Goal: Task Accomplishment & Management: Manage account settings

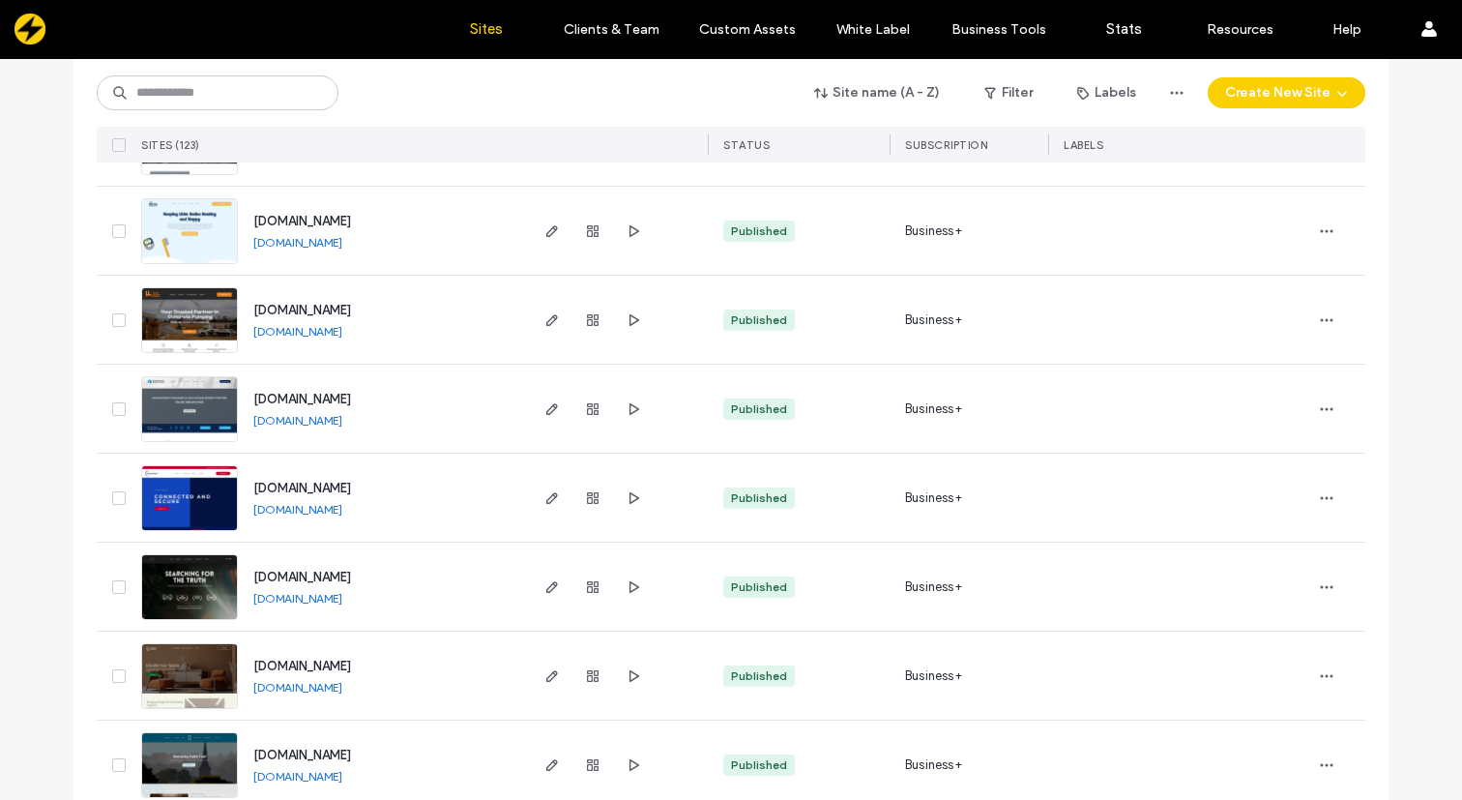
scroll to position [3412, 0]
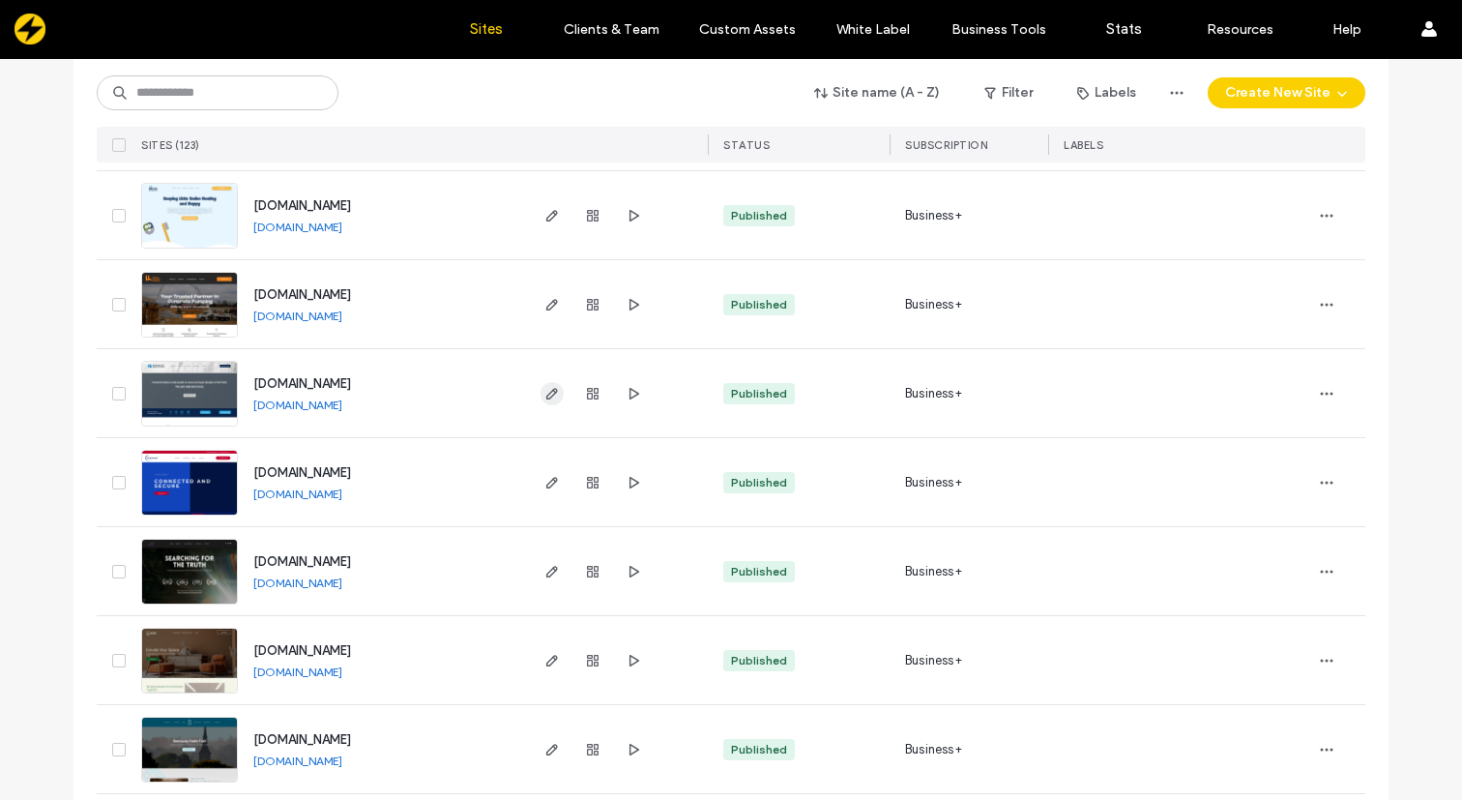
click at [546, 393] on use "button" at bounding box center [552, 394] width 12 height 12
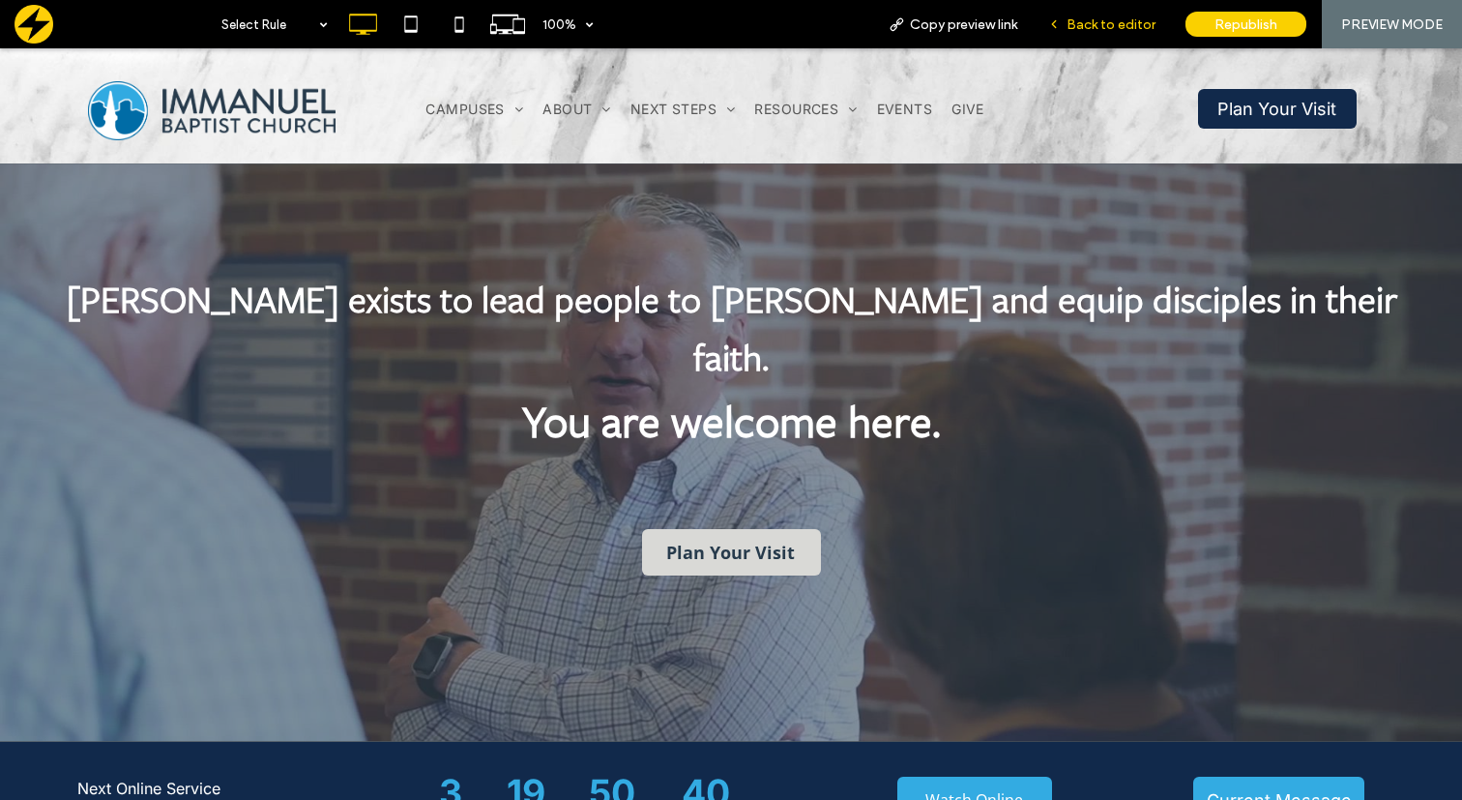
click at [1096, 21] on span "Back to editor" at bounding box center [1110, 24] width 89 height 16
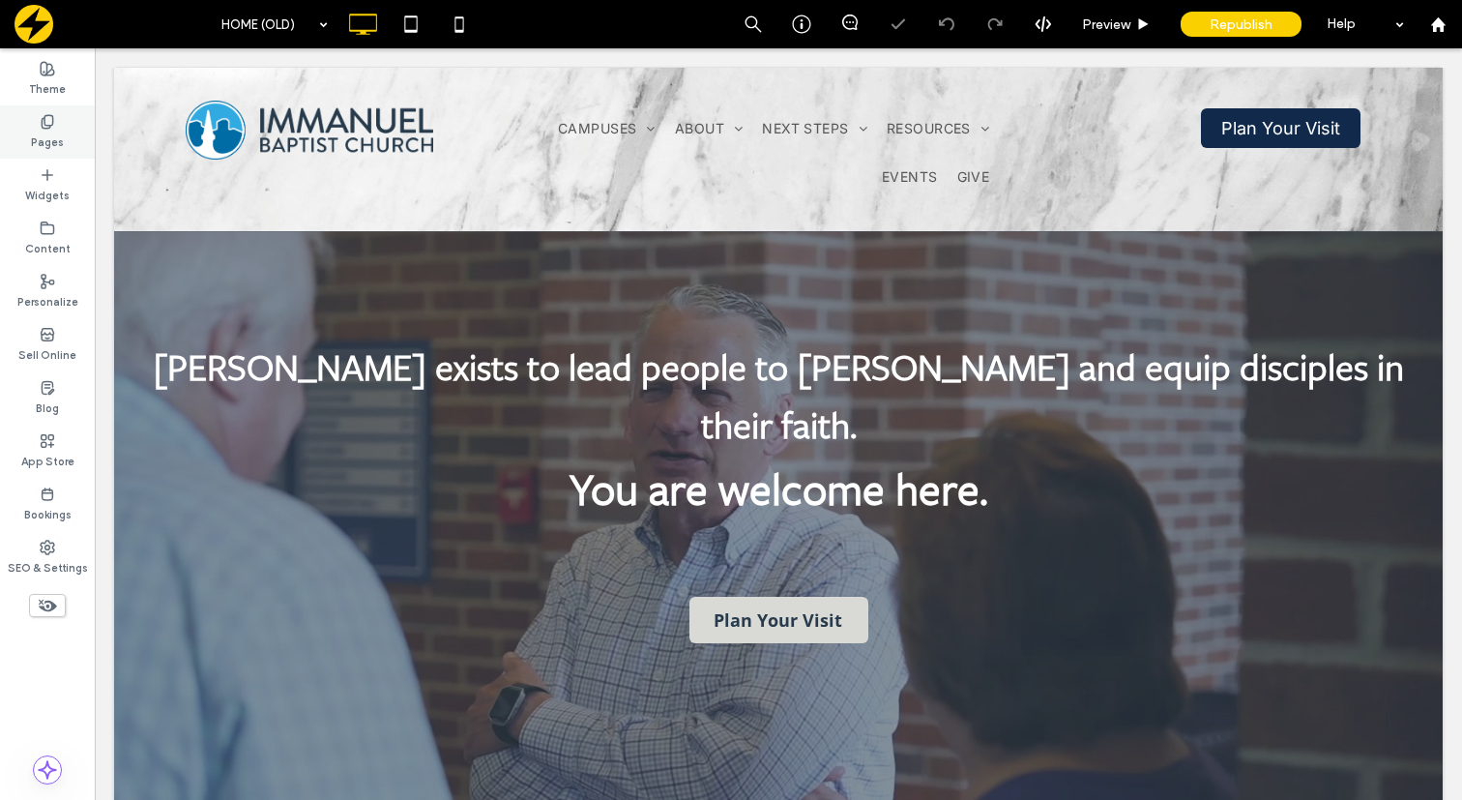
click at [49, 128] on use at bounding box center [47, 121] width 11 height 13
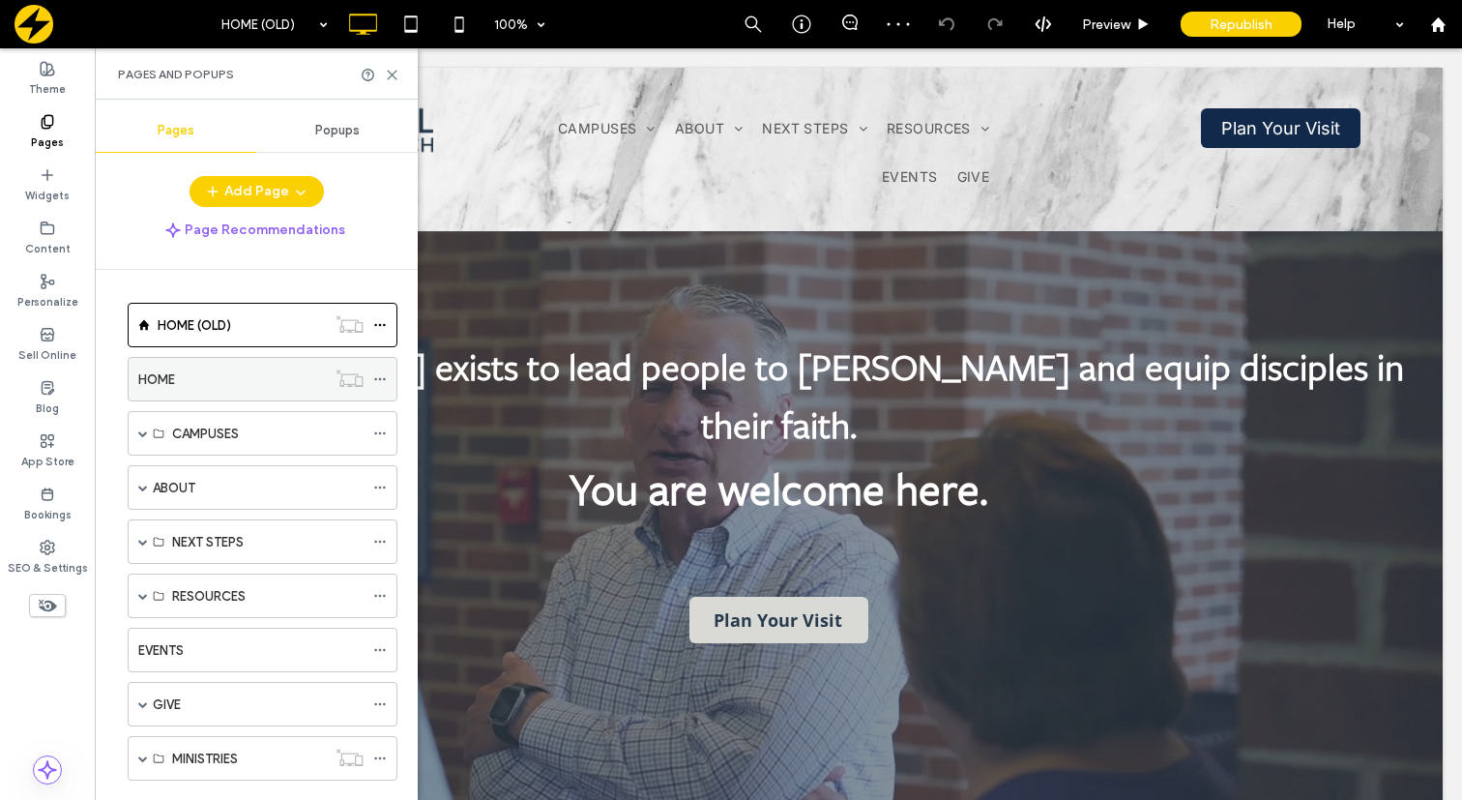
click at [381, 380] on icon at bounding box center [380, 379] width 14 height 14
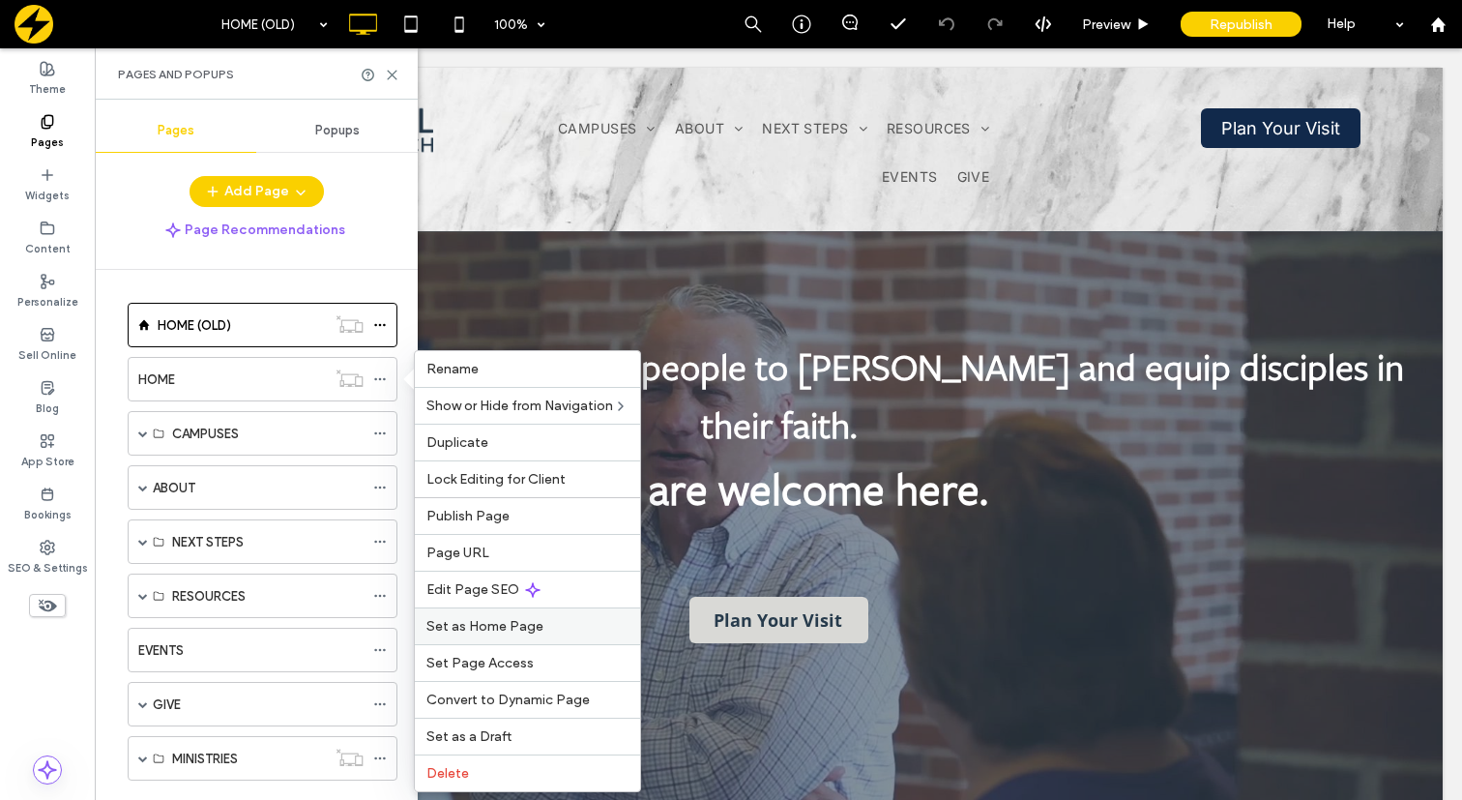
click at [495, 625] on span "Set as Home Page" at bounding box center [484, 626] width 117 height 16
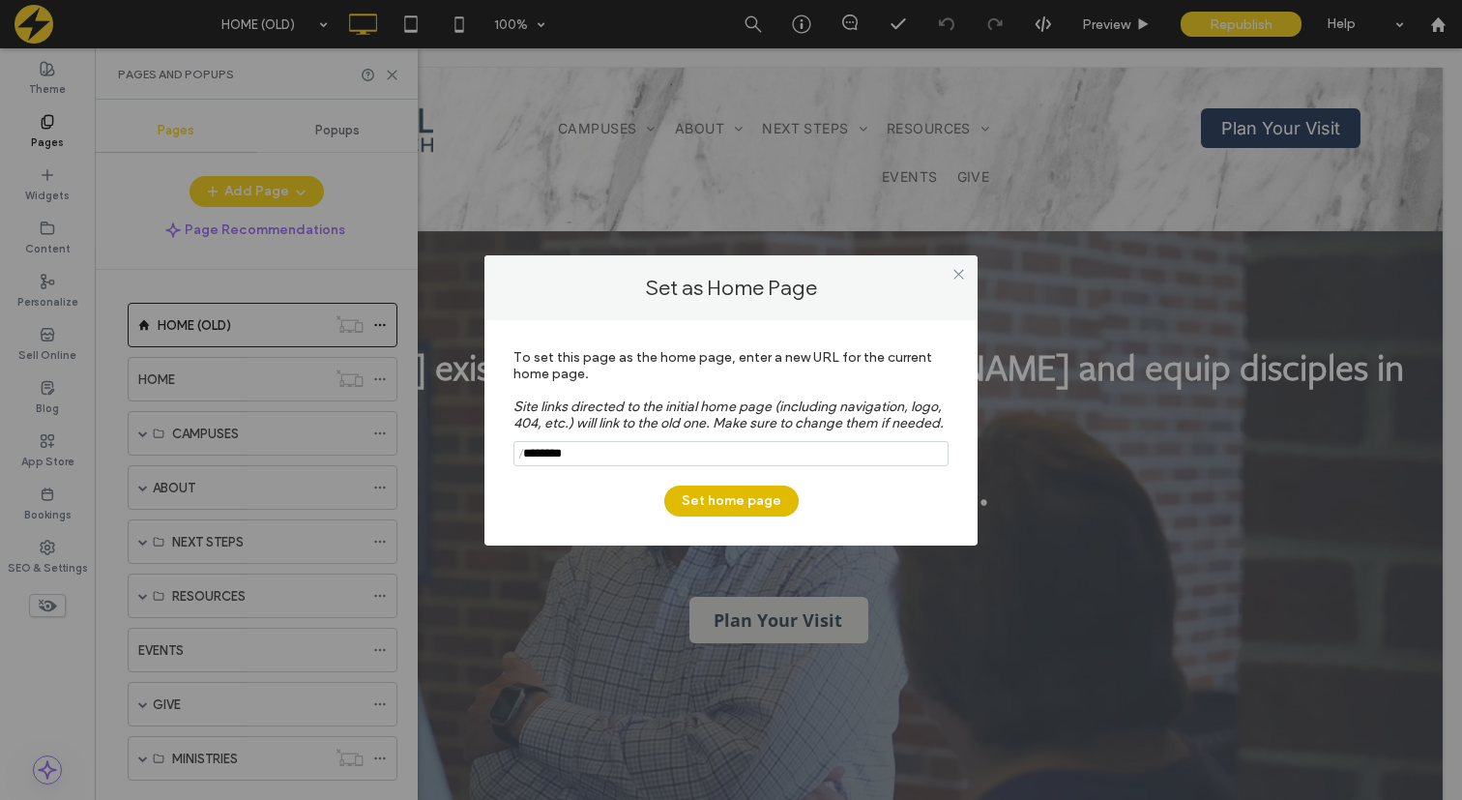
type input "********"
click at [721, 505] on button "Set home page" at bounding box center [731, 500] width 134 height 31
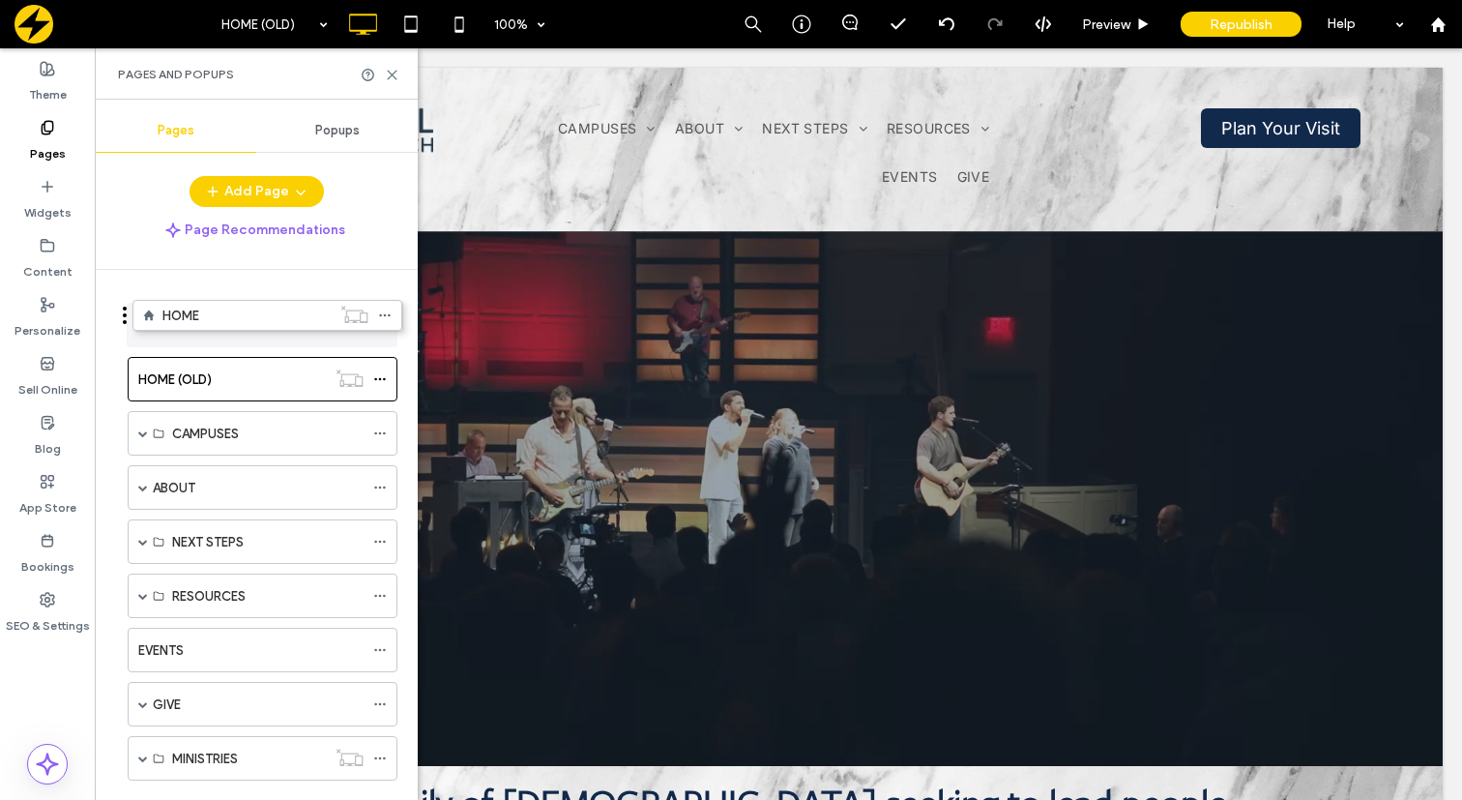
drag, startPoint x: 118, startPoint y: 380, endPoint x: 118, endPoint y: 331, distance: 49.3
click at [192, 326] on label "HOME" at bounding box center [176, 325] width 37 height 34
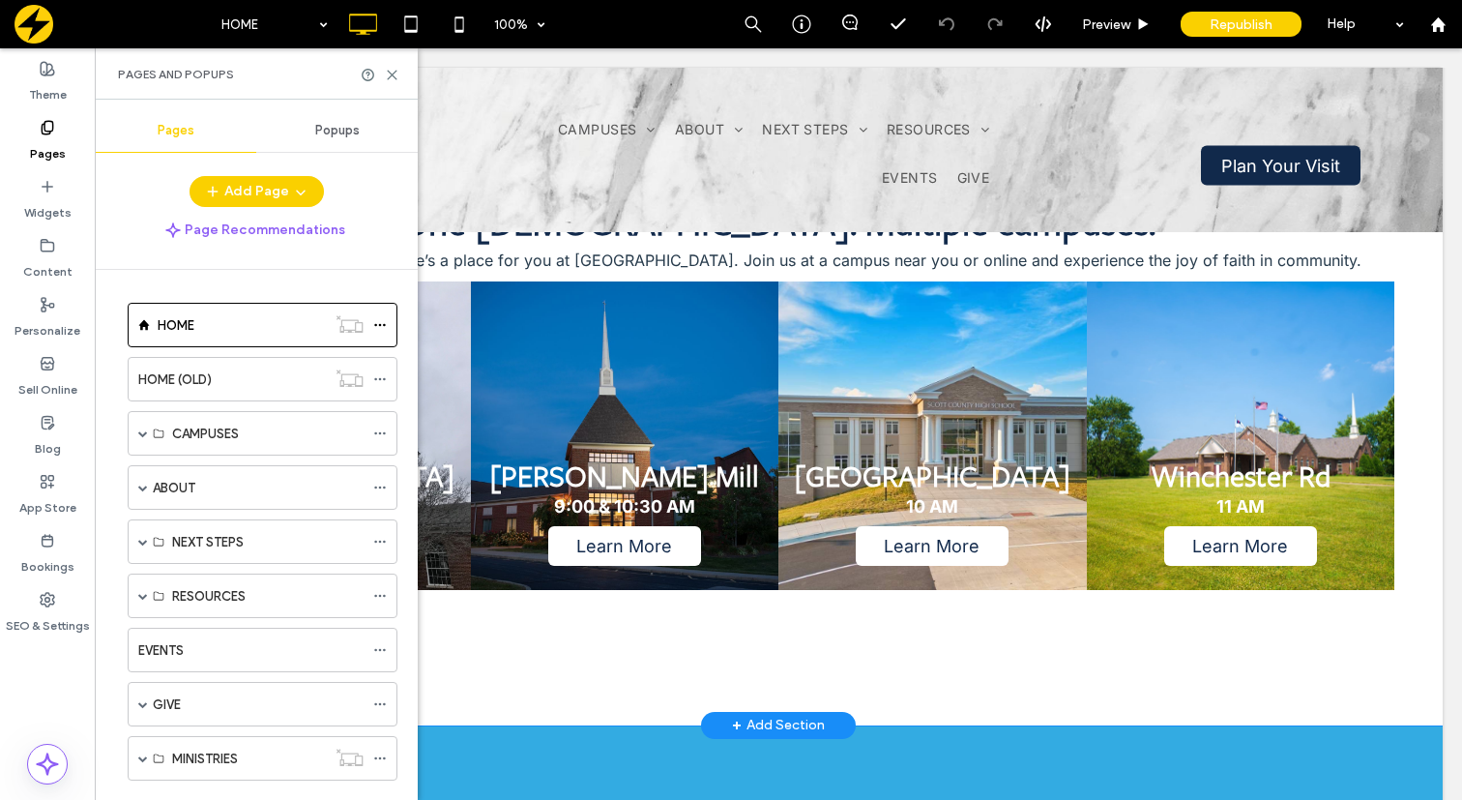
scroll to position [804, 0]
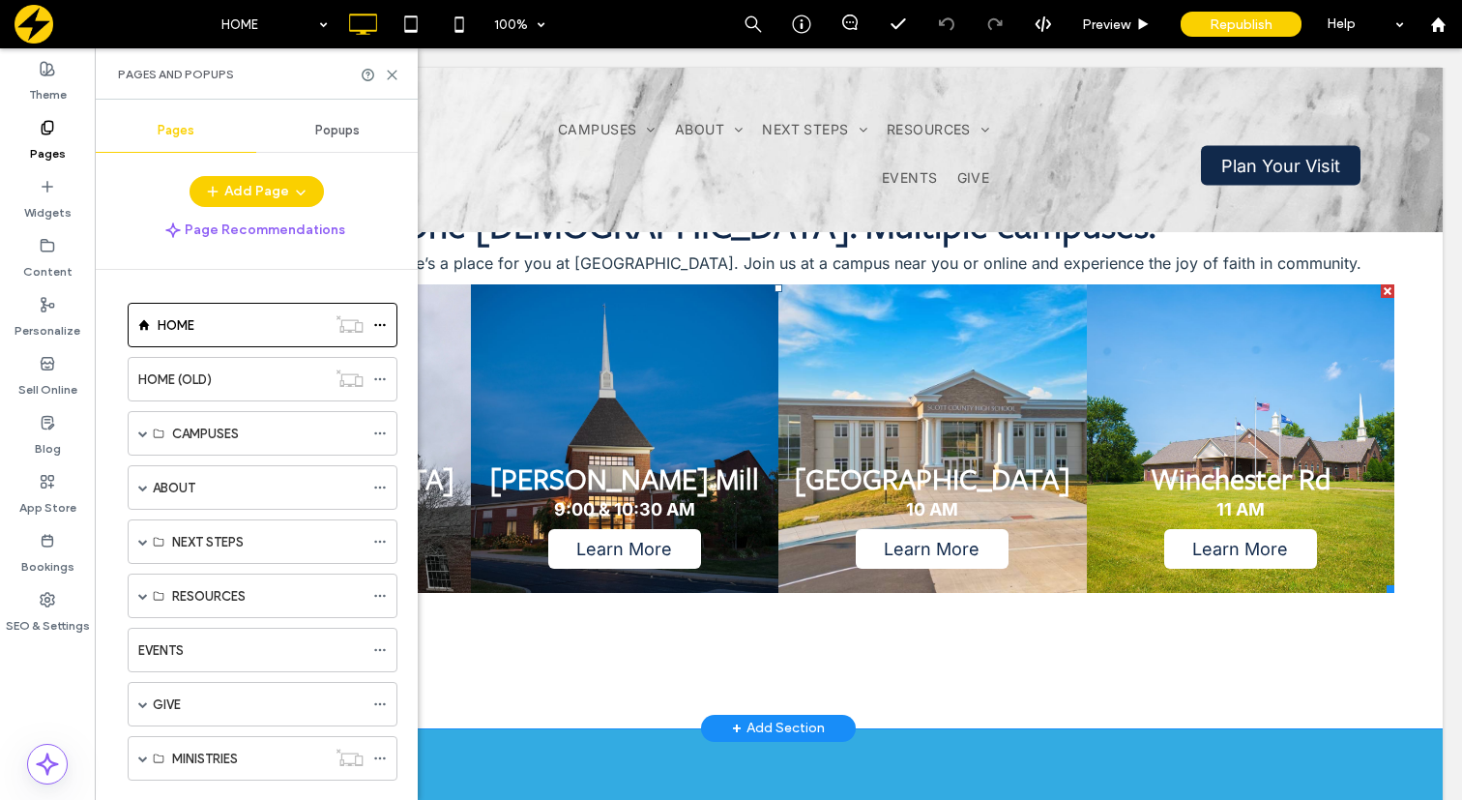
click at [1276, 368] on link at bounding box center [1240, 438] width 327 height 327
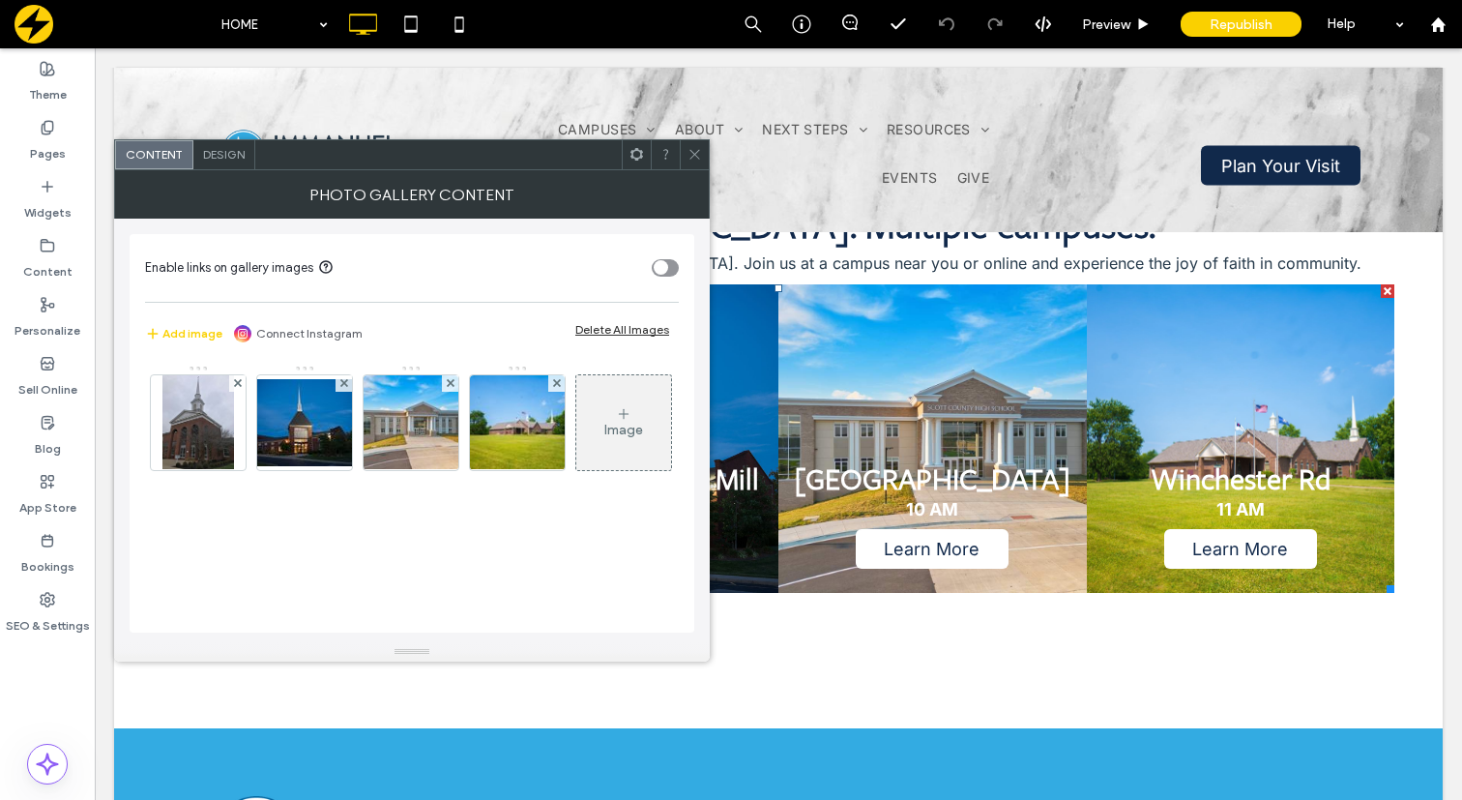
click at [638, 158] on use at bounding box center [636, 154] width 13 height 13
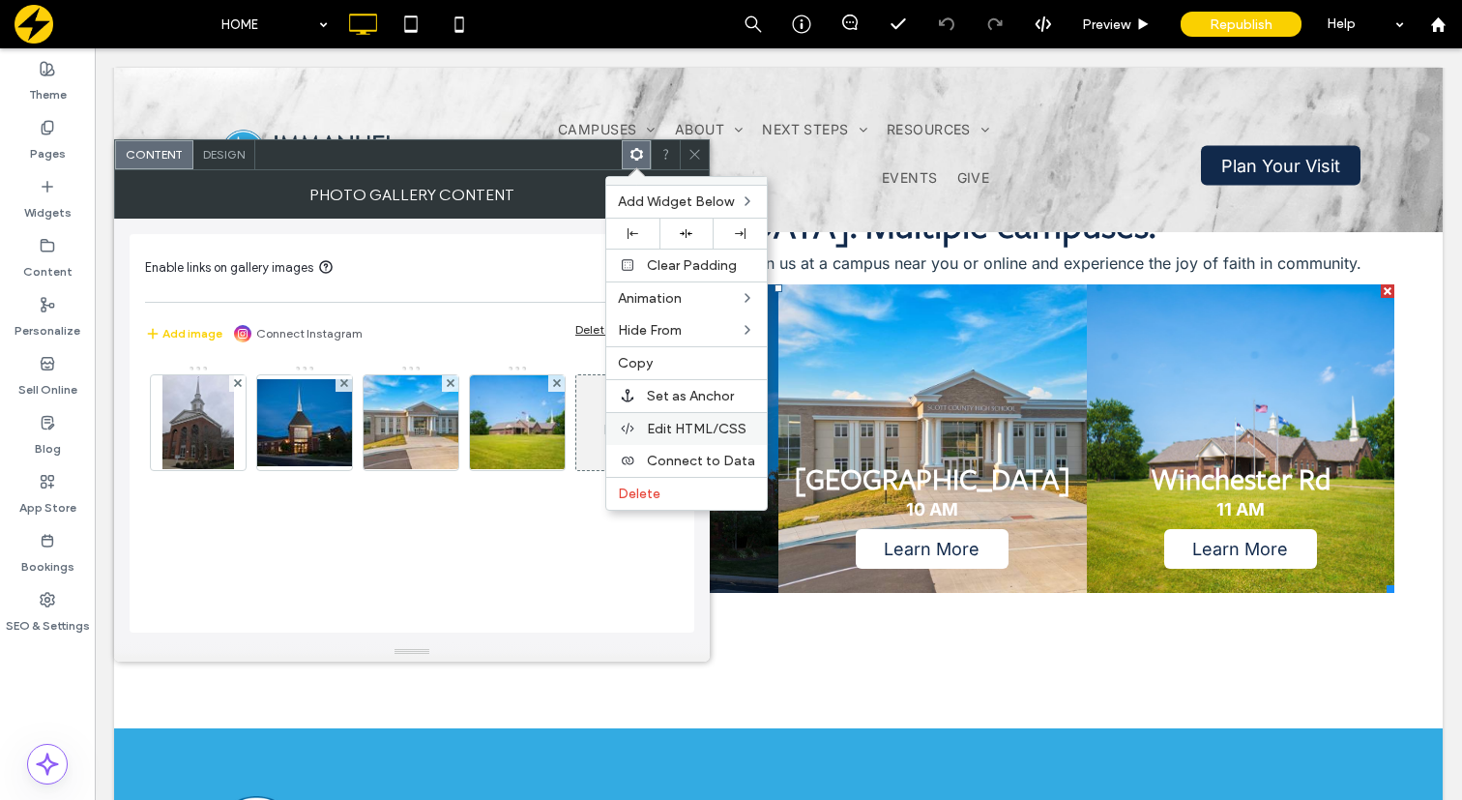
click at [653, 430] on span "Edit HTML/CSS" at bounding box center [697, 429] width 100 height 16
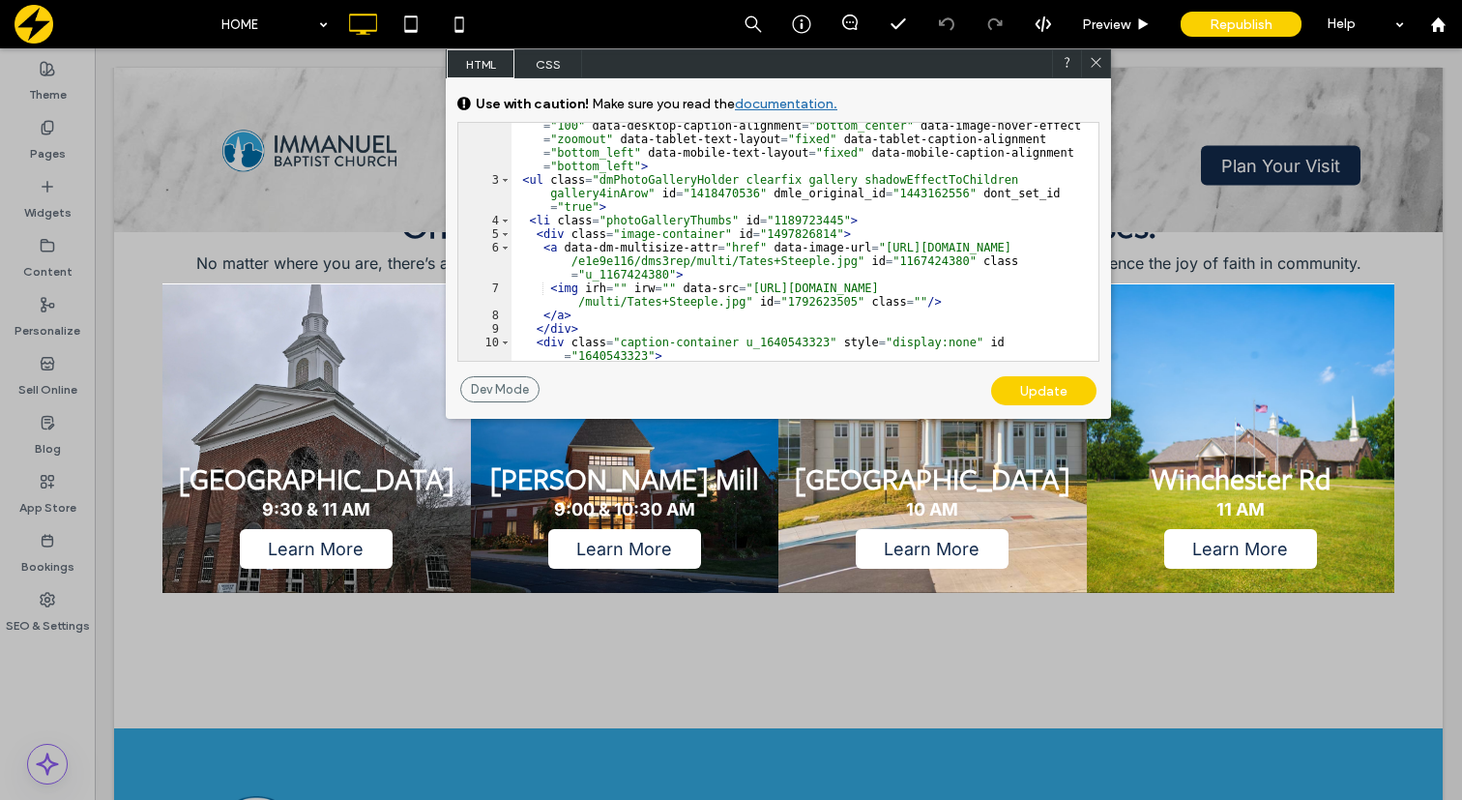
scroll to position [128, 0]
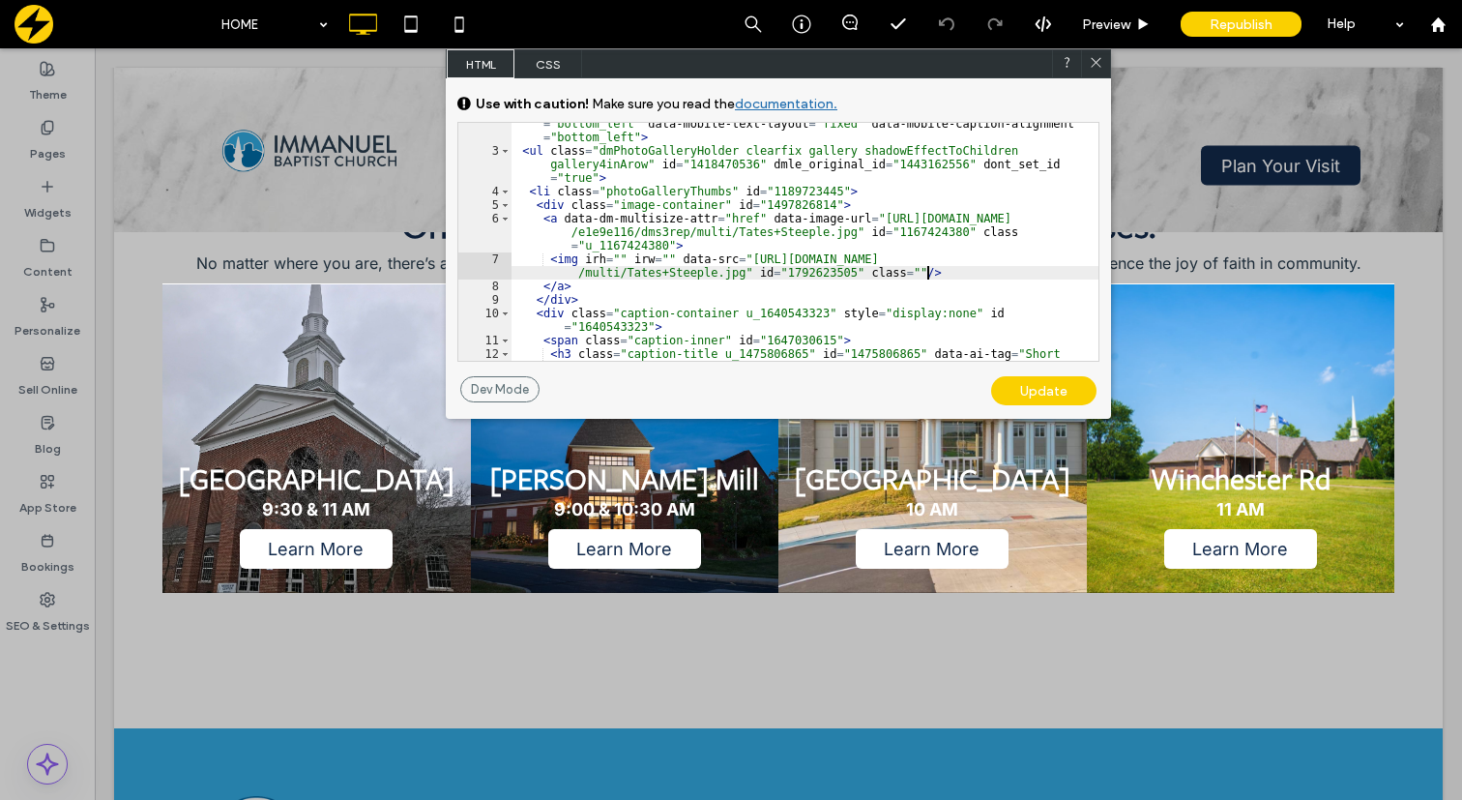
click at [928, 271] on div "< div class = "u_1014410331 dmPhotoGallery newPhotoGallery dmPhotoGalleryResp" …" at bounding box center [804, 215] width 587 height 387
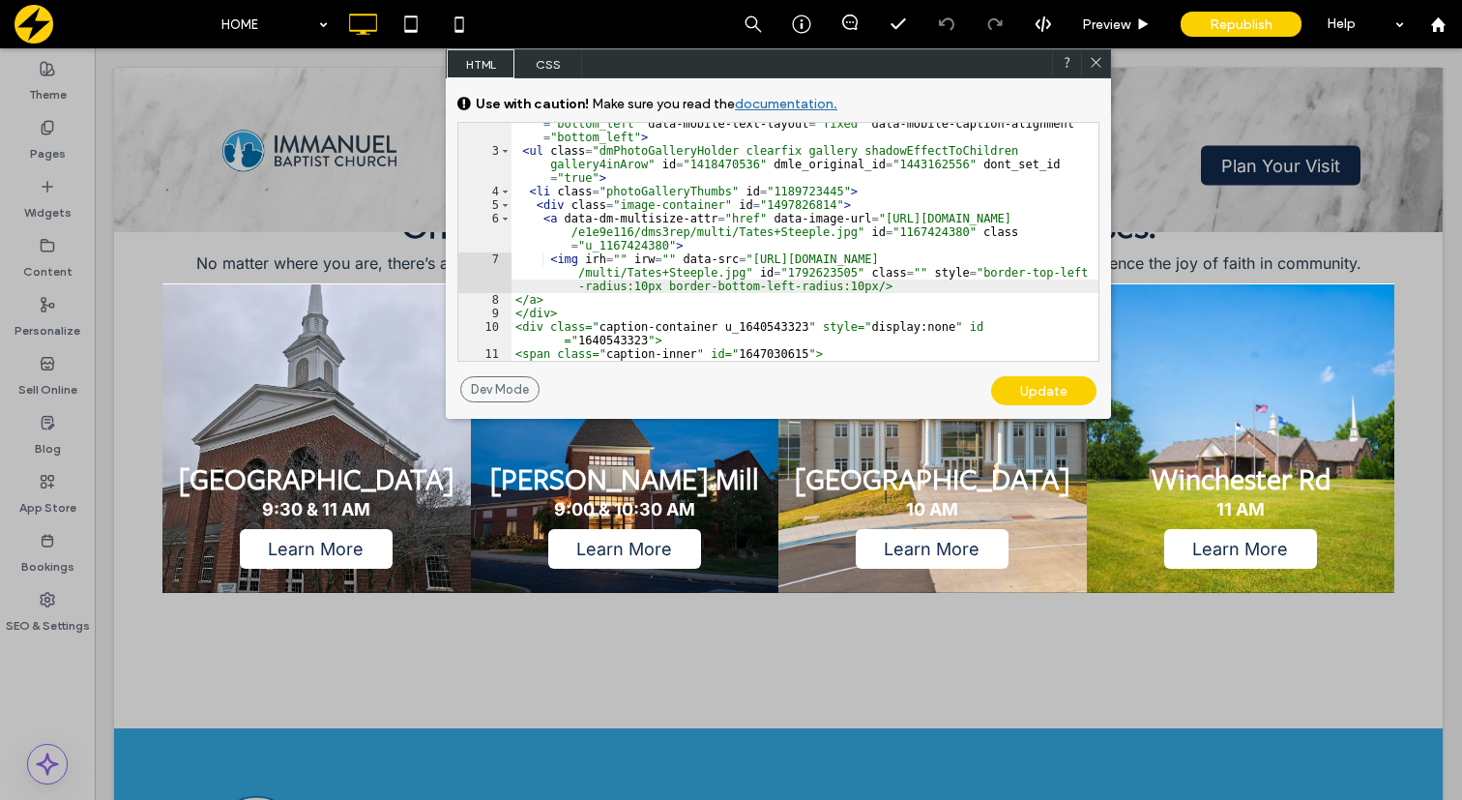
type textarea "**"
click at [1031, 391] on div "Update" at bounding box center [1043, 390] width 105 height 29
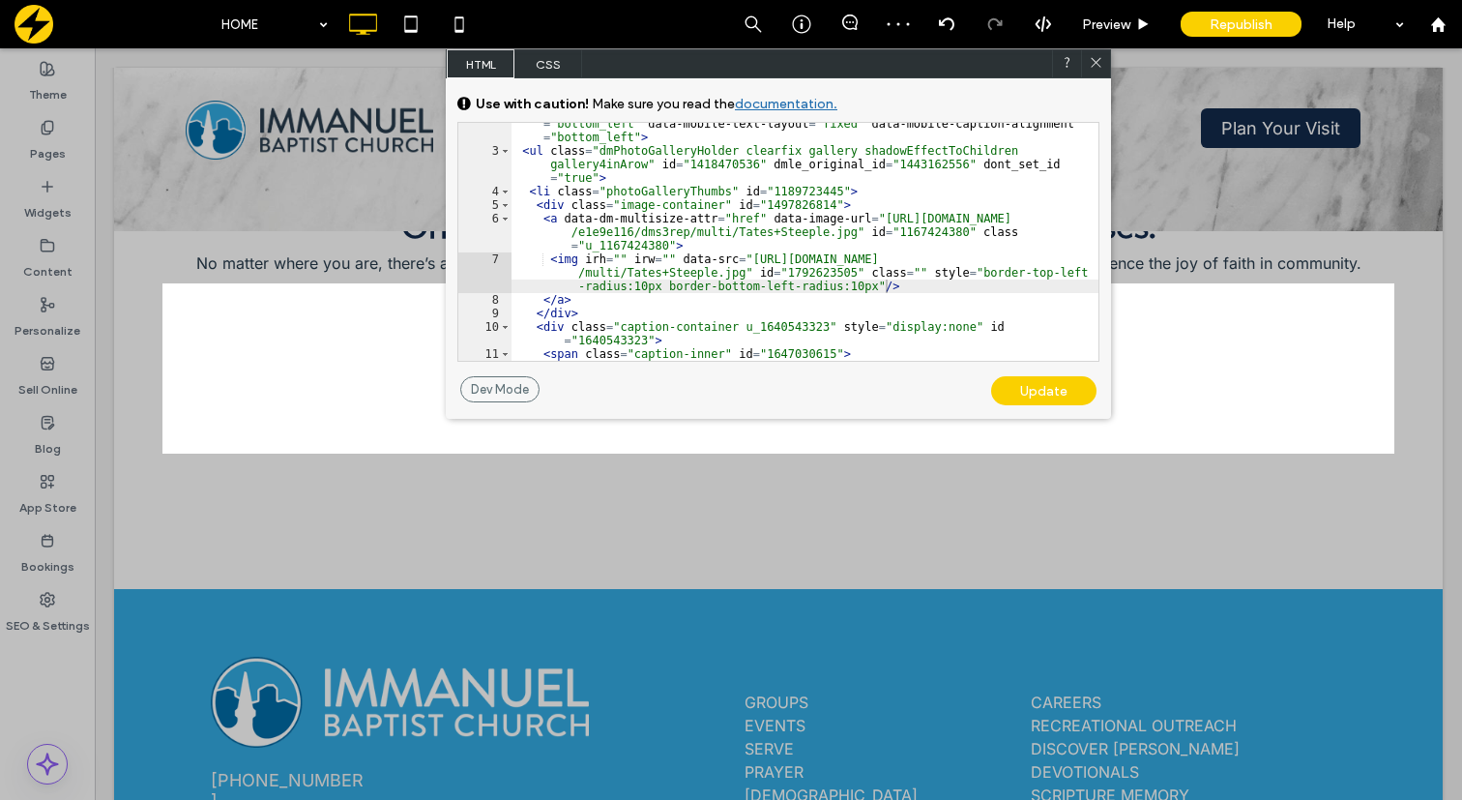
click at [1094, 66] on icon at bounding box center [1096, 62] width 15 height 15
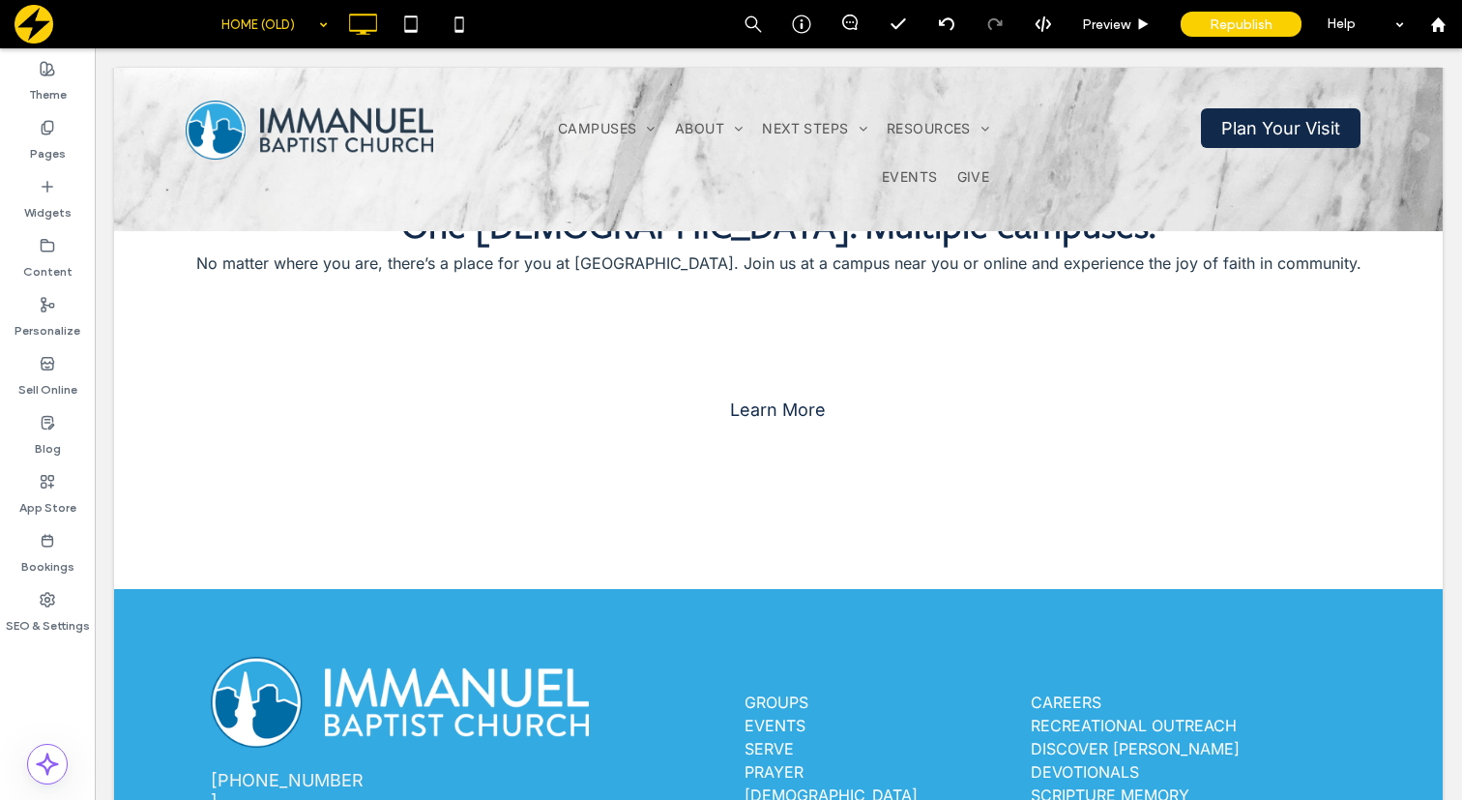
click at [311, 22] on div "HOME (OLD)" at bounding box center [275, 24] width 126 height 48
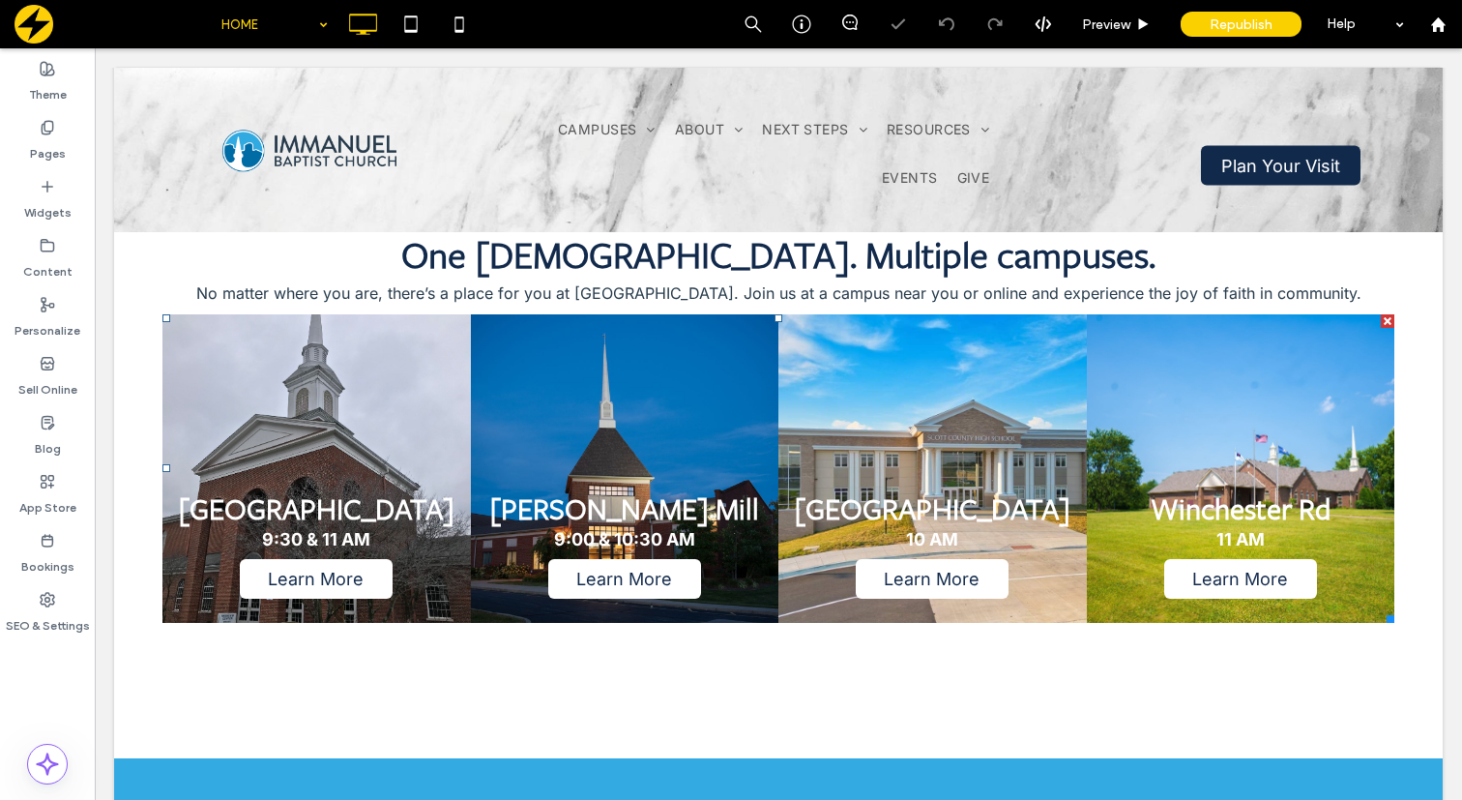
scroll to position [776, 0]
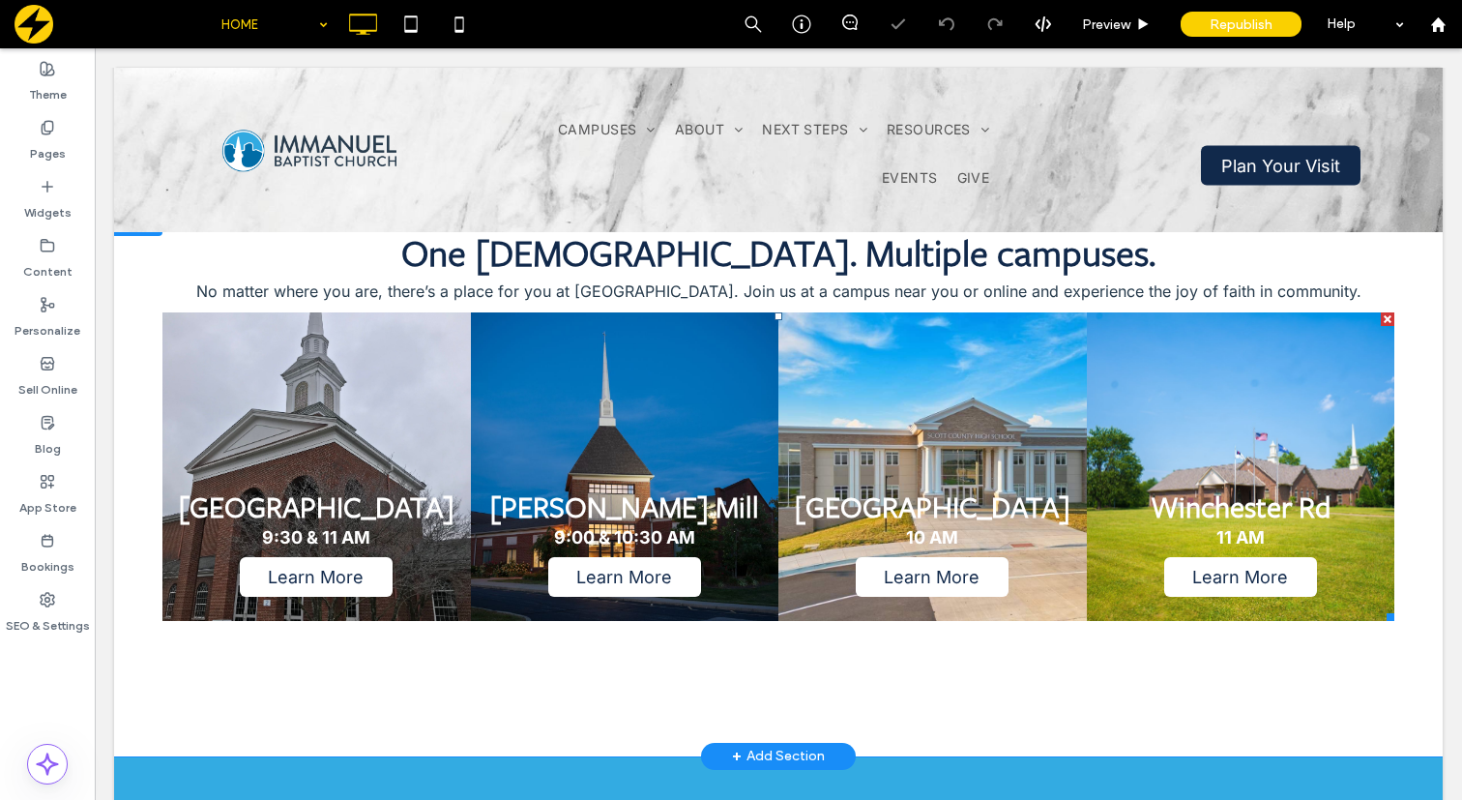
click at [411, 404] on link at bounding box center [316, 466] width 327 height 327
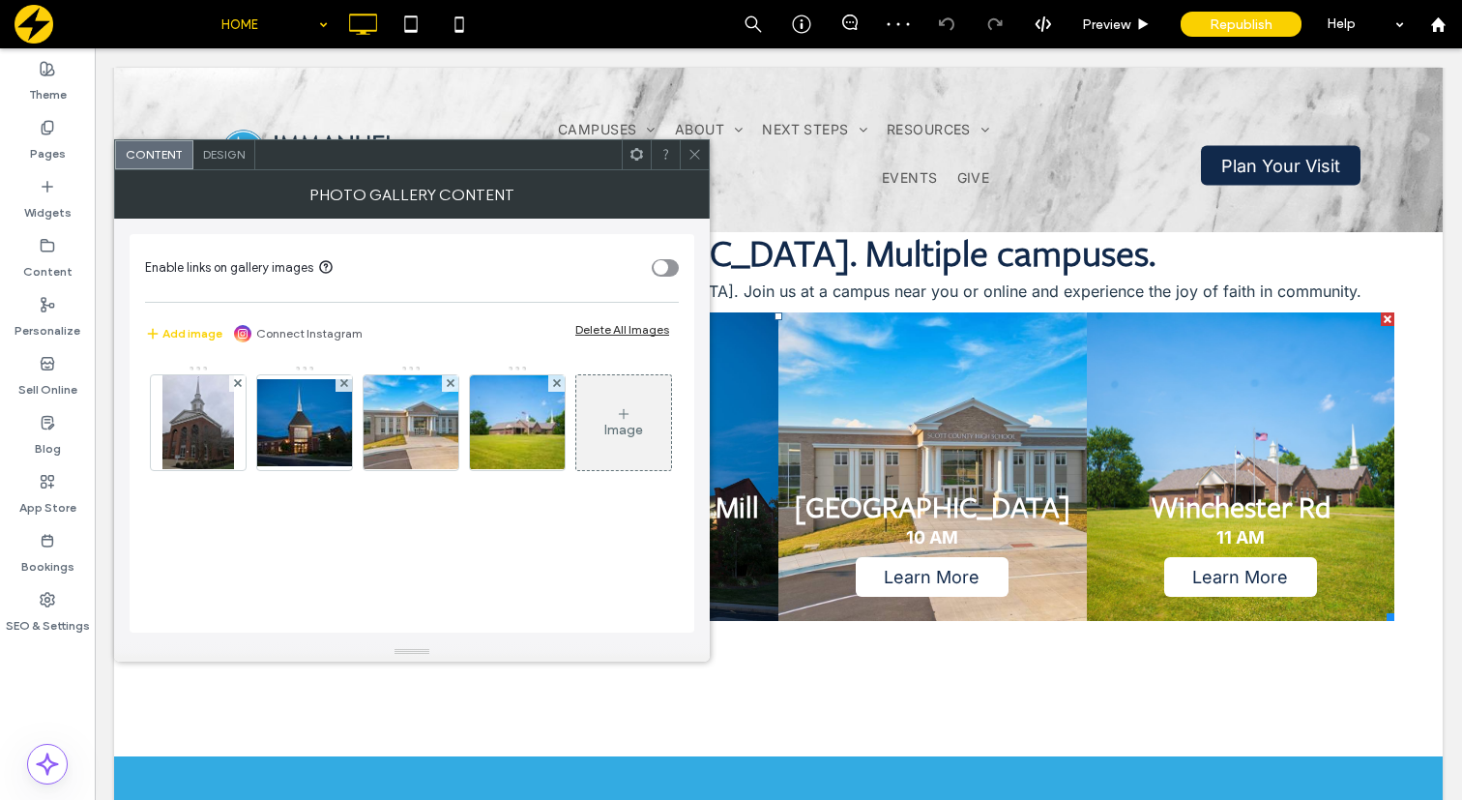
click at [635, 158] on use at bounding box center [636, 154] width 13 height 13
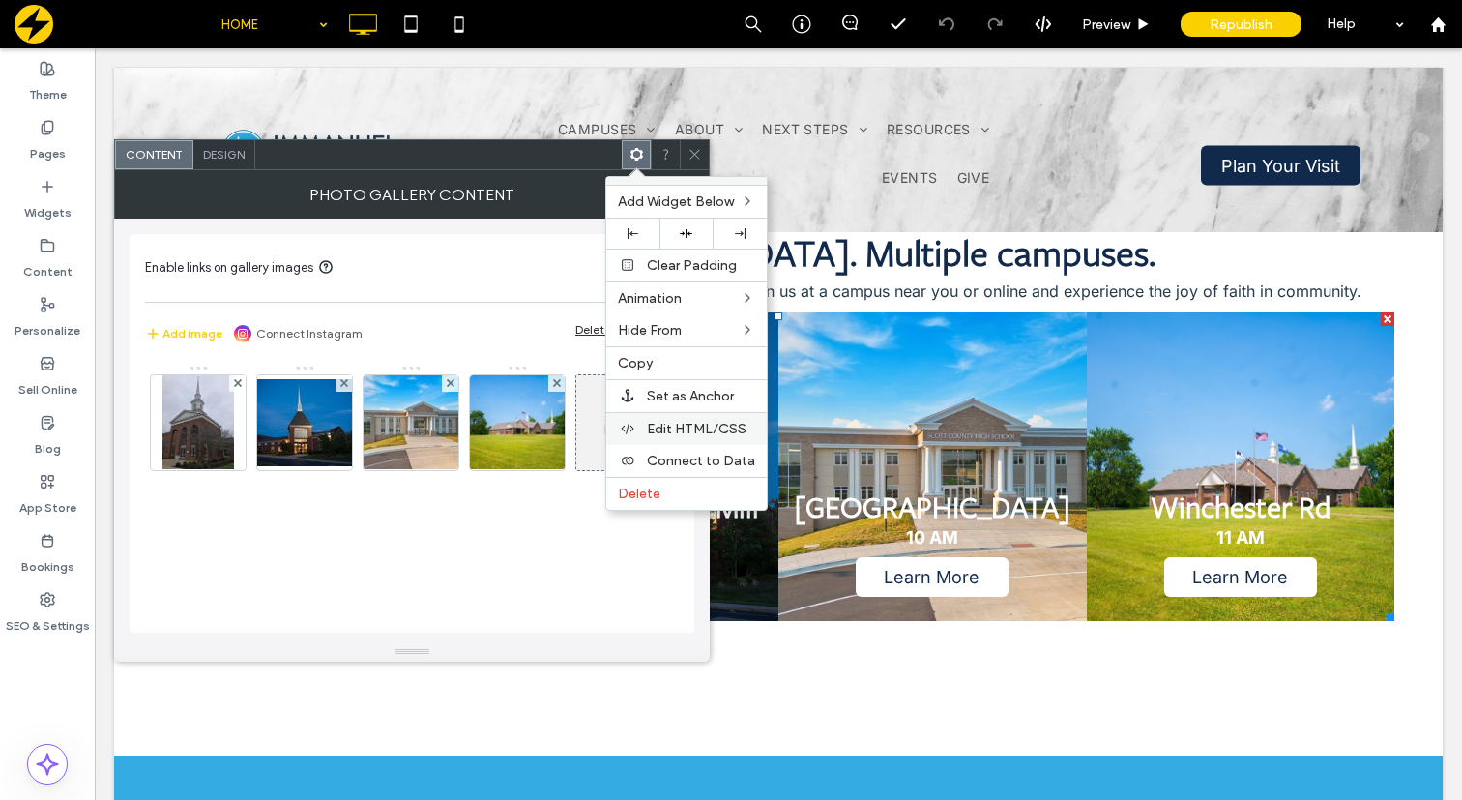
click at [669, 428] on span "Edit HTML/CSS" at bounding box center [697, 429] width 100 height 16
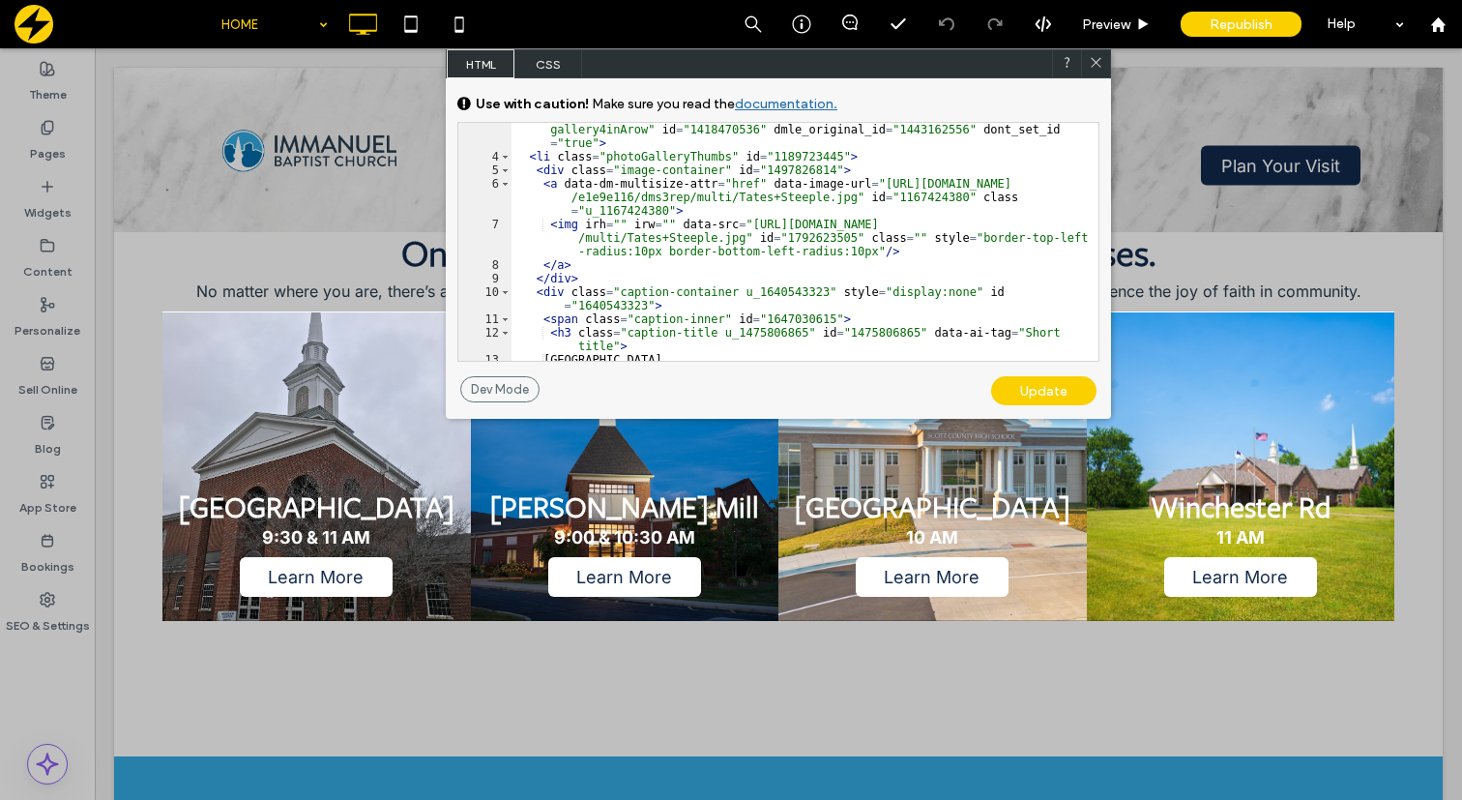
scroll to position [215, 0]
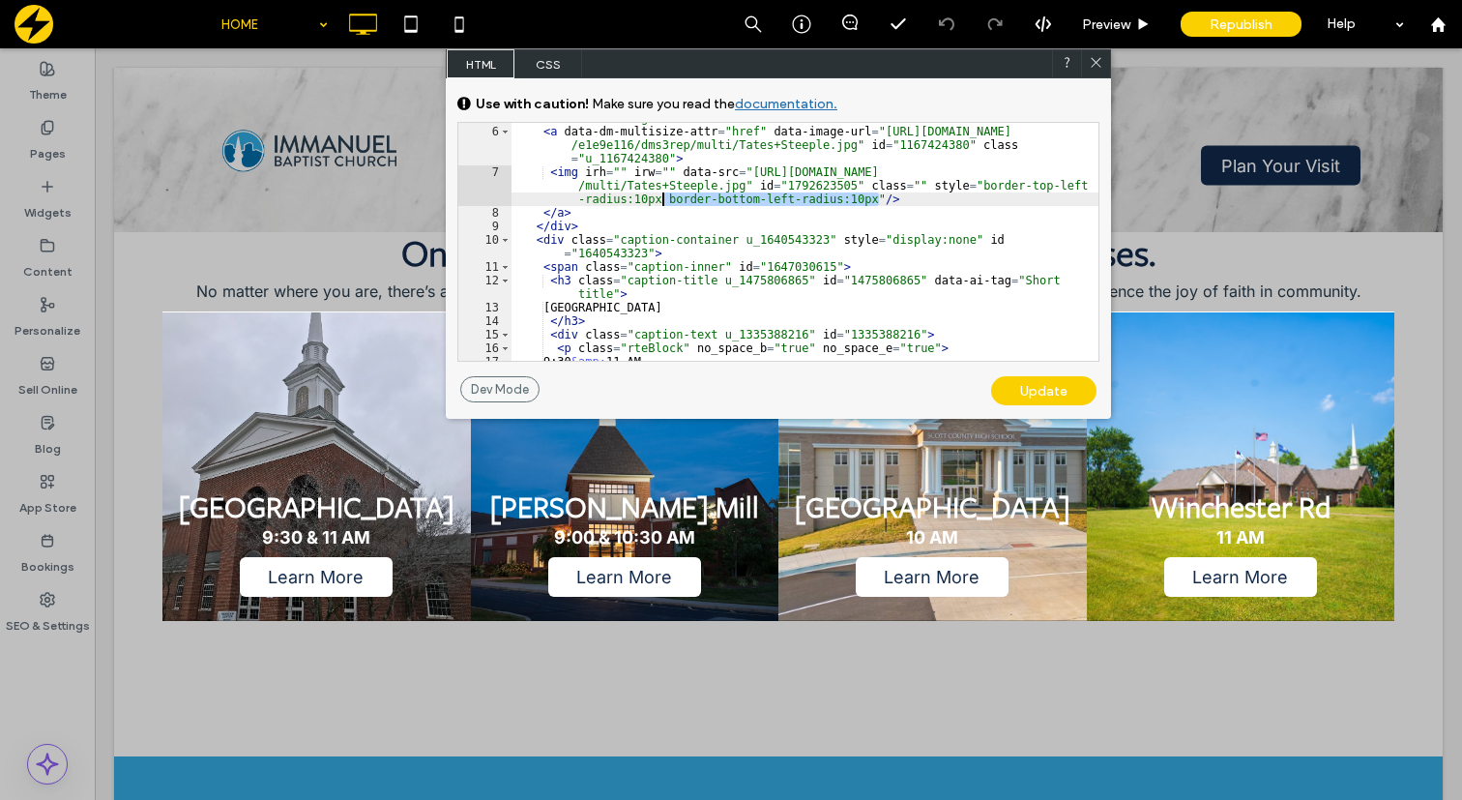
drag, startPoint x: 877, startPoint y: 202, endPoint x: 663, endPoint y: 196, distance: 213.7
click at [663, 196] on div "< div class = "image-container" id = "1497826814" > < a data-dm-multisize-attr …" at bounding box center [804, 243] width 587 height 265
click at [1037, 392] on div "Update" at bounding box center [1043, 390] width 105 height 29
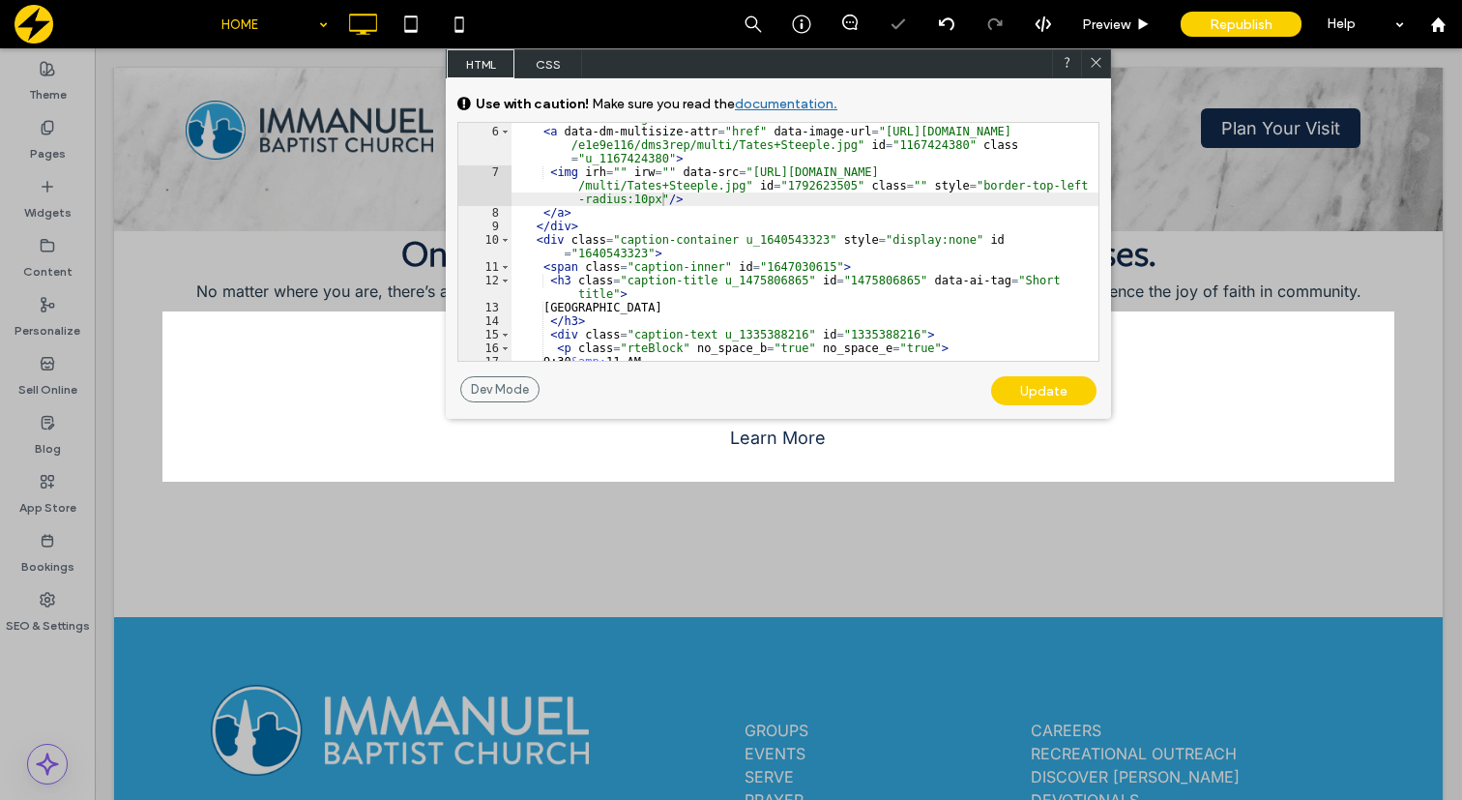
click at [1099, 64] on icon at bounding box center [1096, 62] width 15 height 15
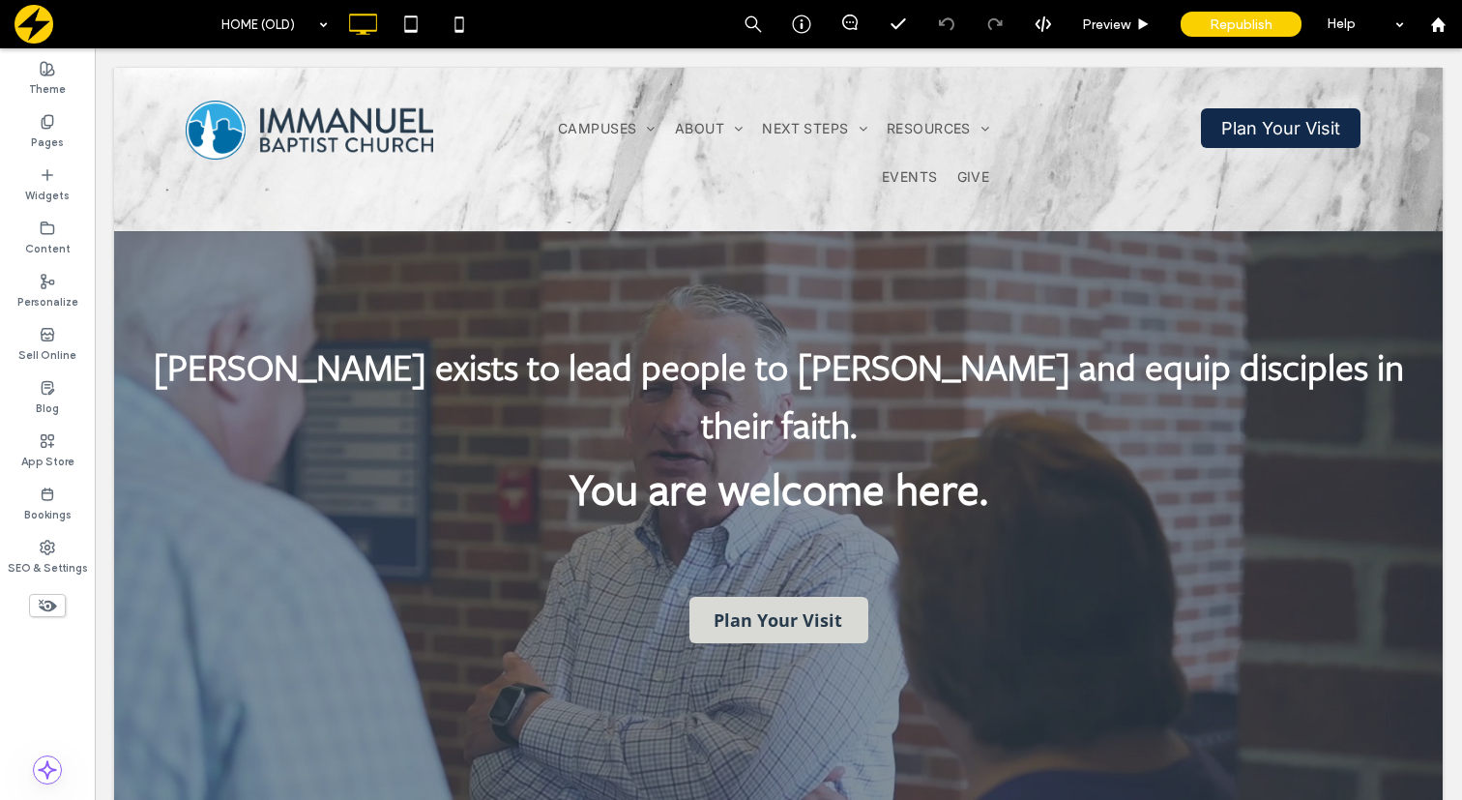
click at [308, 25] on input at bounding box center [269, 24] width 97 height 48
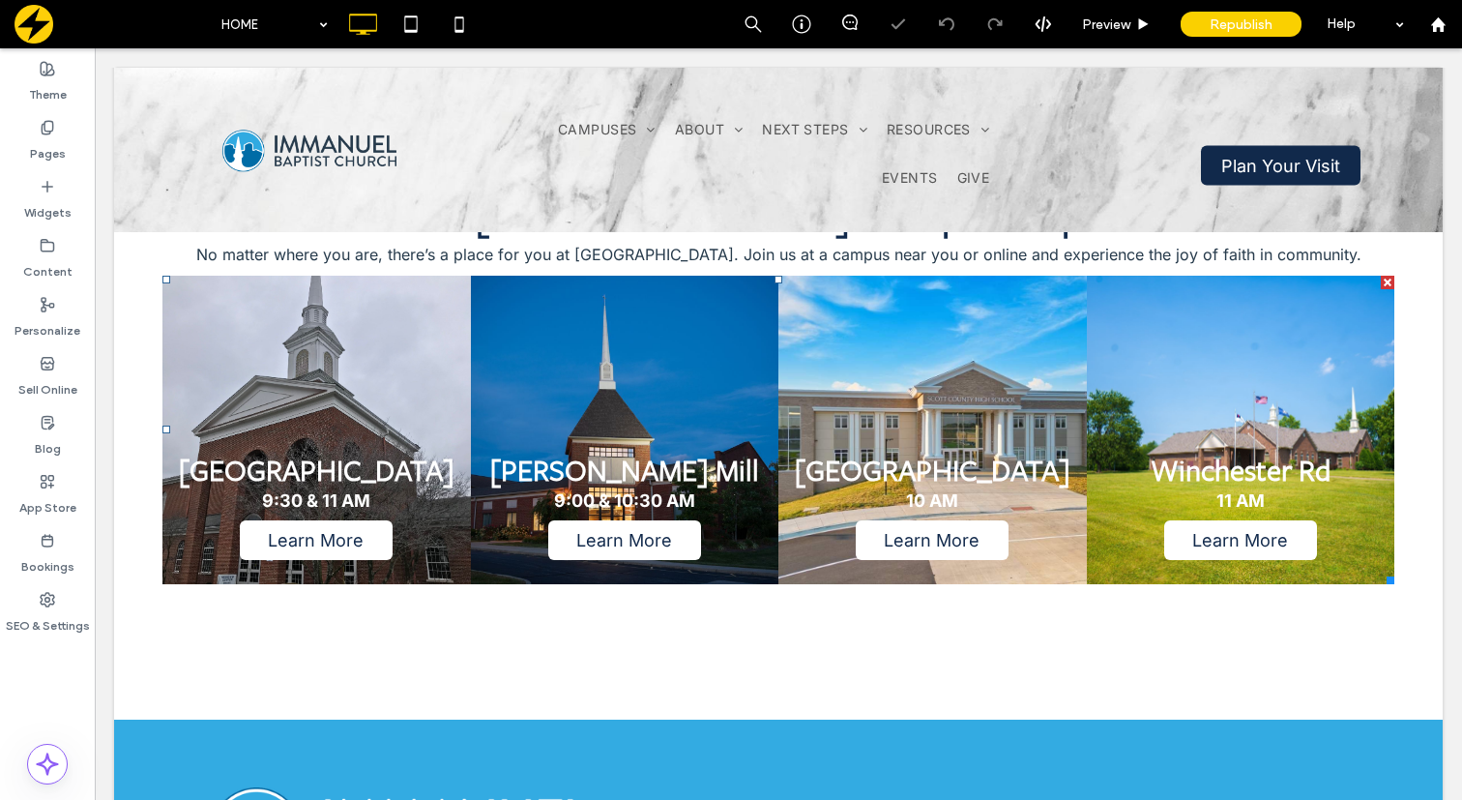
scroll to position [826, 0]
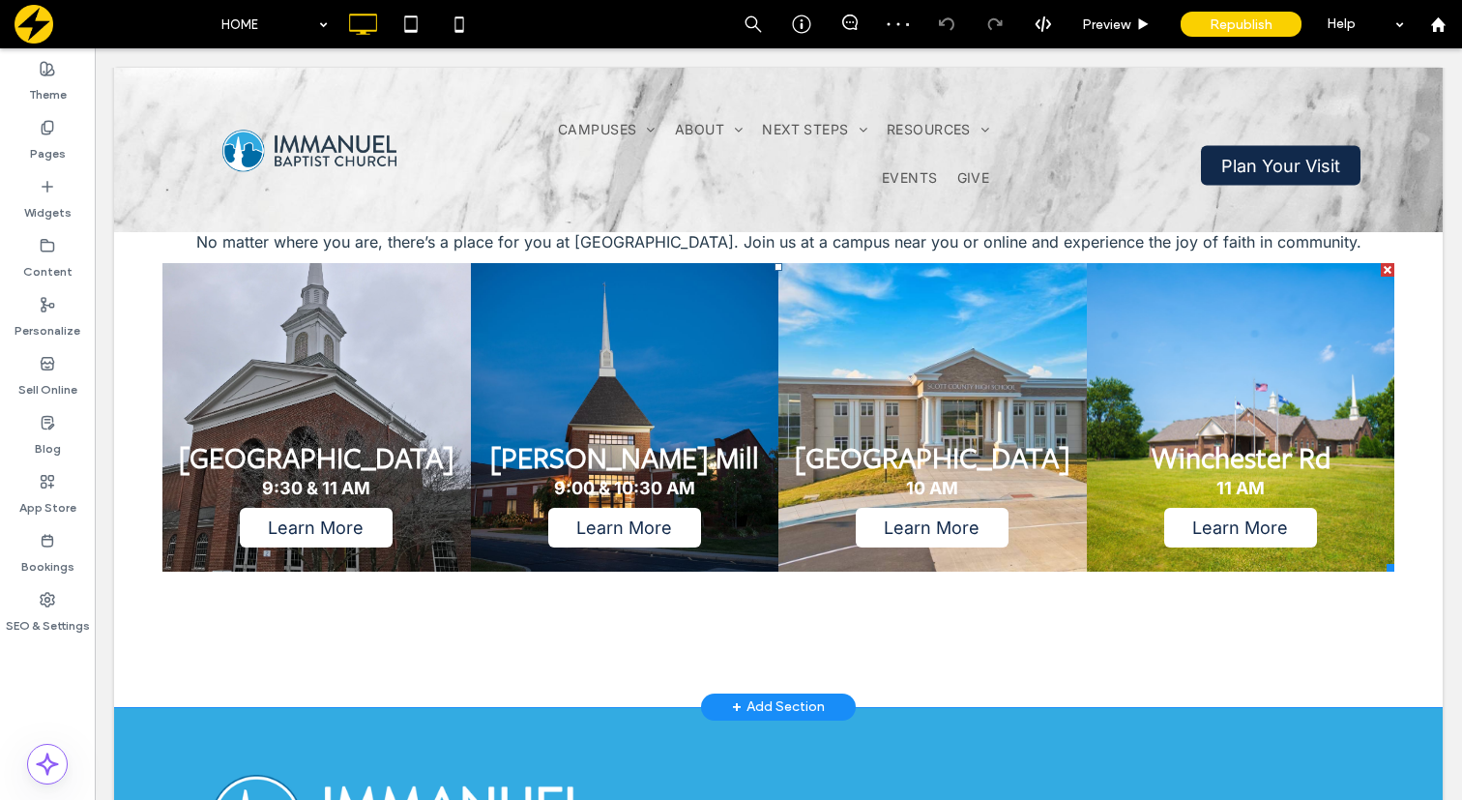
click at [365, 382] on link at bounding box center [316, 416] width 327 height 327
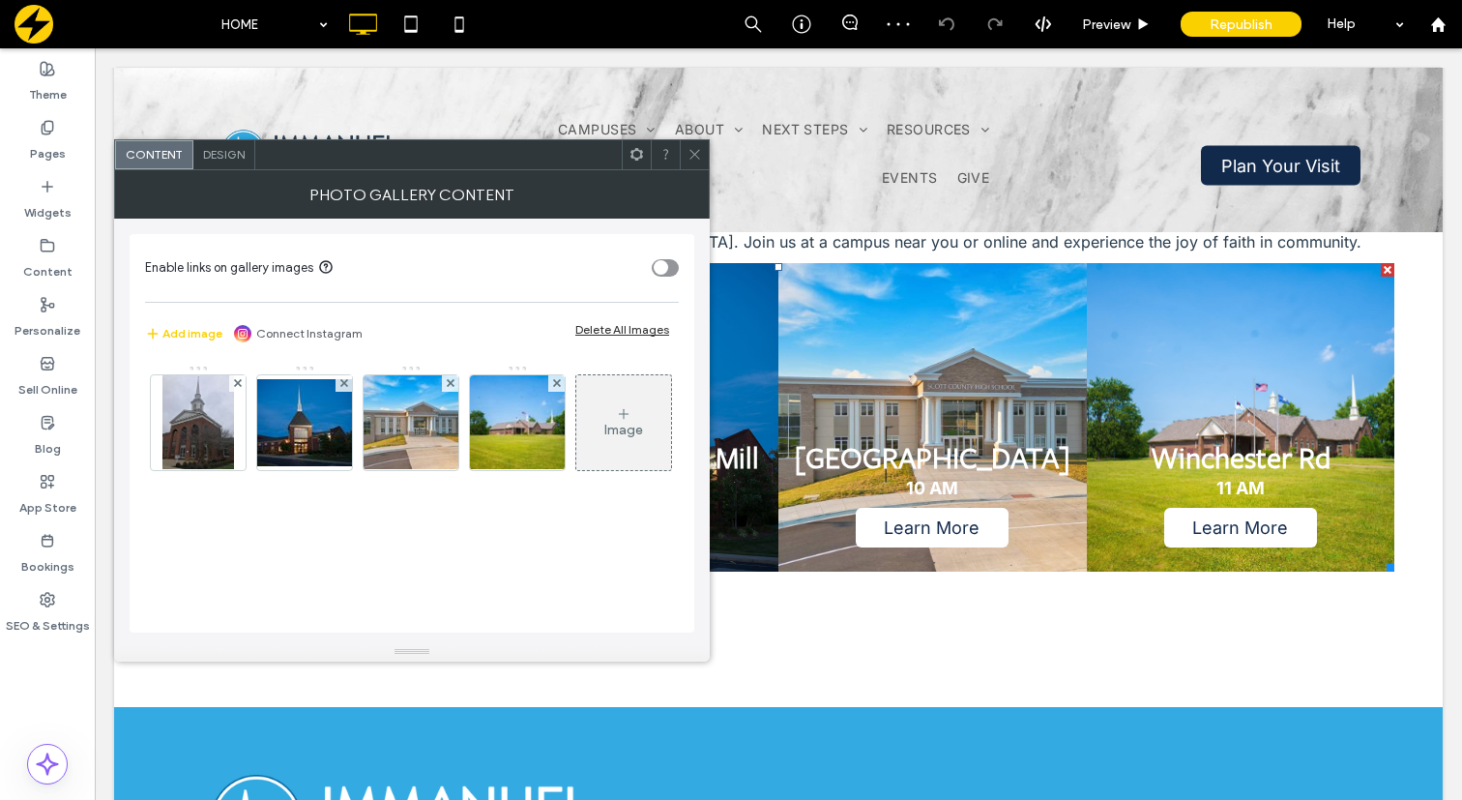
click at [630, 160] on icon at bounding box center [636, 154] width 15 height 15
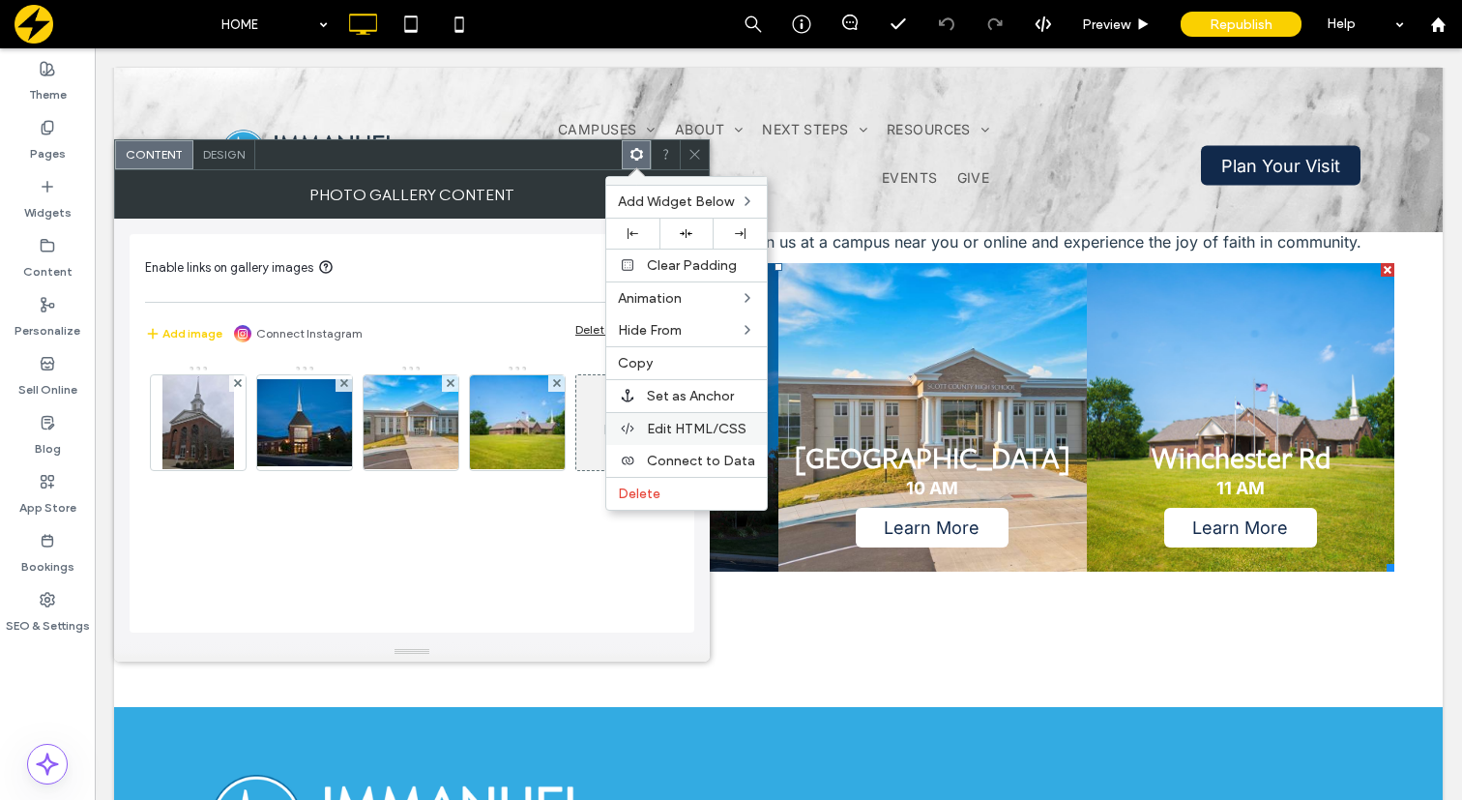
click at [657, 428] on span "Edit HTML/CSS" at bounding box center [697, 429] width 100 height 16
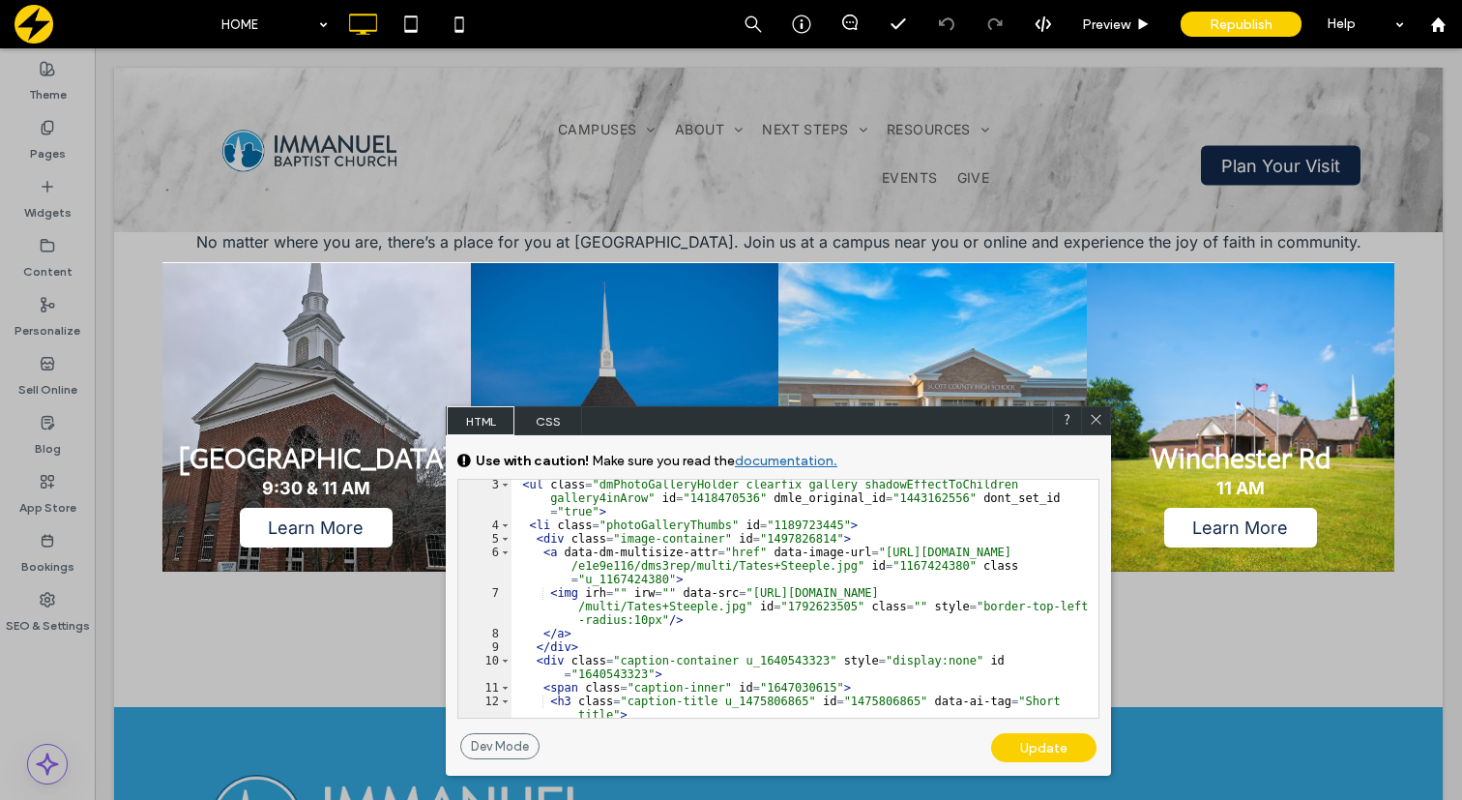
scroll to position [151, 0]
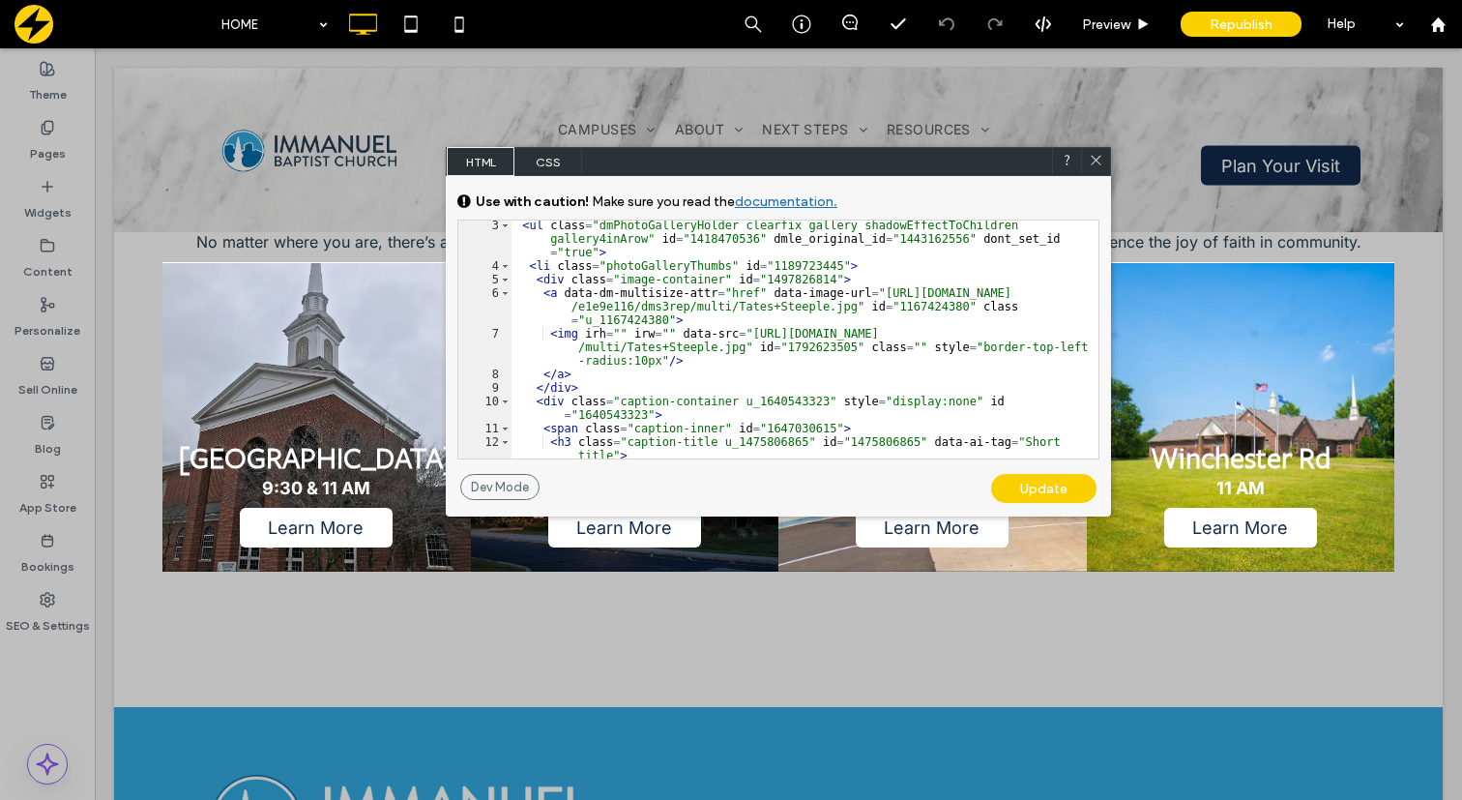
drag, startPoint x: 649, startPoint y: 418, endPoint x: 649, endPoint y: 146, distance: 271.7
click at [649, 147] on div "HTML CSS" at bounding box center [778, 161] width 665 height 29
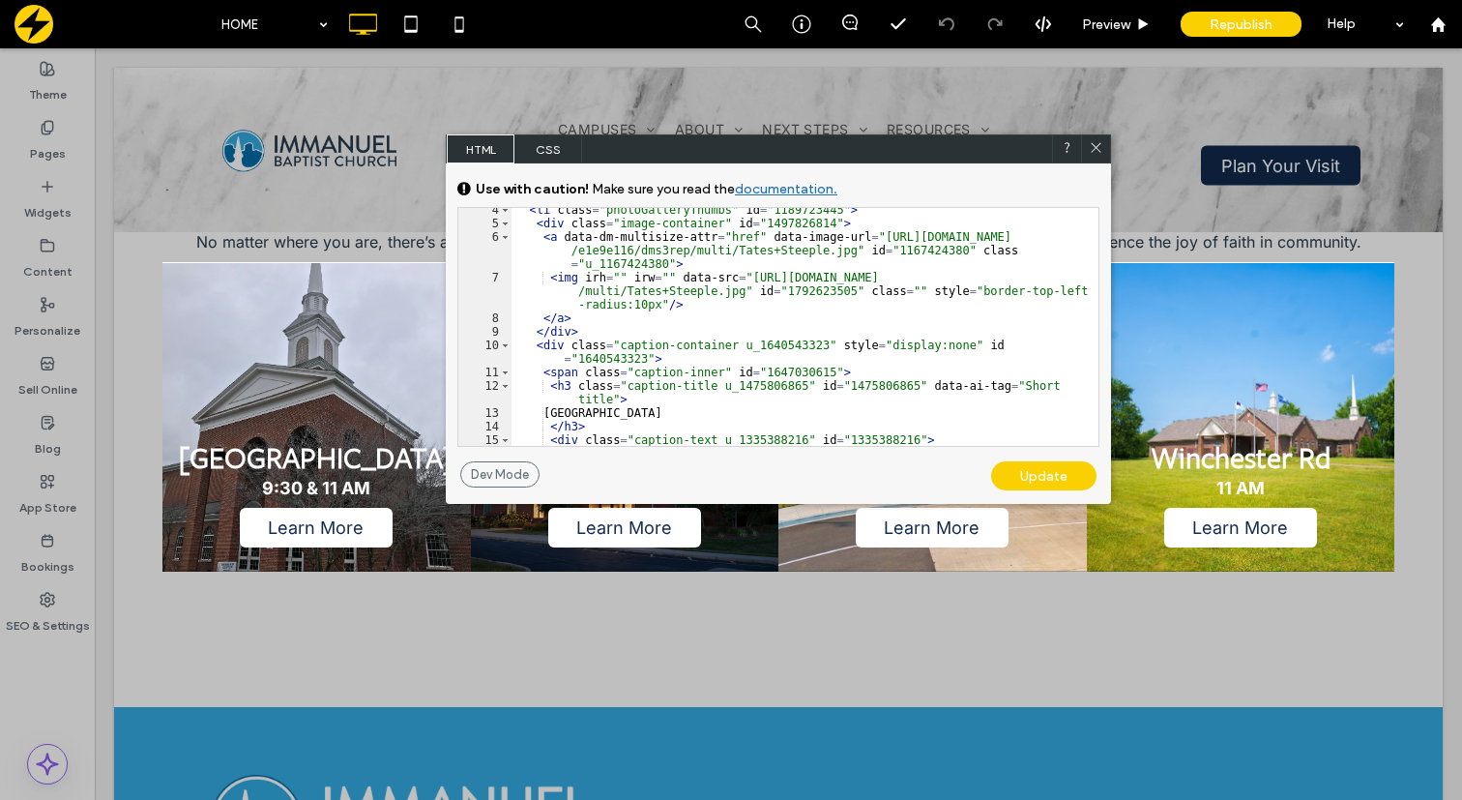
scroll to position [174, 0]
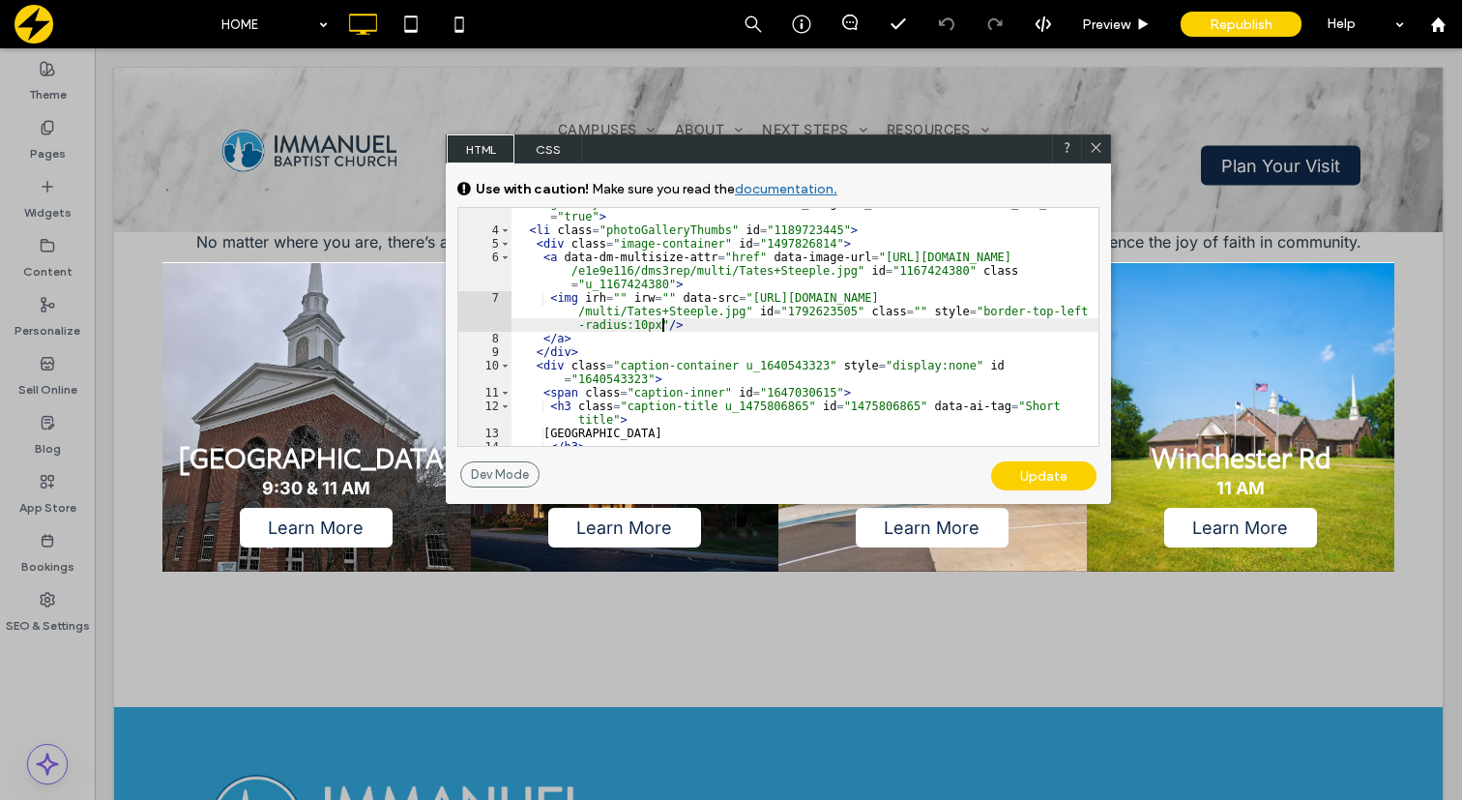
click at [662, 325] on div "< ul class = "dmPhotoGalleryHolder clearfix gallery shadowEffectToChildren gall…" at bounding box center [804, 329] width 587 height 292
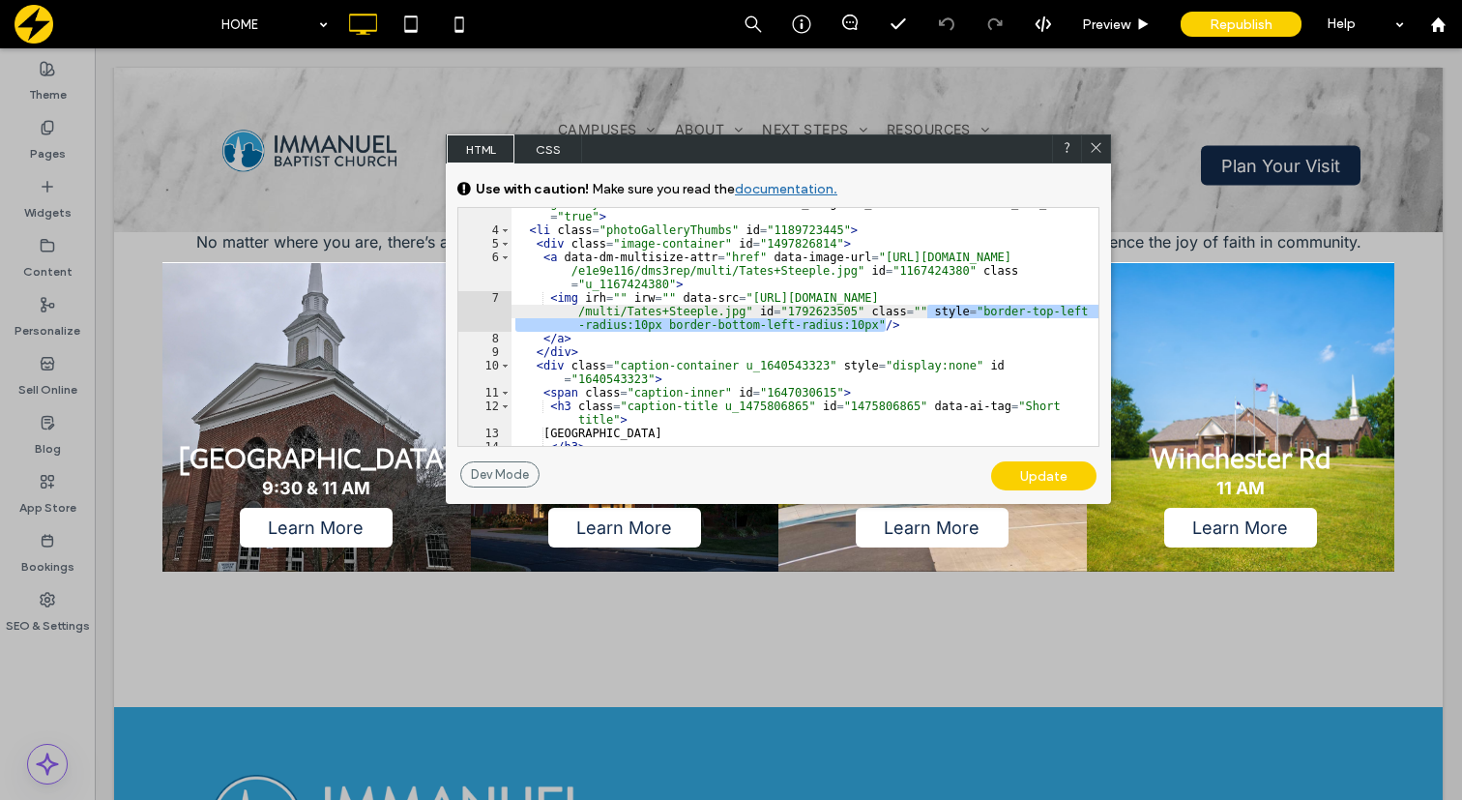
drag, startPoint x: 885, startPoint y: 325, endPoint x: 929, endPoint y: 311, distance: 46.5
click at [929, 311] on div "< ul class = "dmPhotoGalleryHolder clearfix gallery shadowEffectToChildren gall…" at bounding box center [804, 329] width 587 height 292
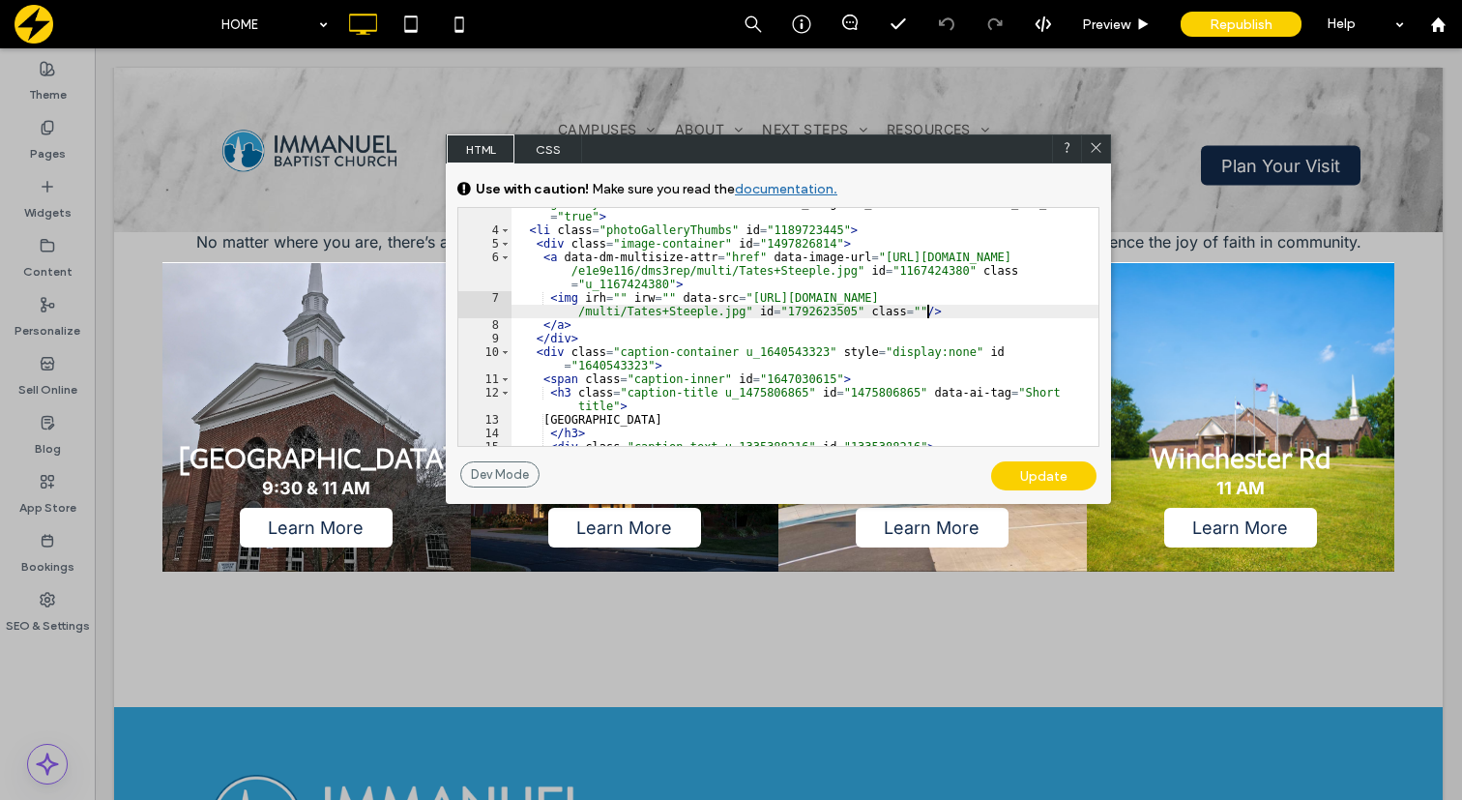
scroll to position [149, 0]
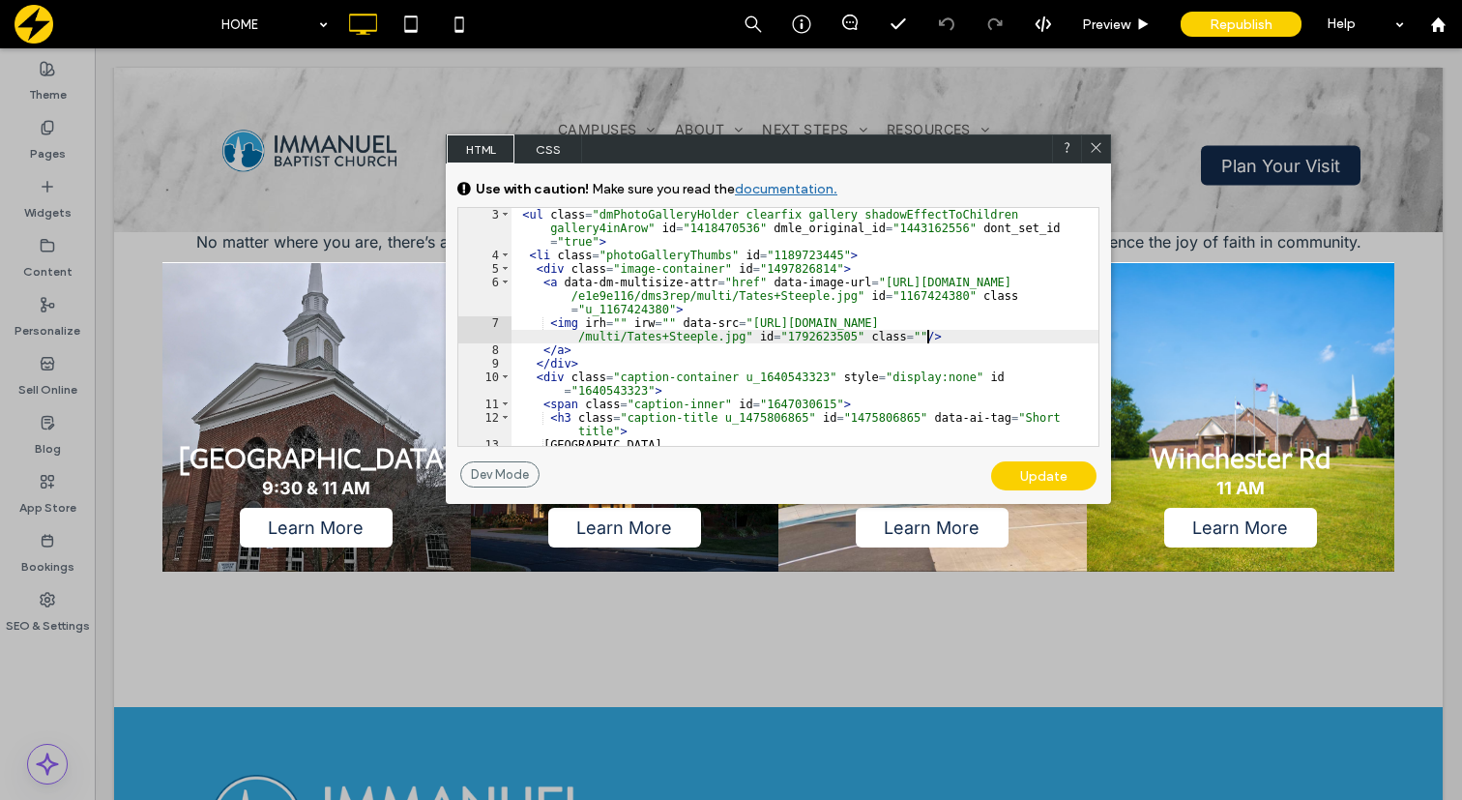
click at [845, 264] on div "< ul class = "dmPhotoGalleryHolder clearfix gallery shadowEffectToChildren gall…" at bounding box center [804, 354] width 587 height 292
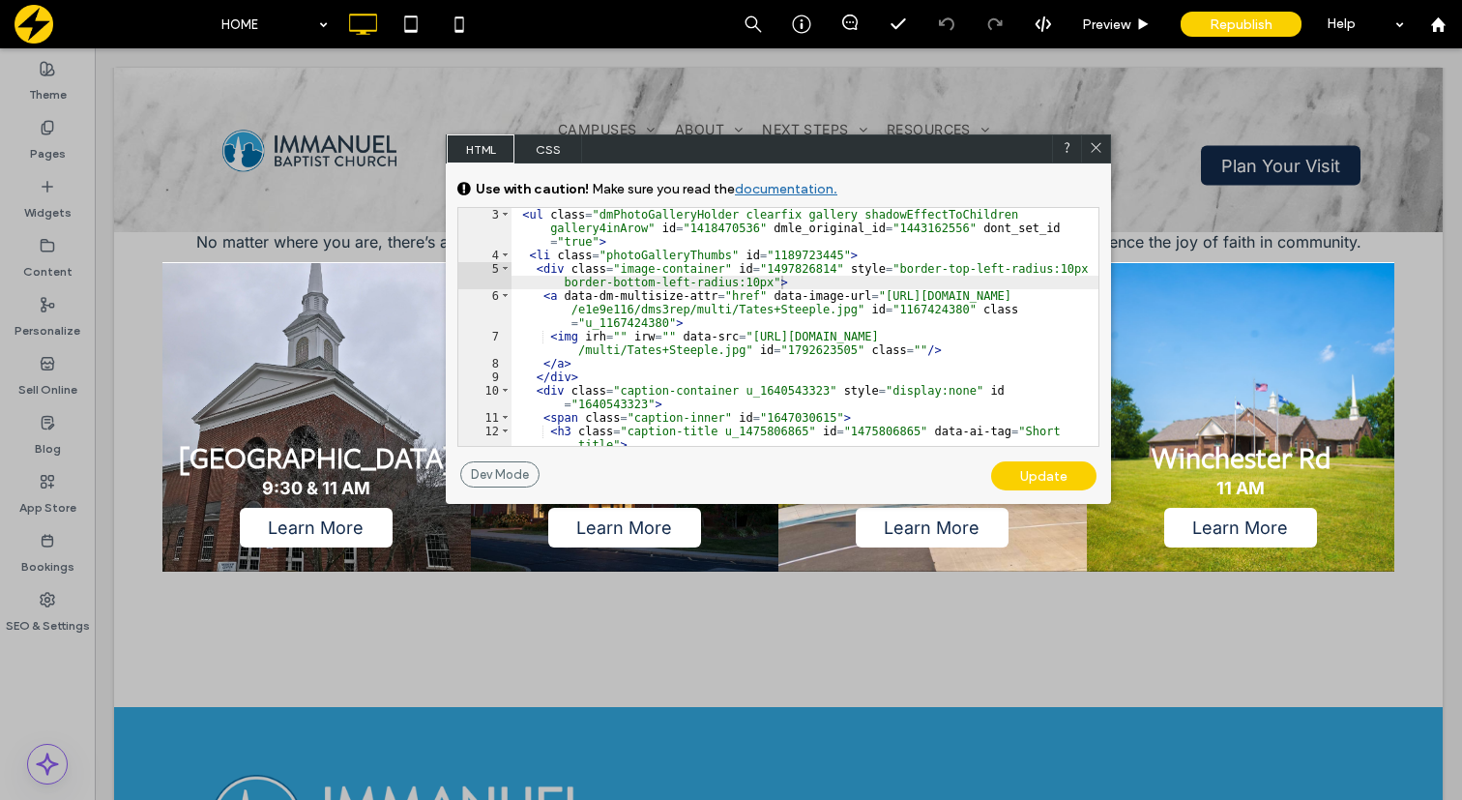
click at [1038, 481] on div "Update" at bounding box center [1043, 475] width 105 height 29
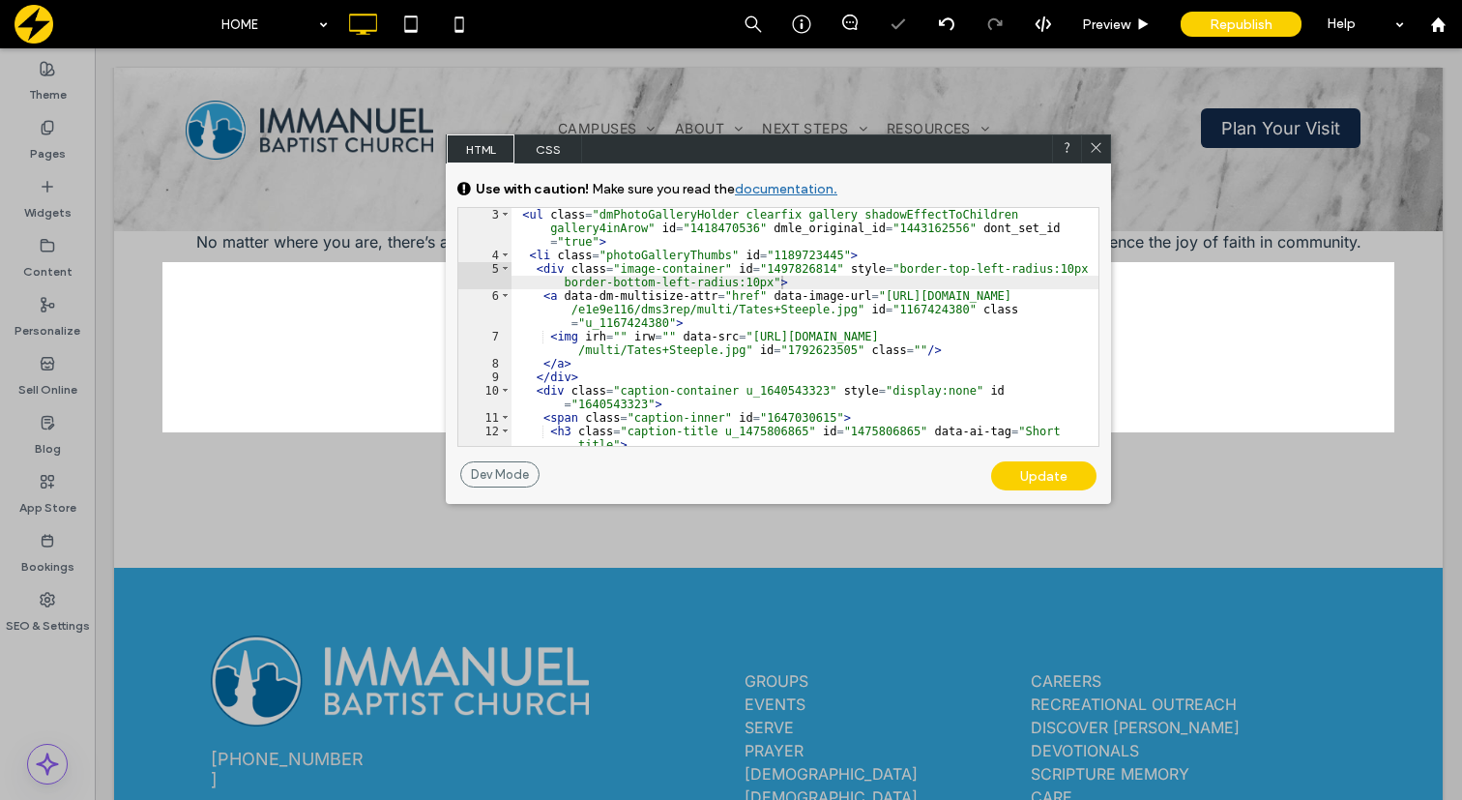
click at [1095, 144] on icon at bounding box center [1096, 147] width 15 height 15
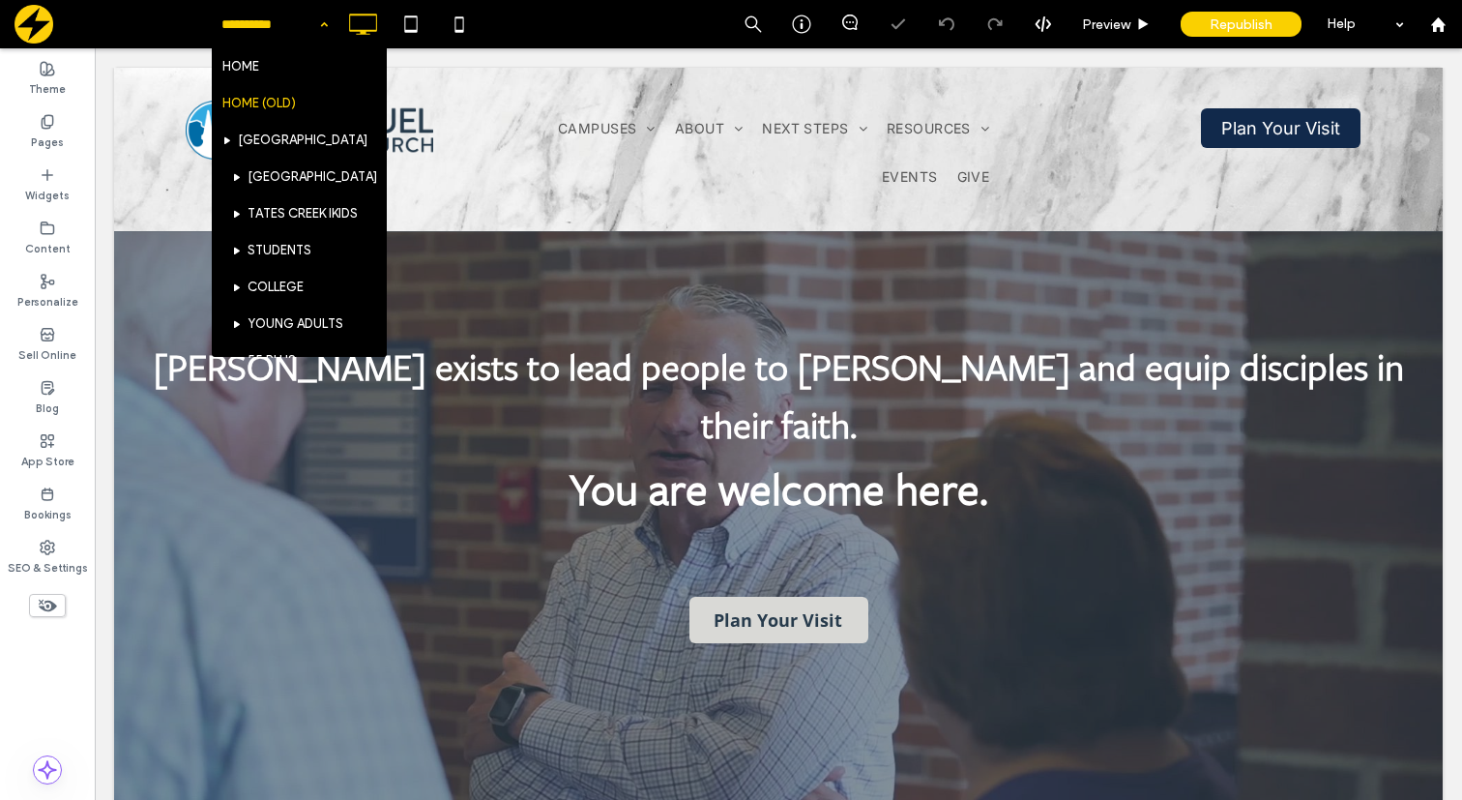
click at [316, 28] on div "HOME HOME (OLD) TATES CREEK TATES CREEK PRESCHOOL TATES CREEK IKIDS STUDENTS CO…" at bounding box center [275, 24] width 126 height 48
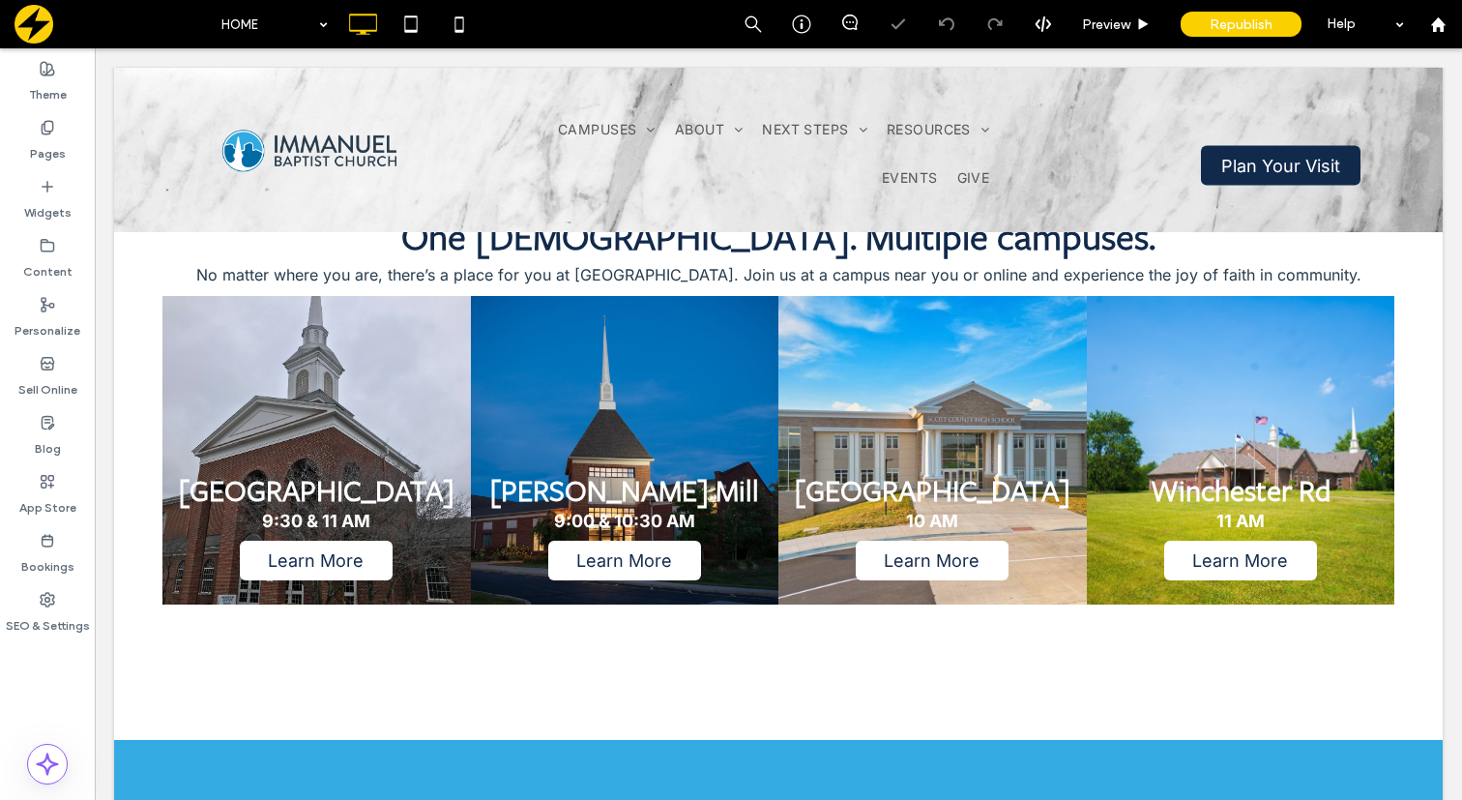
scroll to position [794, 0]
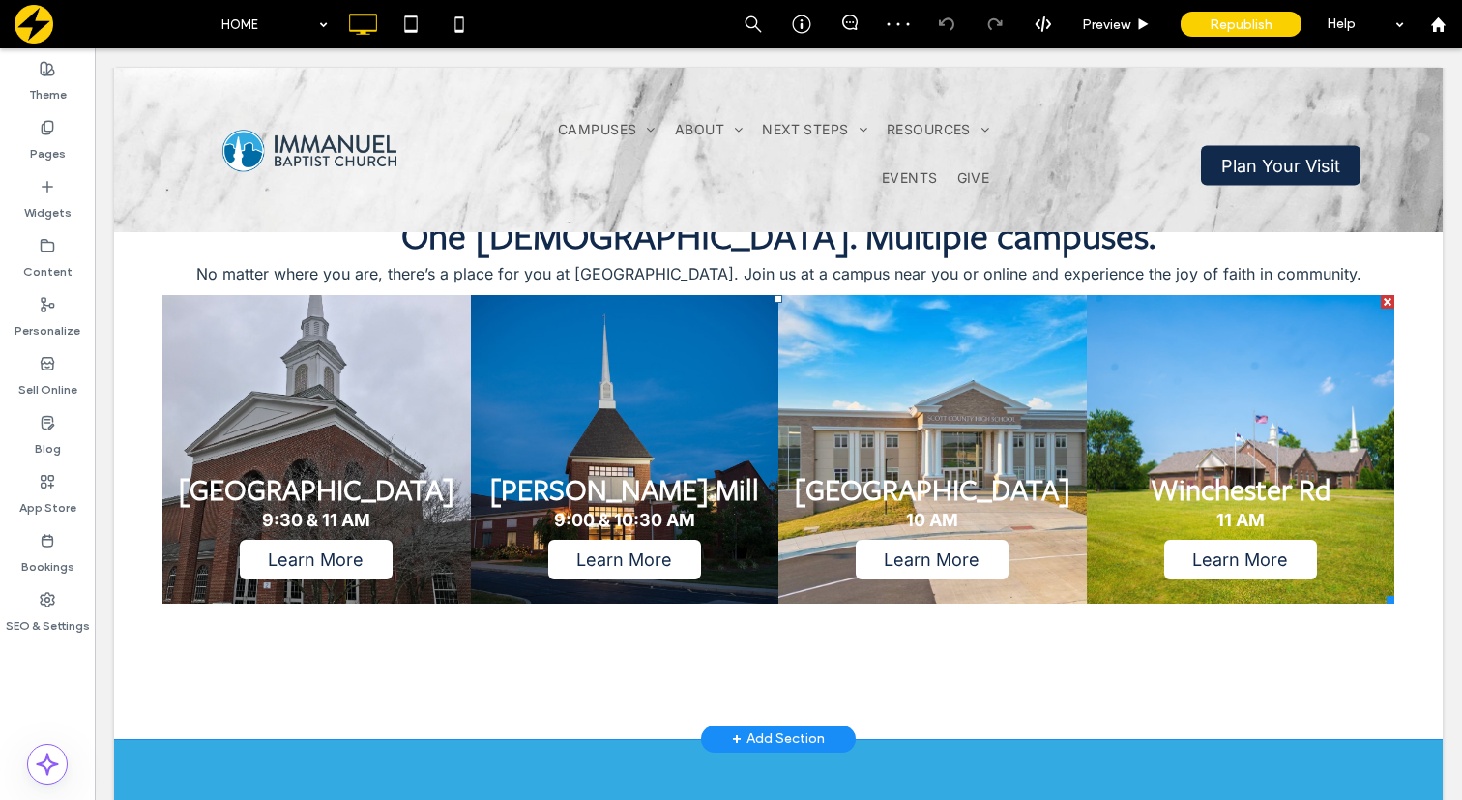
click at [431, 399] on link at bounding box center [316, 448] width 327 height 327
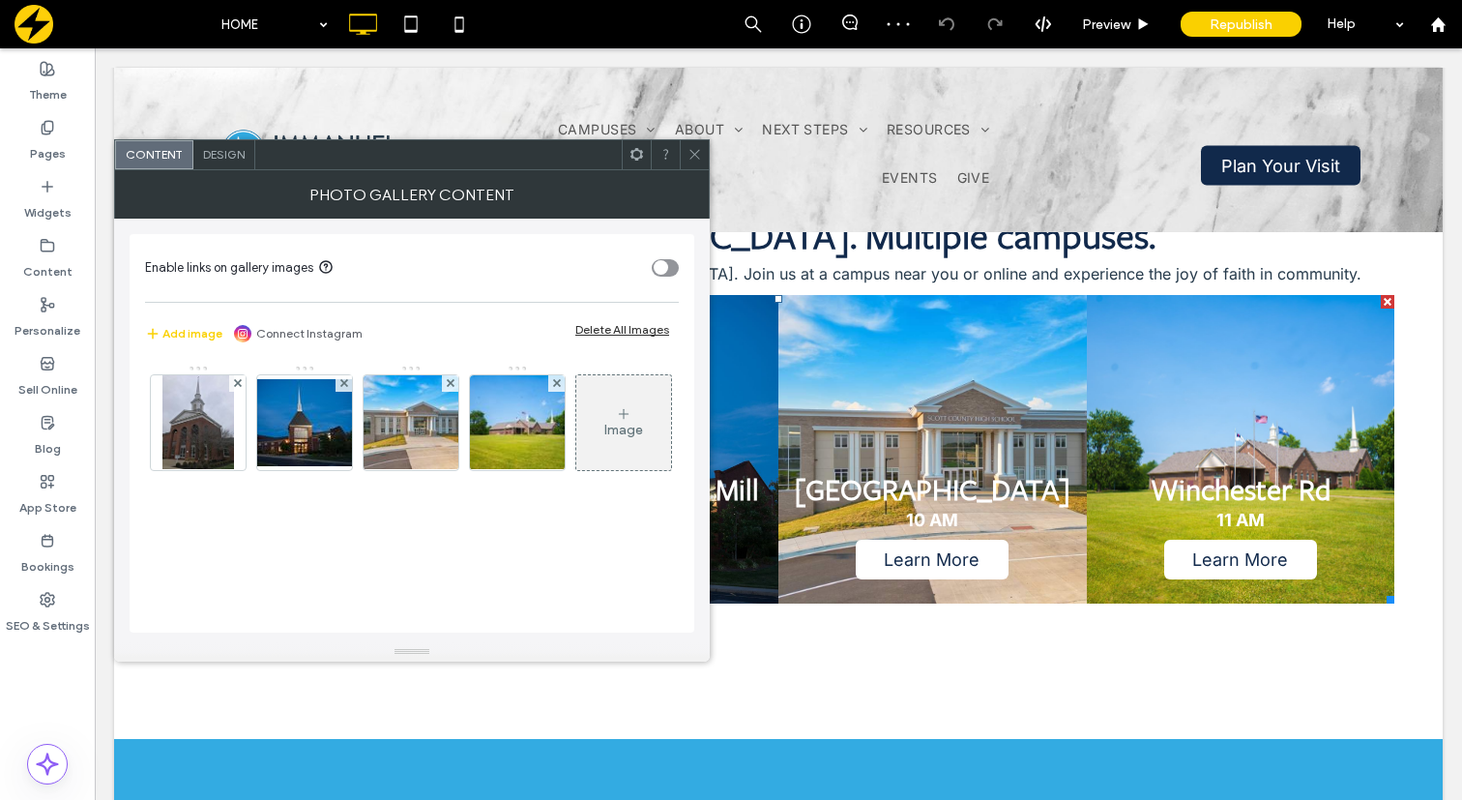
click at [633, 158] on use at bounding box center [636, 154] width 13 height 13
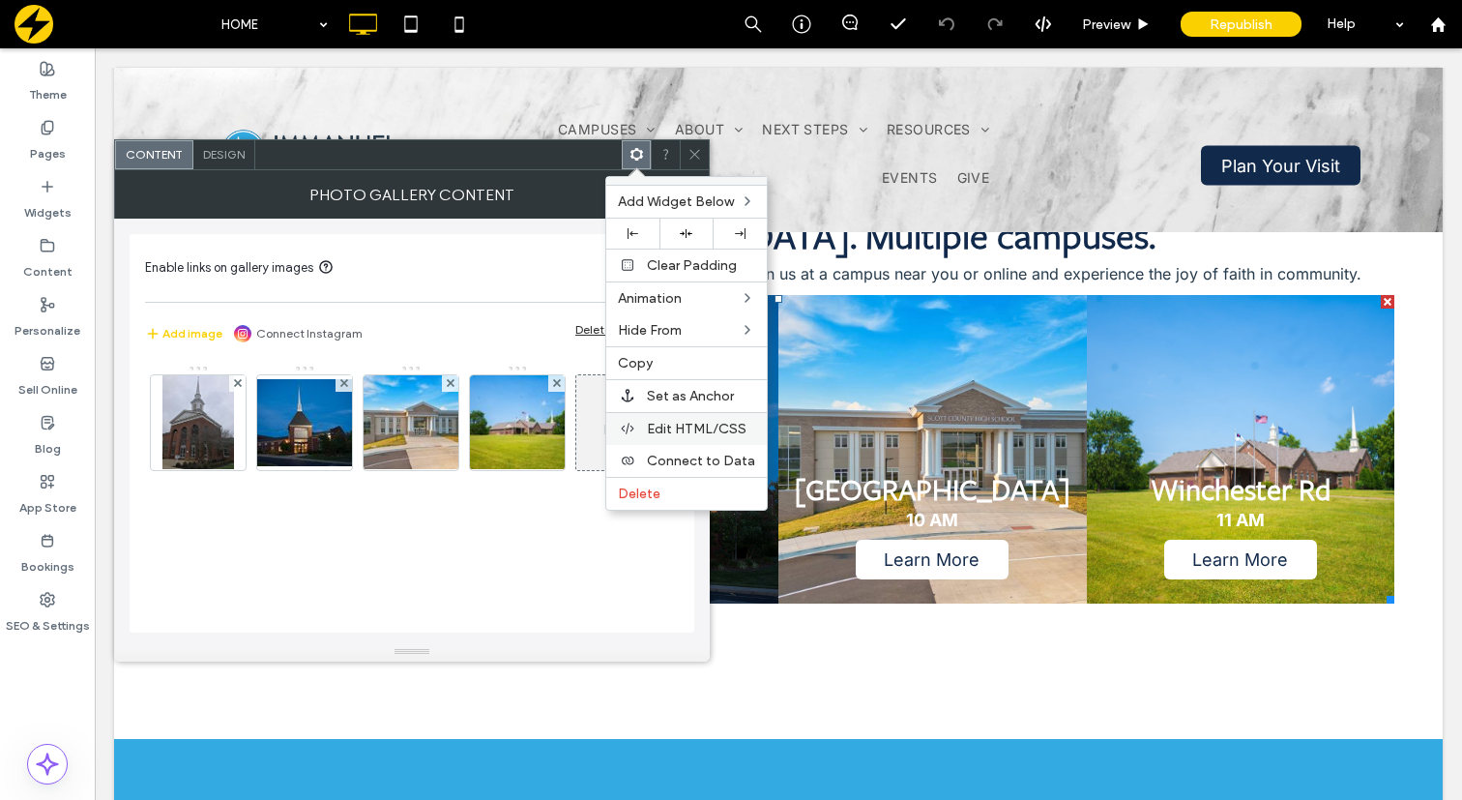
click at [661, 429] on span "Edit HTML/CSS" at bounding box center [697, 429] width 100 height 16
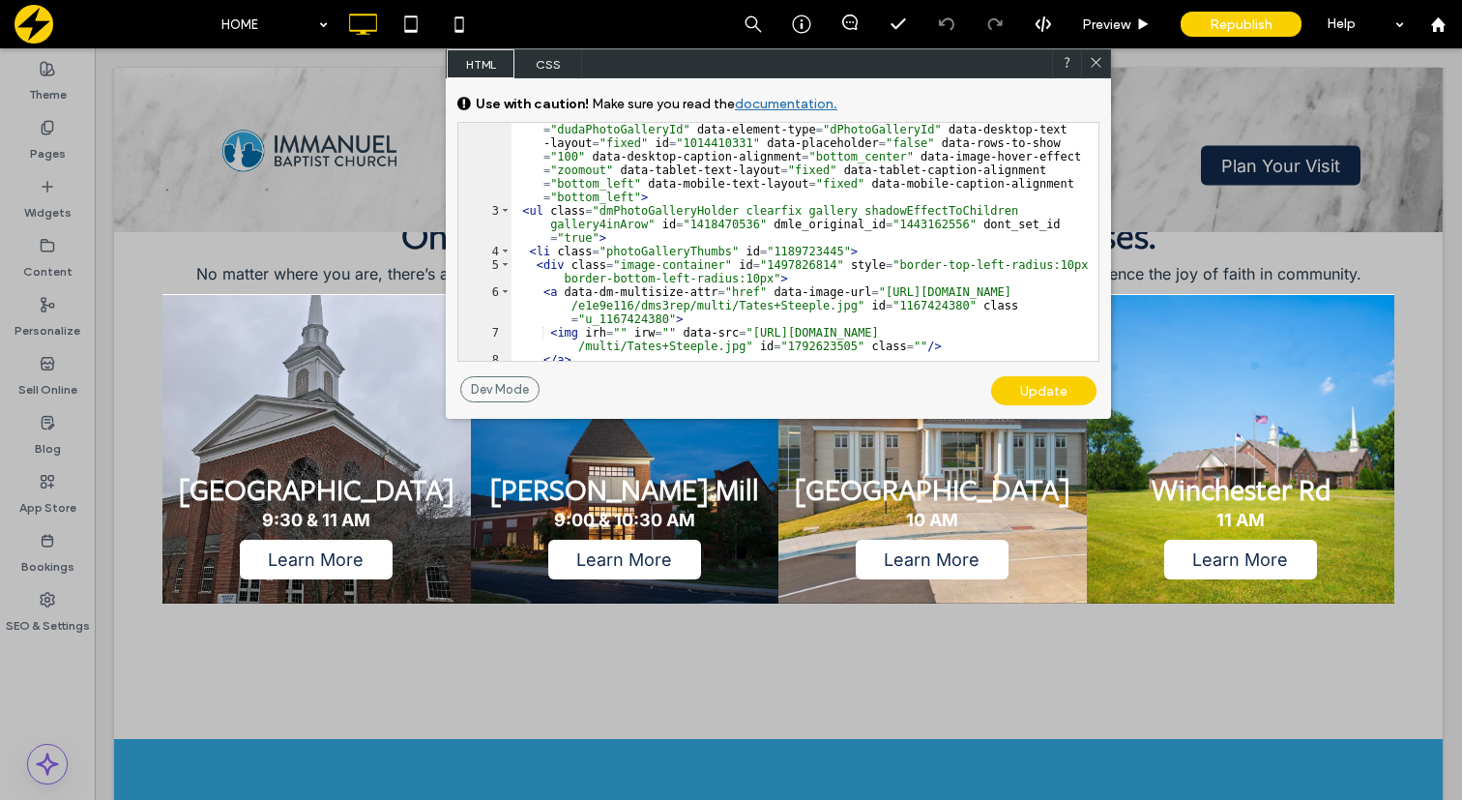
scroll to position [143, 0]
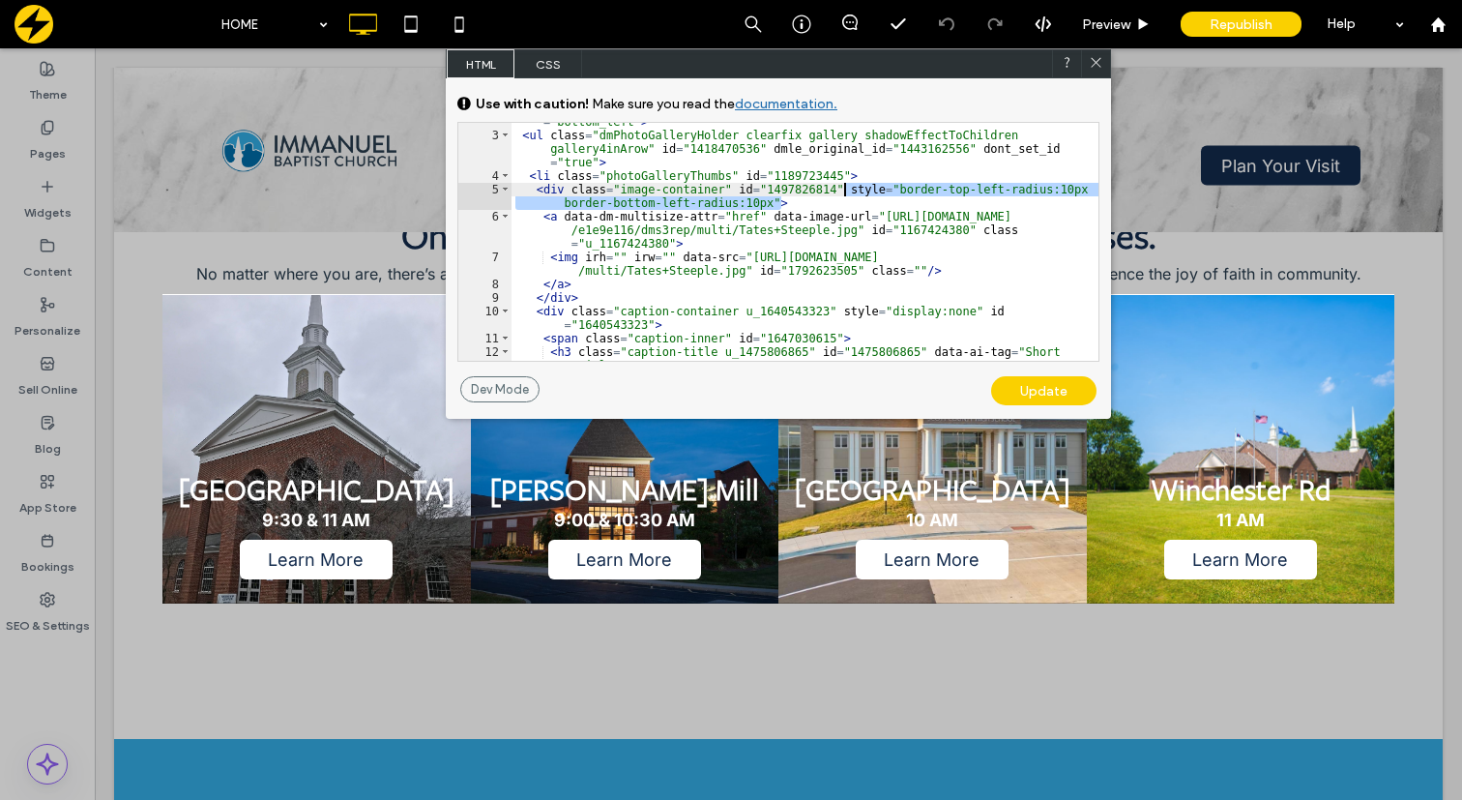
drag, startPoint x: 780, startPoint y: 202, endPoint x: 845, endPoint y: 185, distance: 67.1
click at [845, 185] on div "< div class = "u_1014410331 dmPhotoGallery newPhotoGallery dmPhotoGalleryResp" …" at bounding box center [804, 200] width 587 height 387
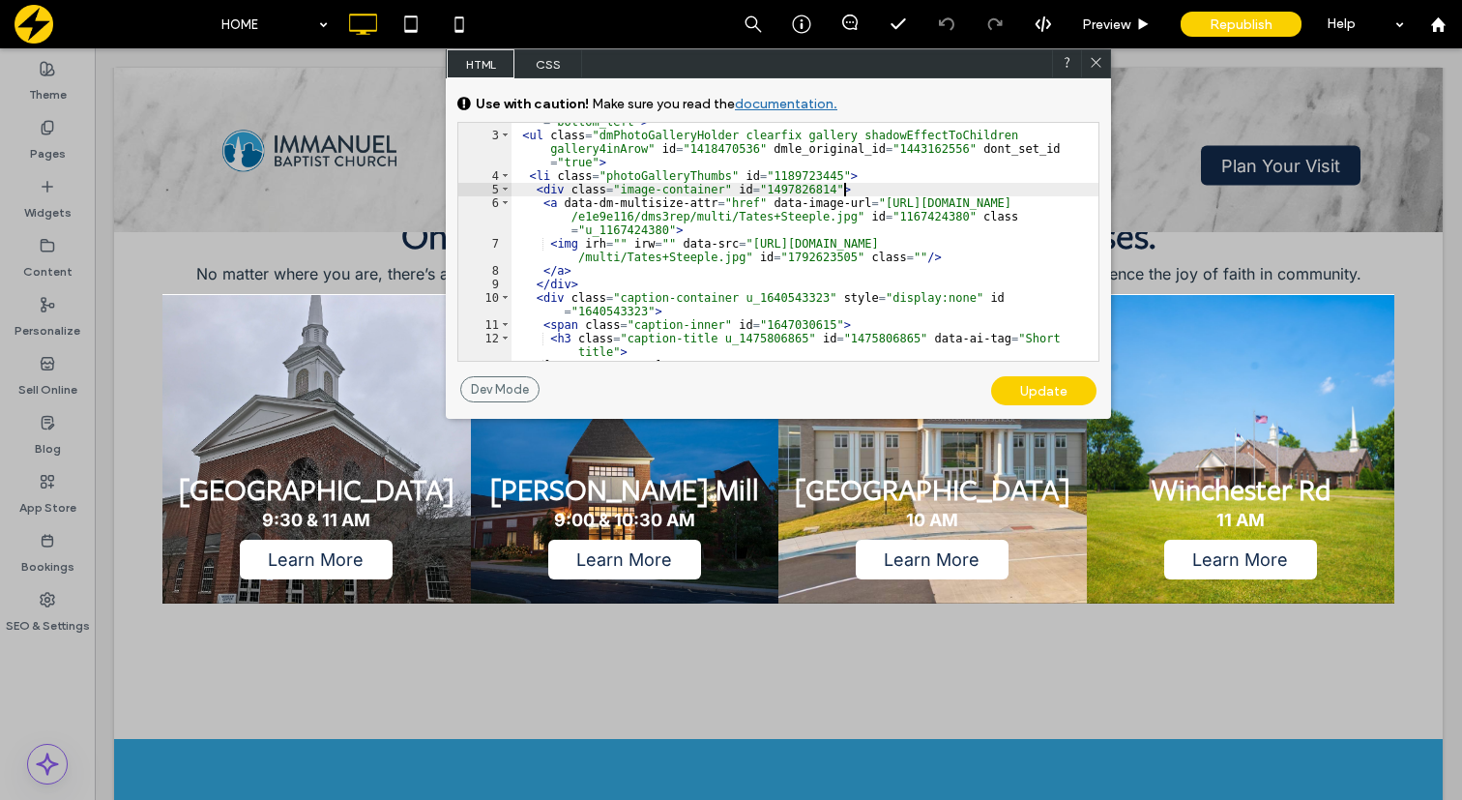
click at [677, 230] on div "< div class = "u_1014410331 dmPhotoGallery newPhotoGallery dmPhotoGalleryResp" …" at bounding box center [804, 193] width 587 height 373
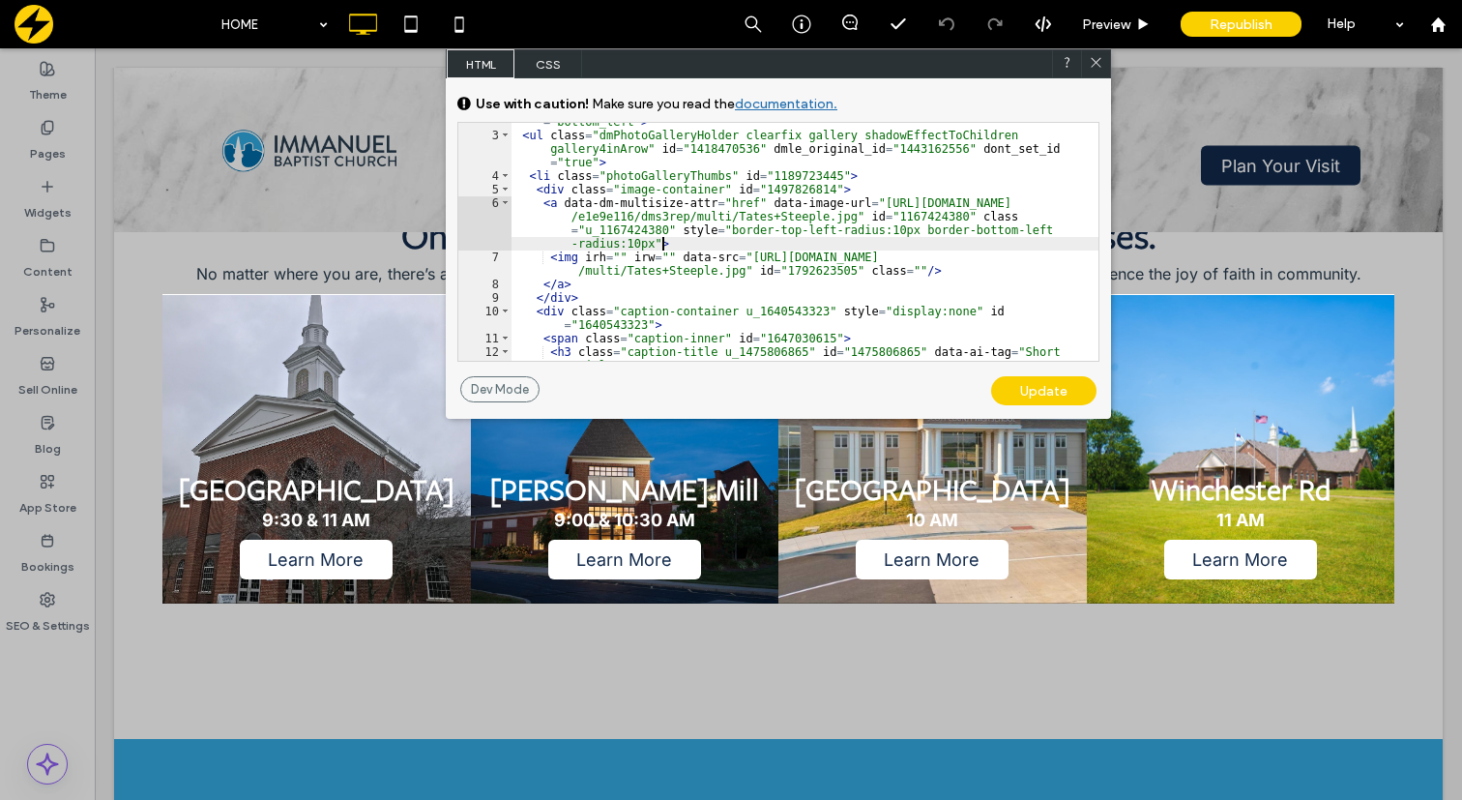
click at [1040, 392] on div "Update" at bounding box center [1043, 390] width 105 height 29
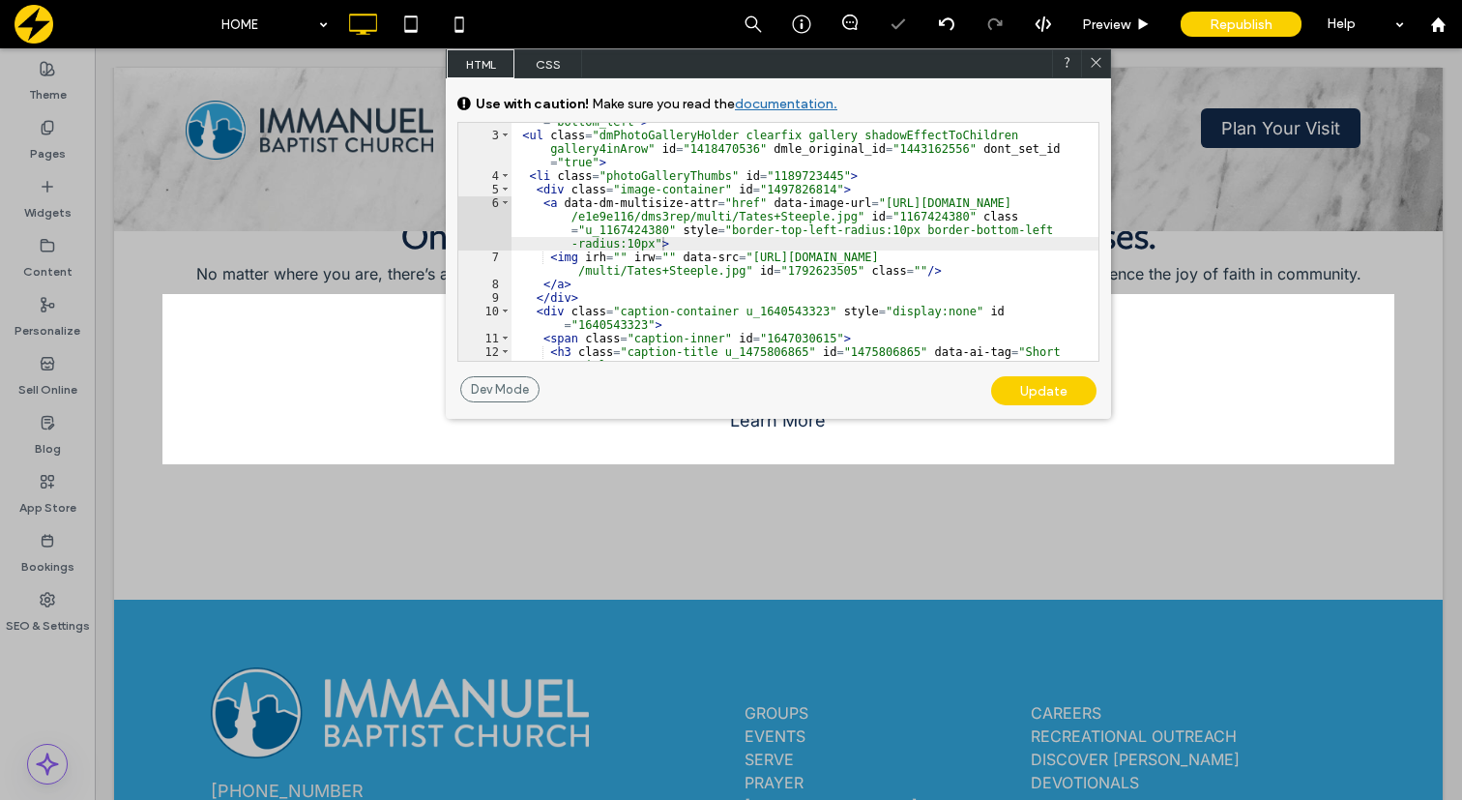
click at [1096, 63] on use at bounding box center [1096, 63] width 10 height 10
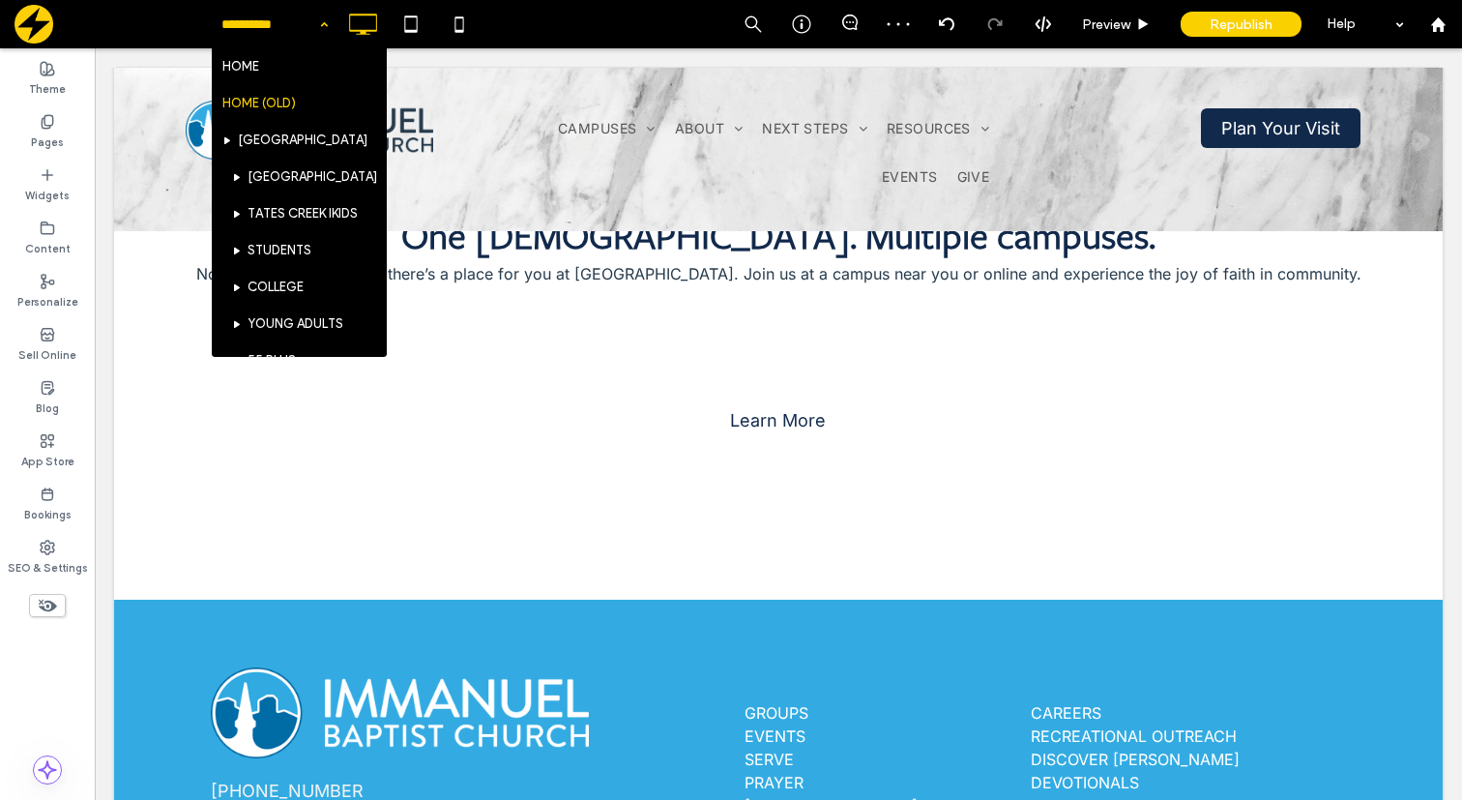
click at [298, 19] on input at bounding box center [269, 24] width 97 height 48
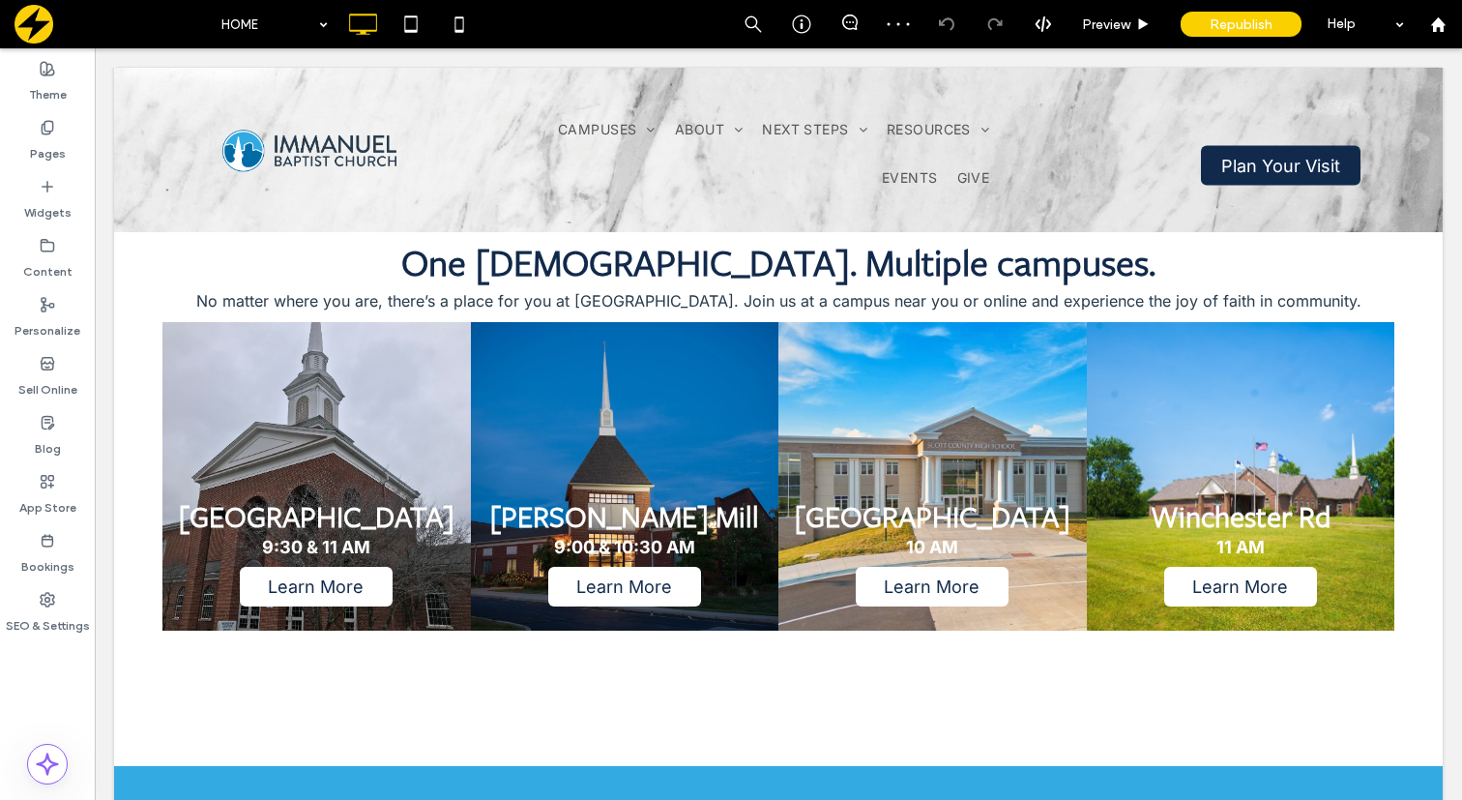
scroll to position [830, 0]
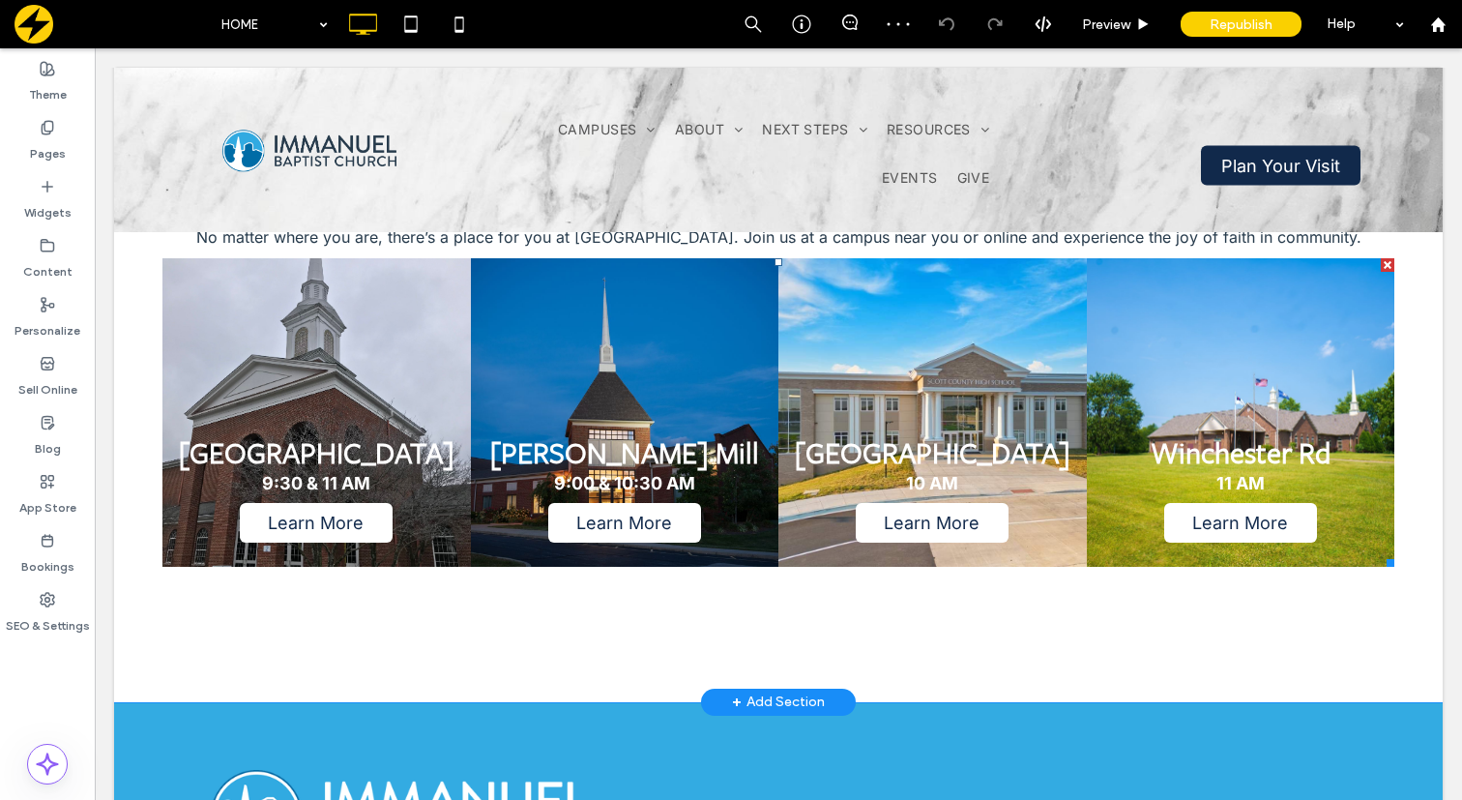
click at [417, 371] on link at bounding box center [316, 411] width 327 height 327
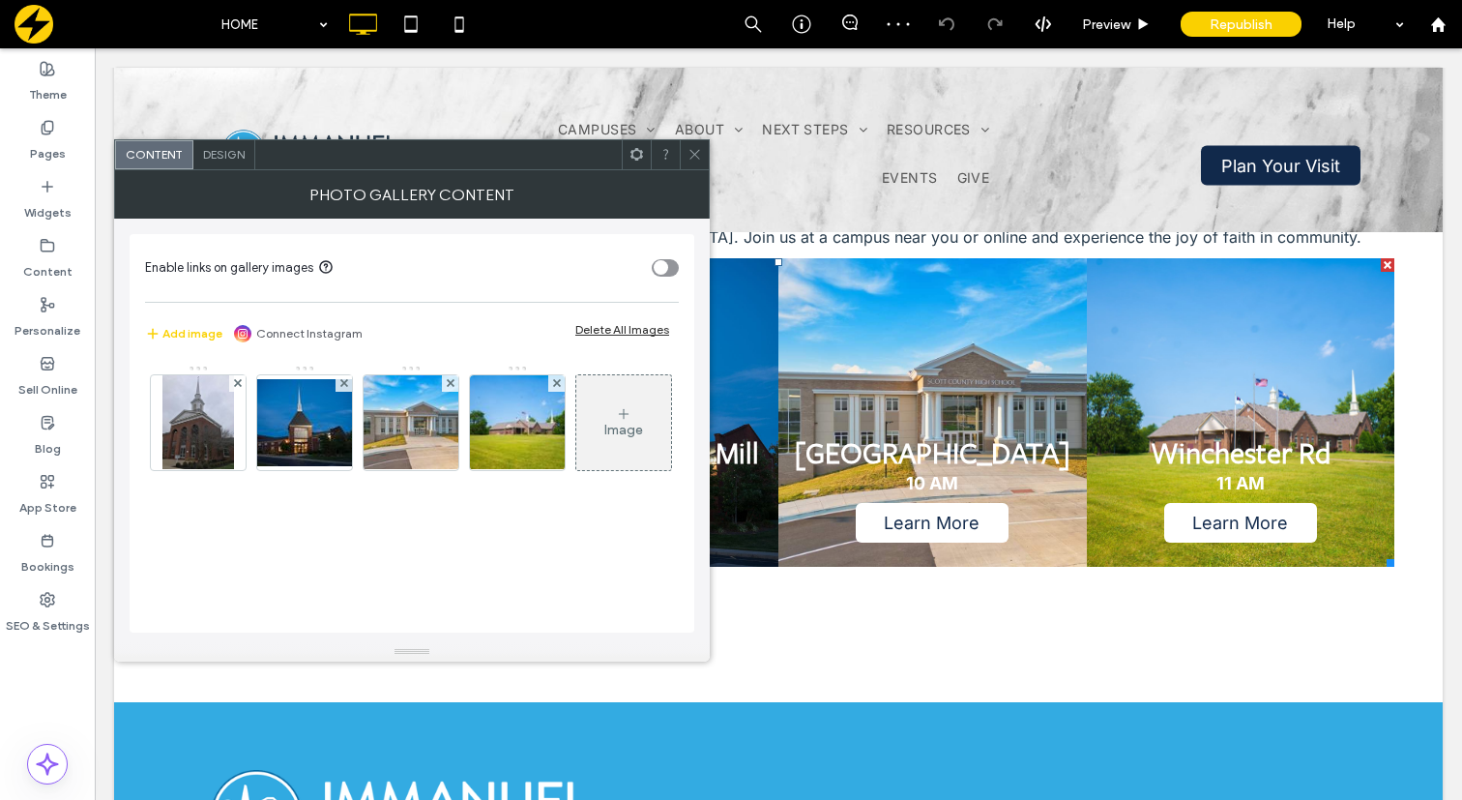
click at [636, 156] on icon at bounding box center [636, 154] width 15 height 15
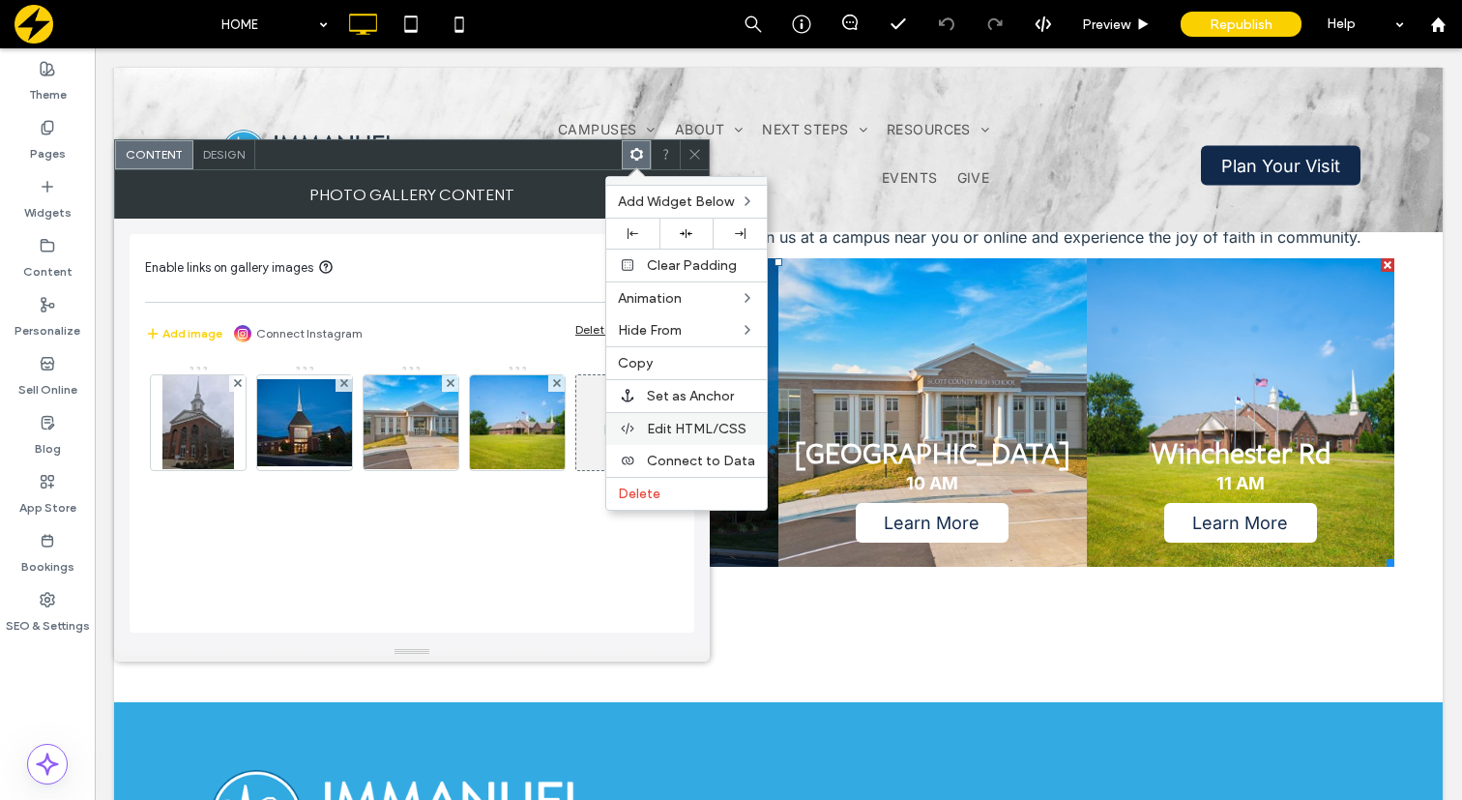
click at [657, 437] on div "Edit HTML/CSS" at bounding box center [686, 428] width 160 height 33
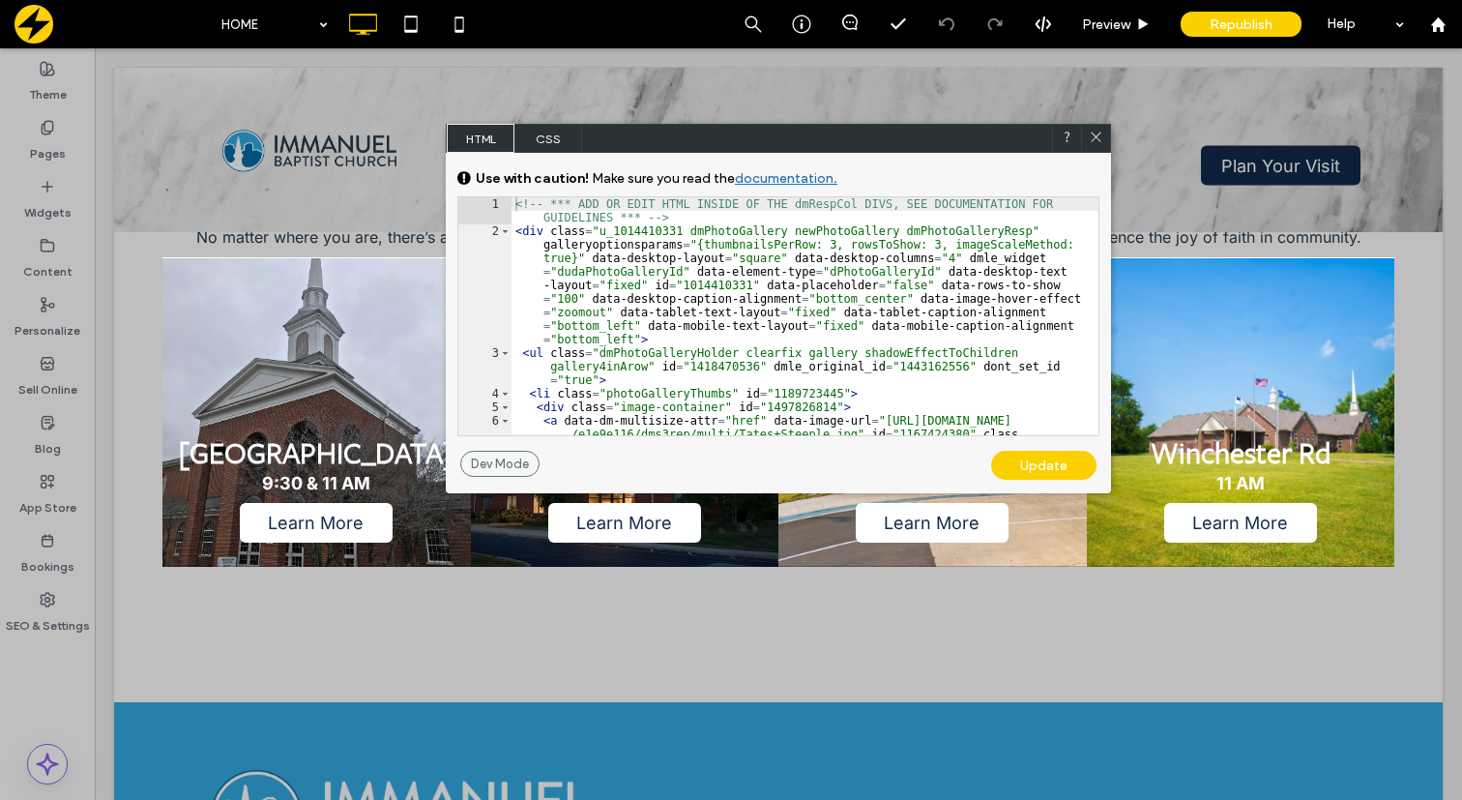
drag, startPoint x: 702, startPoint y: 411, endPoint x: 702, endPoint y: 128, distance: 283.3
click at [702, 128] on div "HTML CSS" at bounding box center [778, 138] width 665 height 29
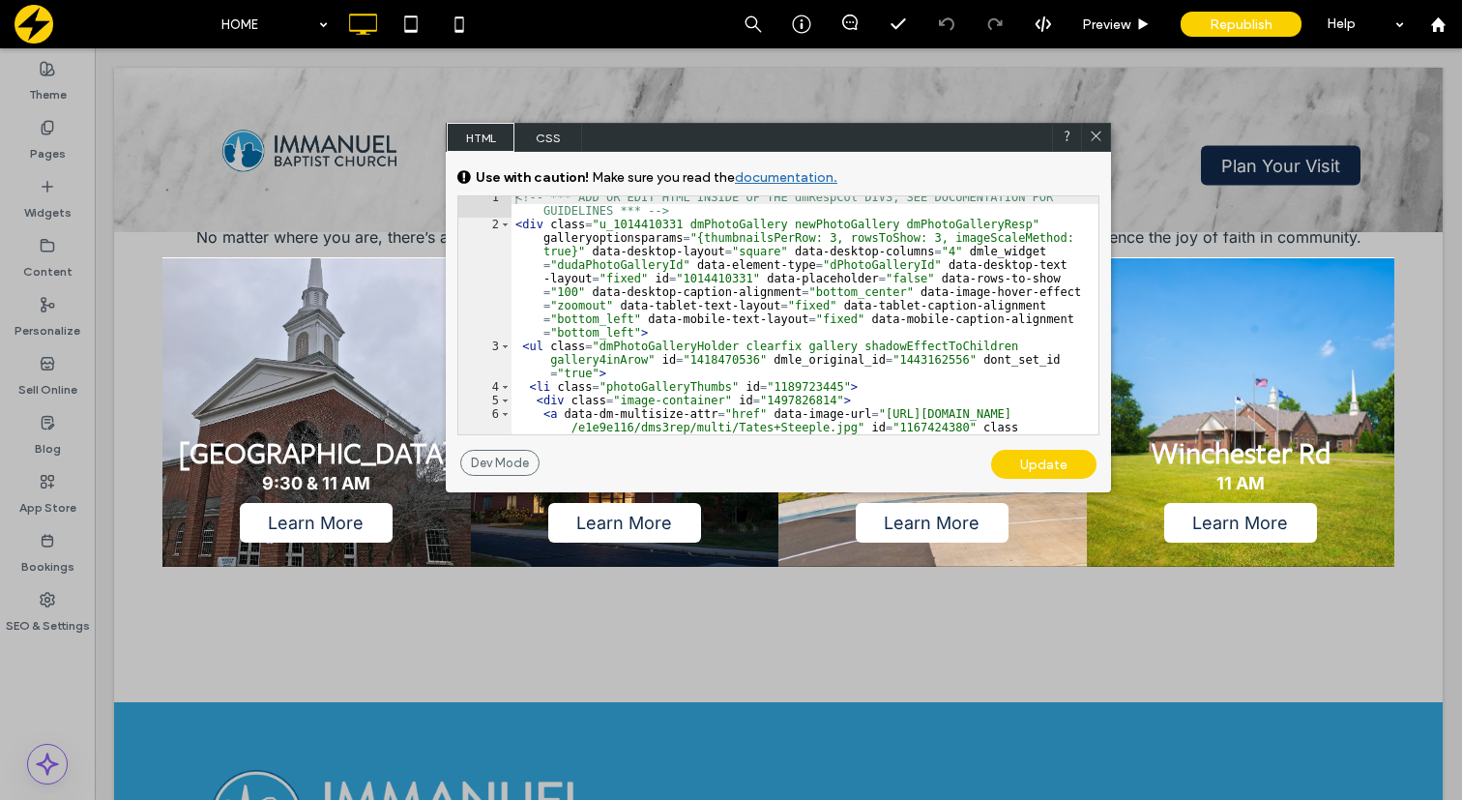
scroll to position [102, 0]
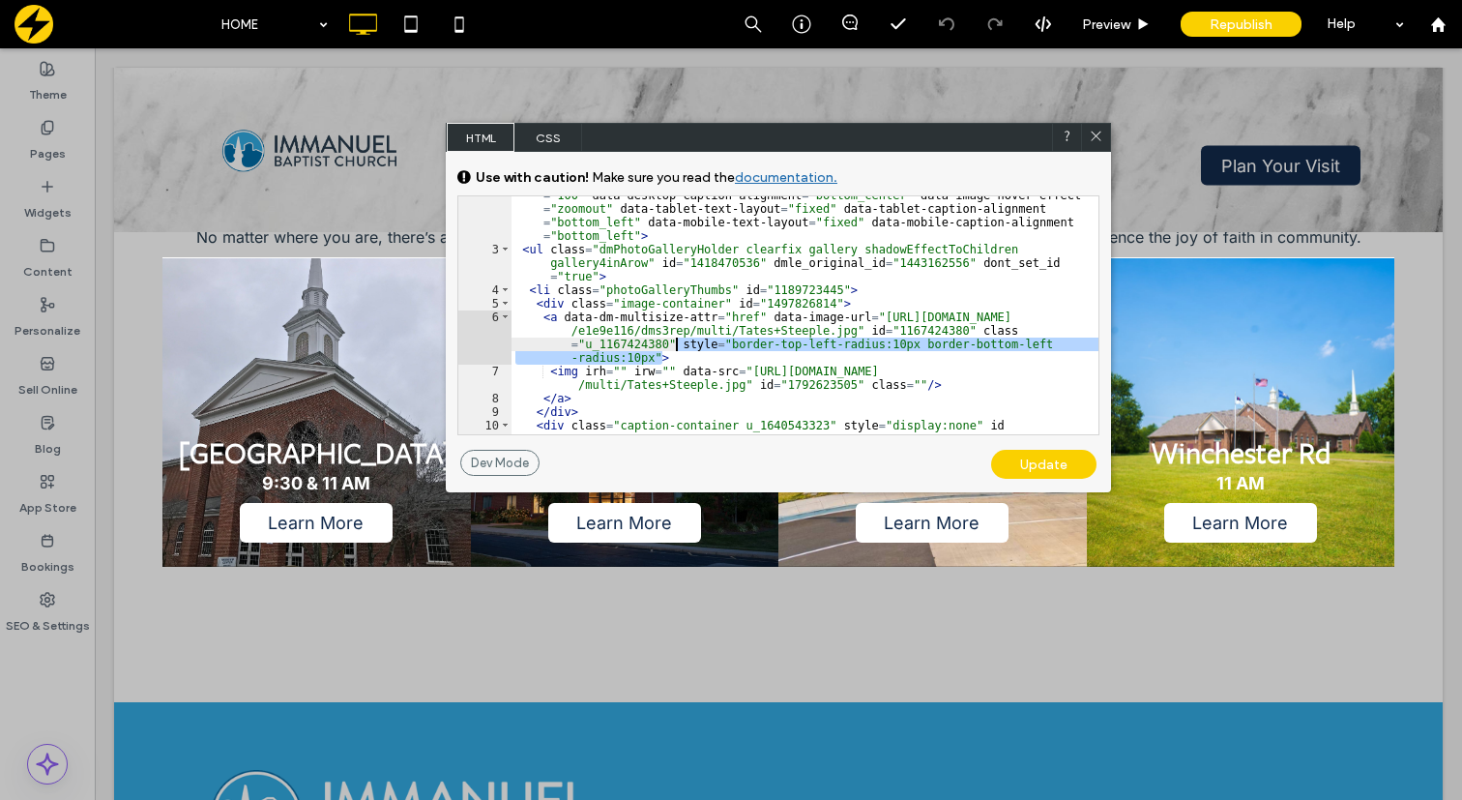
drag, startPoint x: 661, startPoint y: 355, endPoint x: 679, endPoint y: 343, distance: 20.9
click at [679, 343] on div "< div class = "u_1014410331 dmPhotoGallery newPhotoGallery dmPhotoGalleryResp" …" at bounding box center [804, 314] width 587 height 387
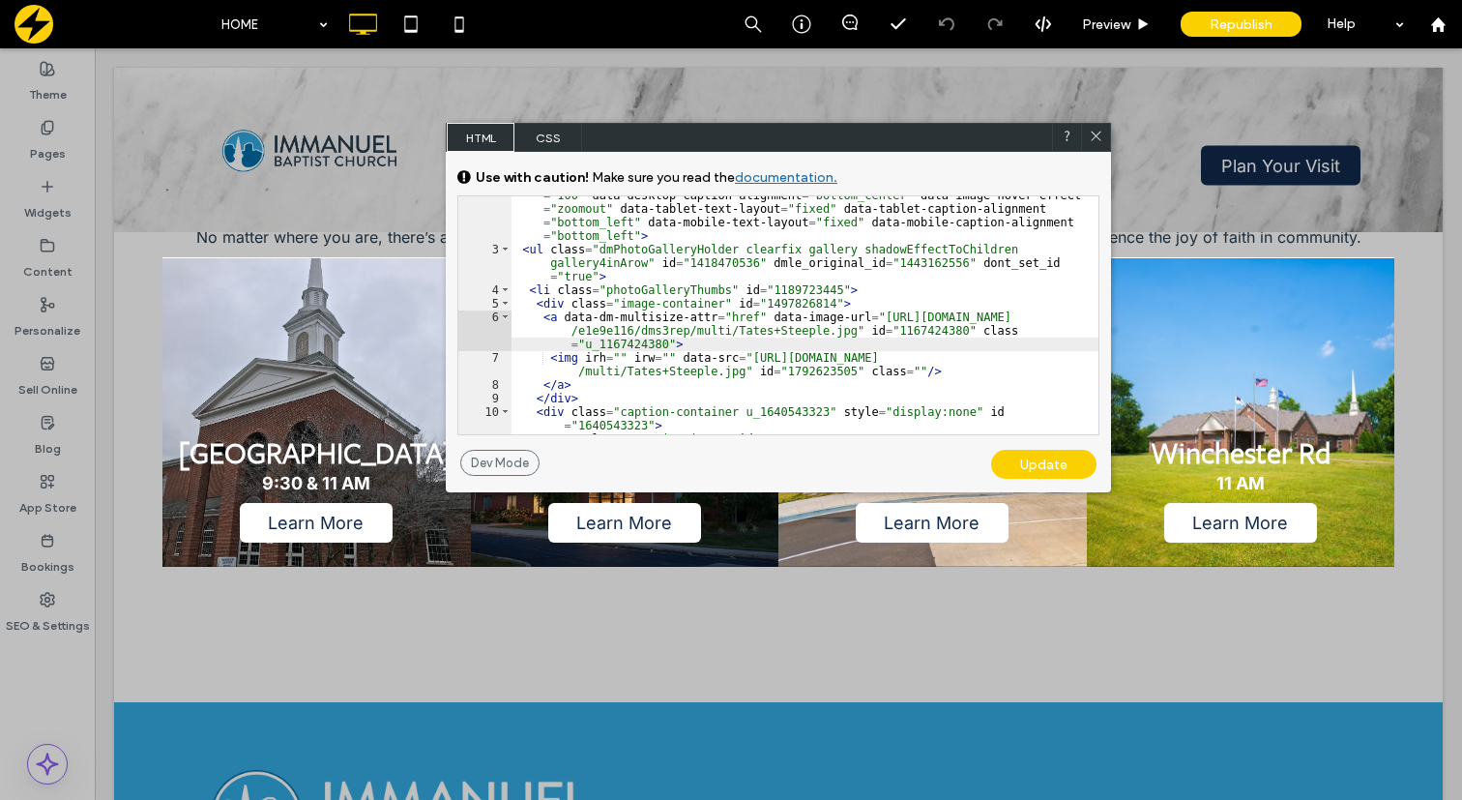
click at [1056, 454] on div "Update" at bounding box center [1043, 464] width 105 height 29
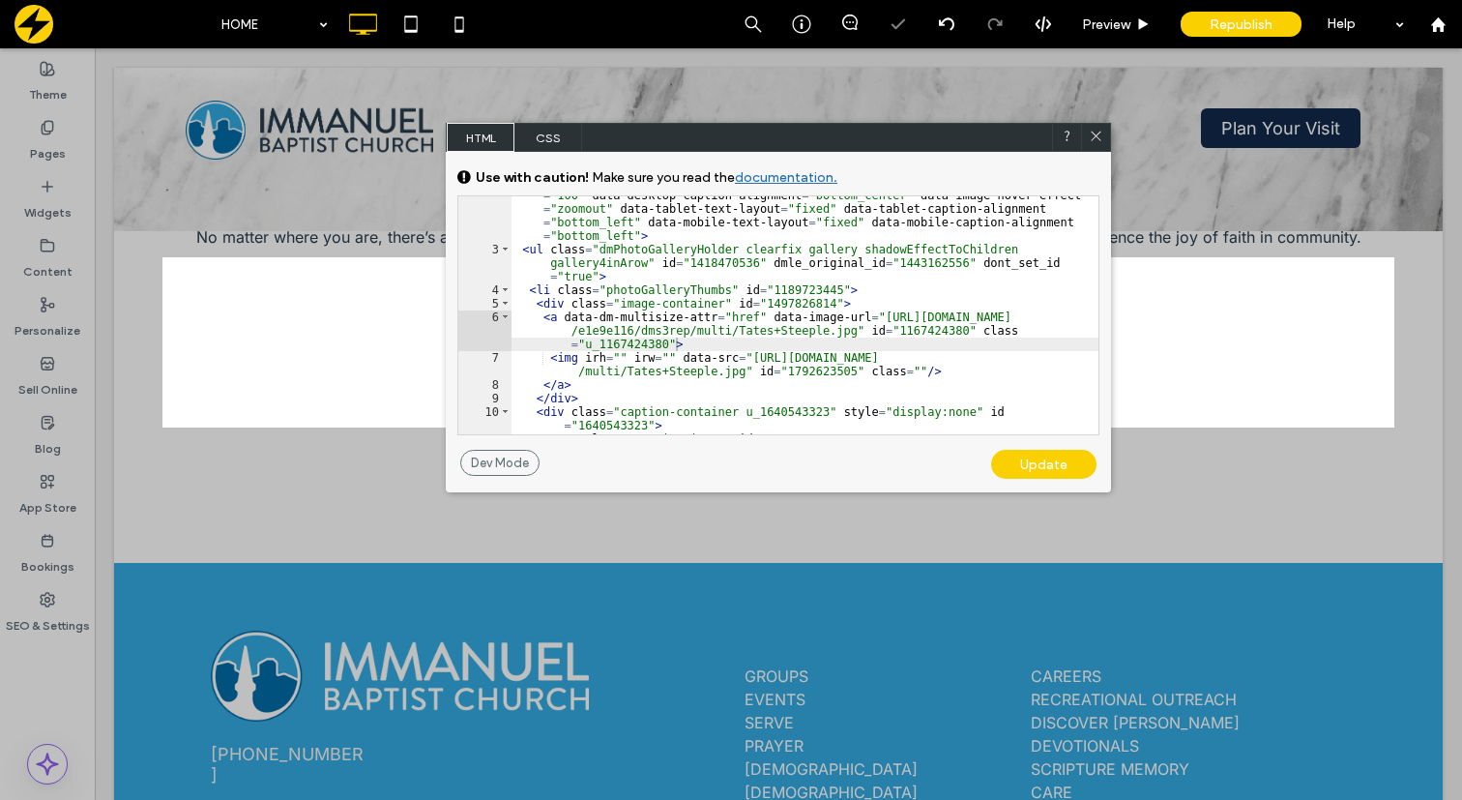
click at [1095, 134] on icon at bounding box center [1096, 136] width 15 height 15
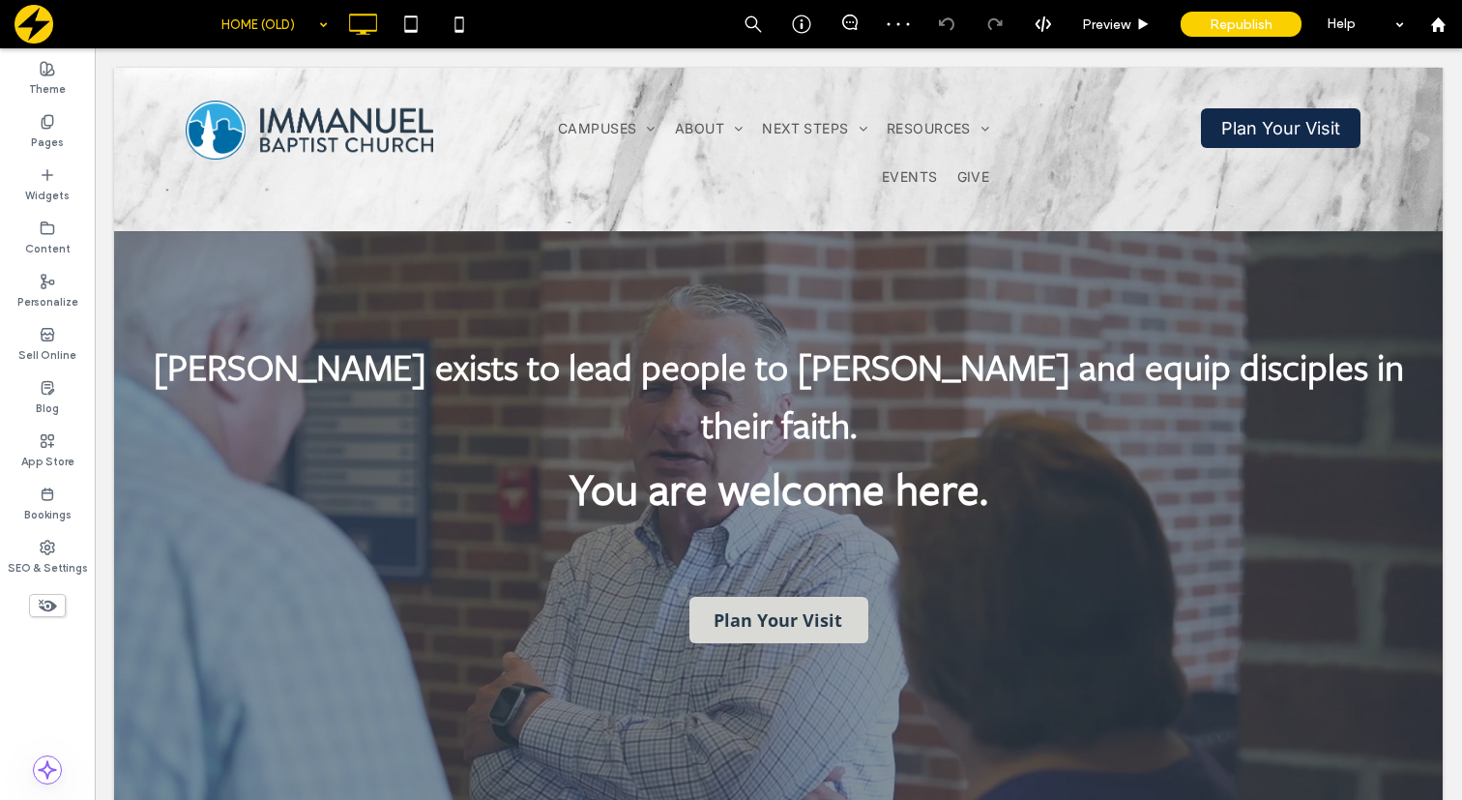
click at [320, 27] on div "HOME (OLD)" at bounding box center [275, 24] width 126 height 48
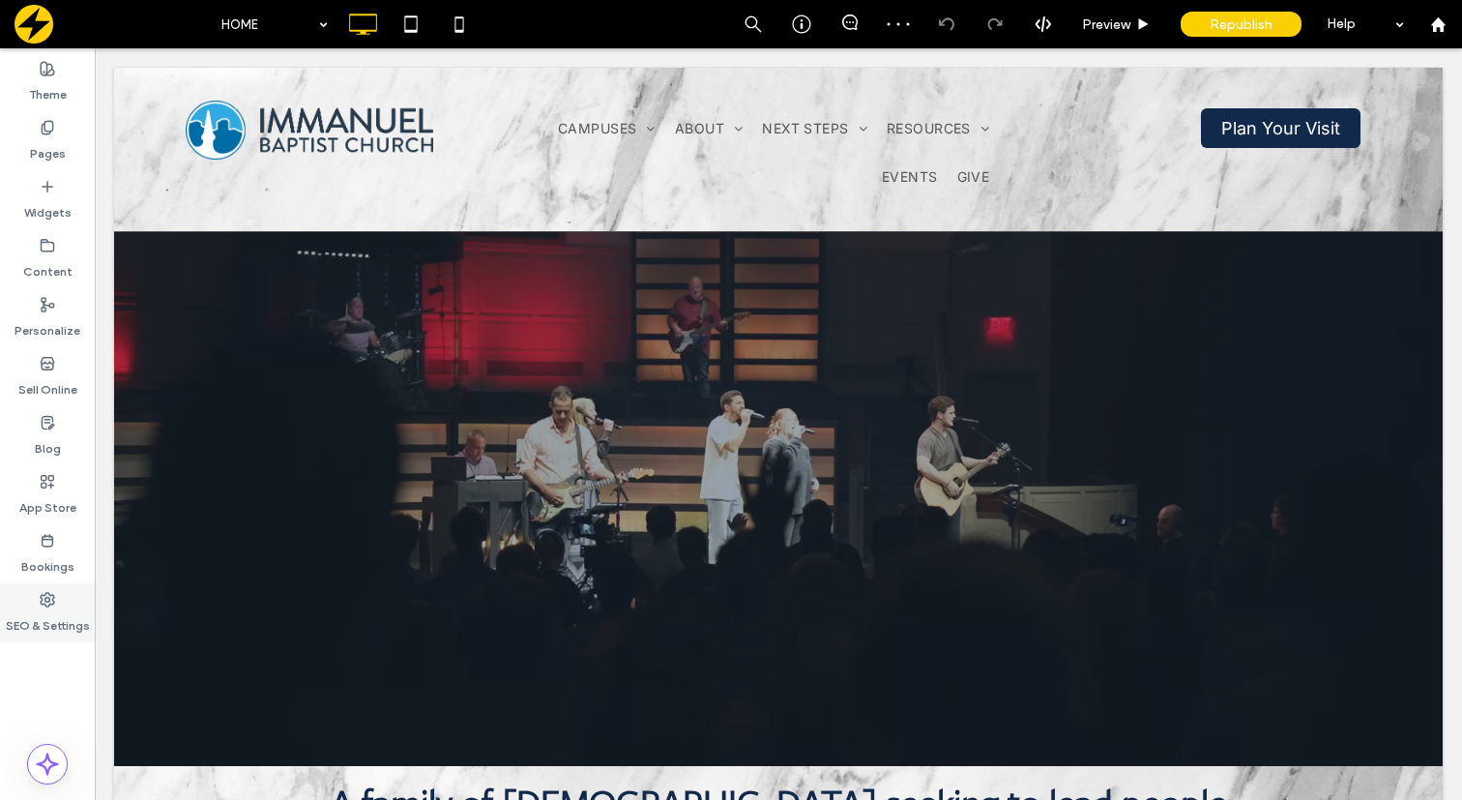
click at [43, 613] on label "SEO & Settings" at bounding box center [48, 620] width 84 height 27
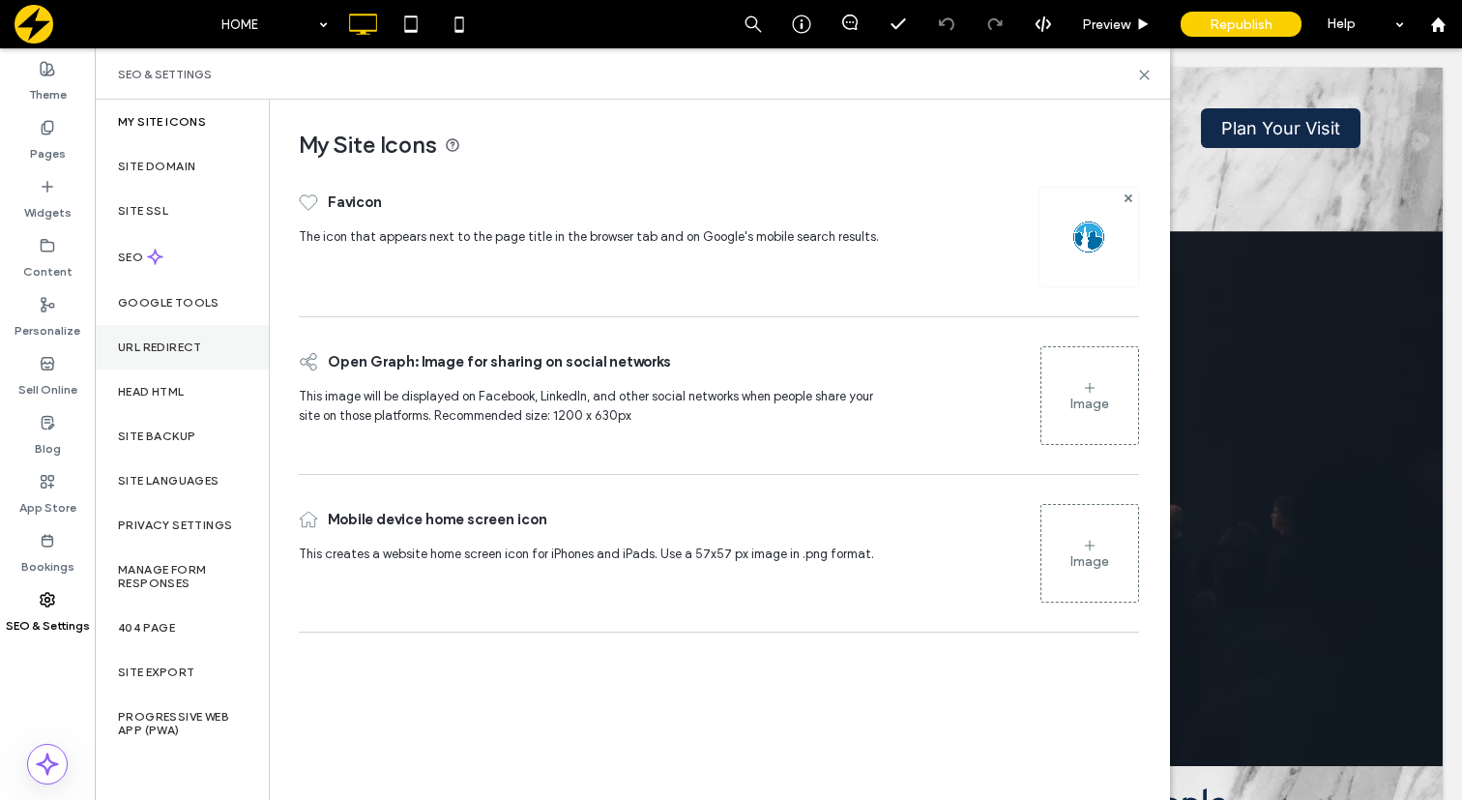
click at [189, 346] on label "URL Redirect" at bounding box center [160, 347] width 84 height 14
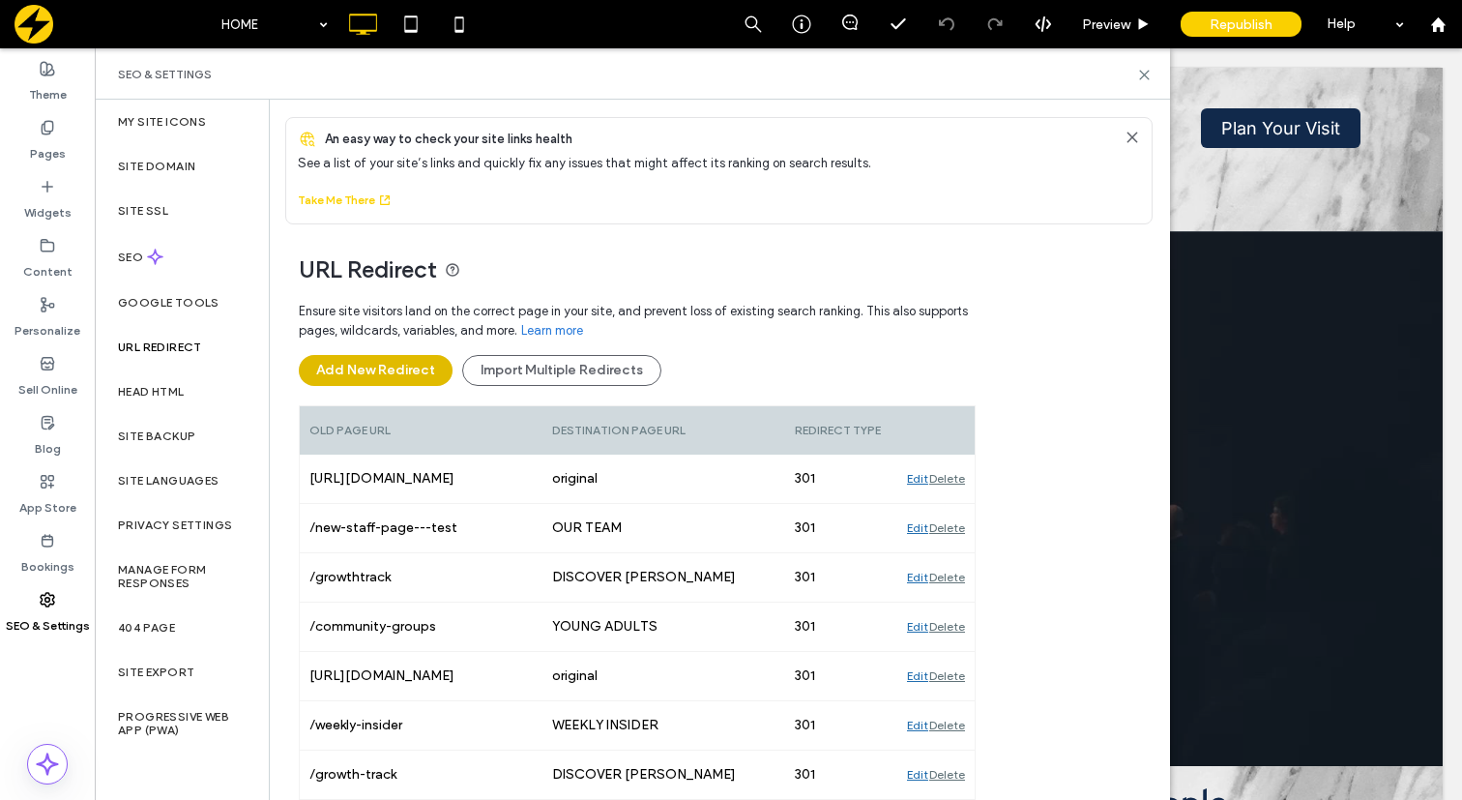
click at [399, 367] on button "Add New Redirect" at bounding box center [376, 370] width 154 height 31
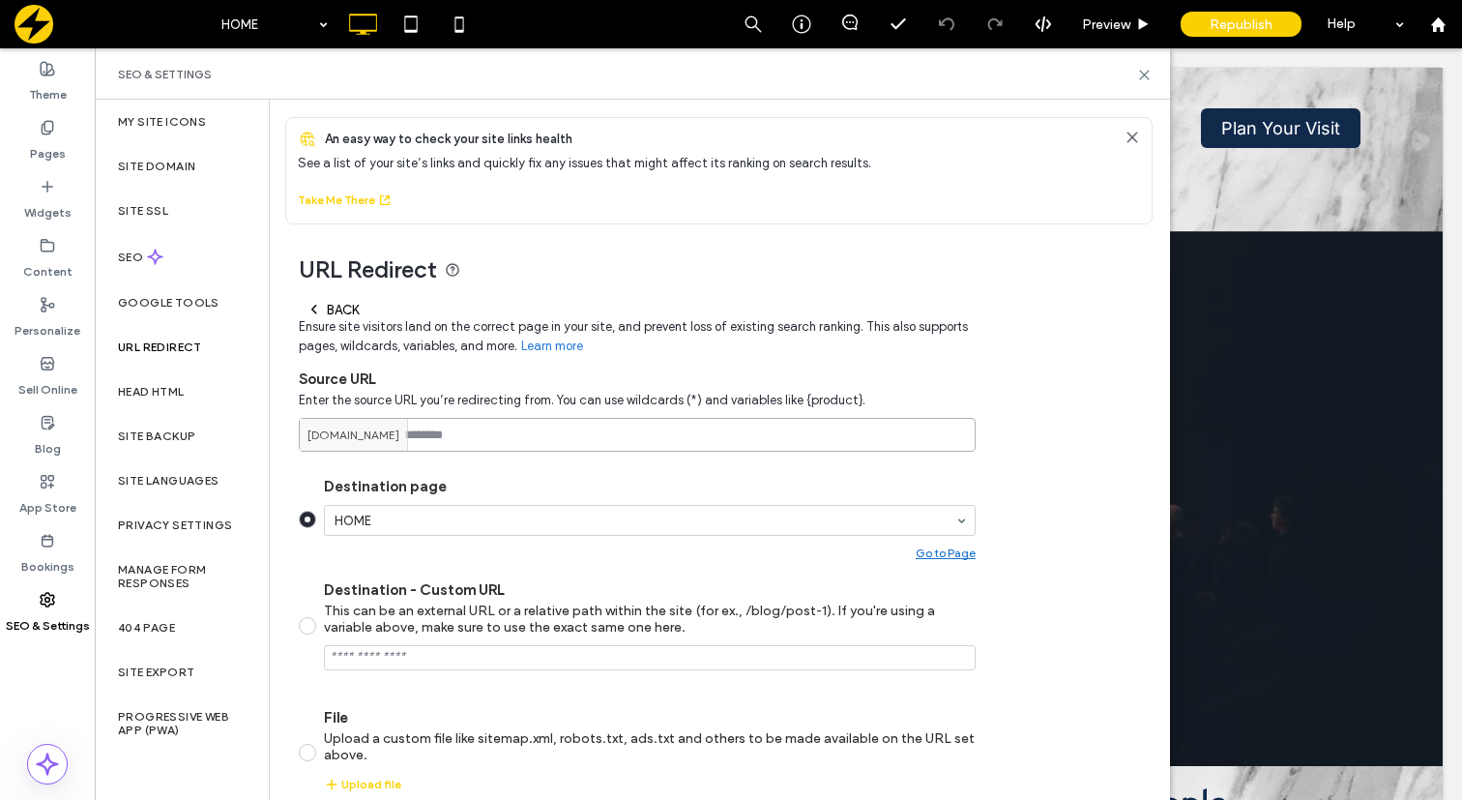
click at [507, 436] on input at bounding box center [637, 435] width 677 height 34
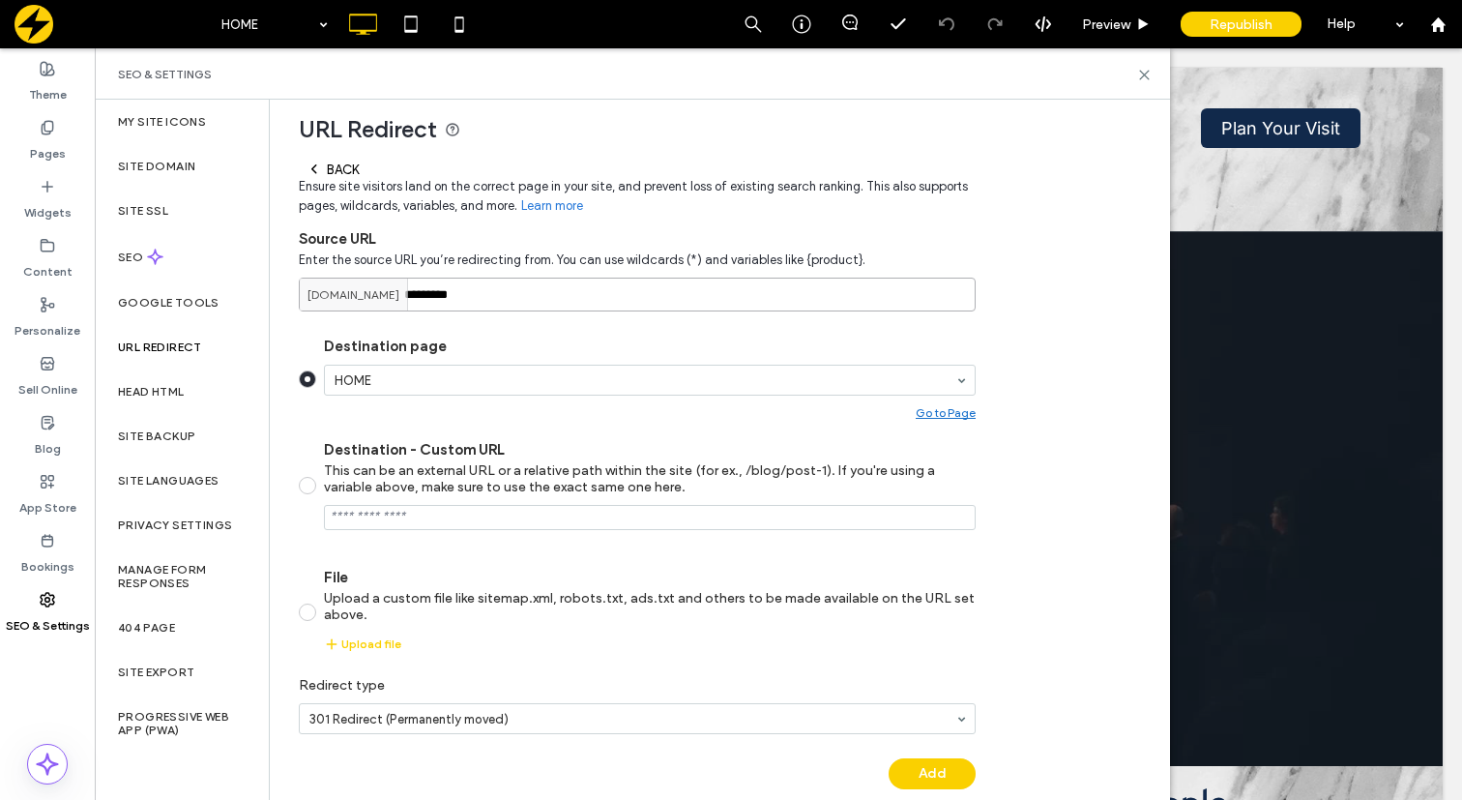
scroll to position [169, 0]
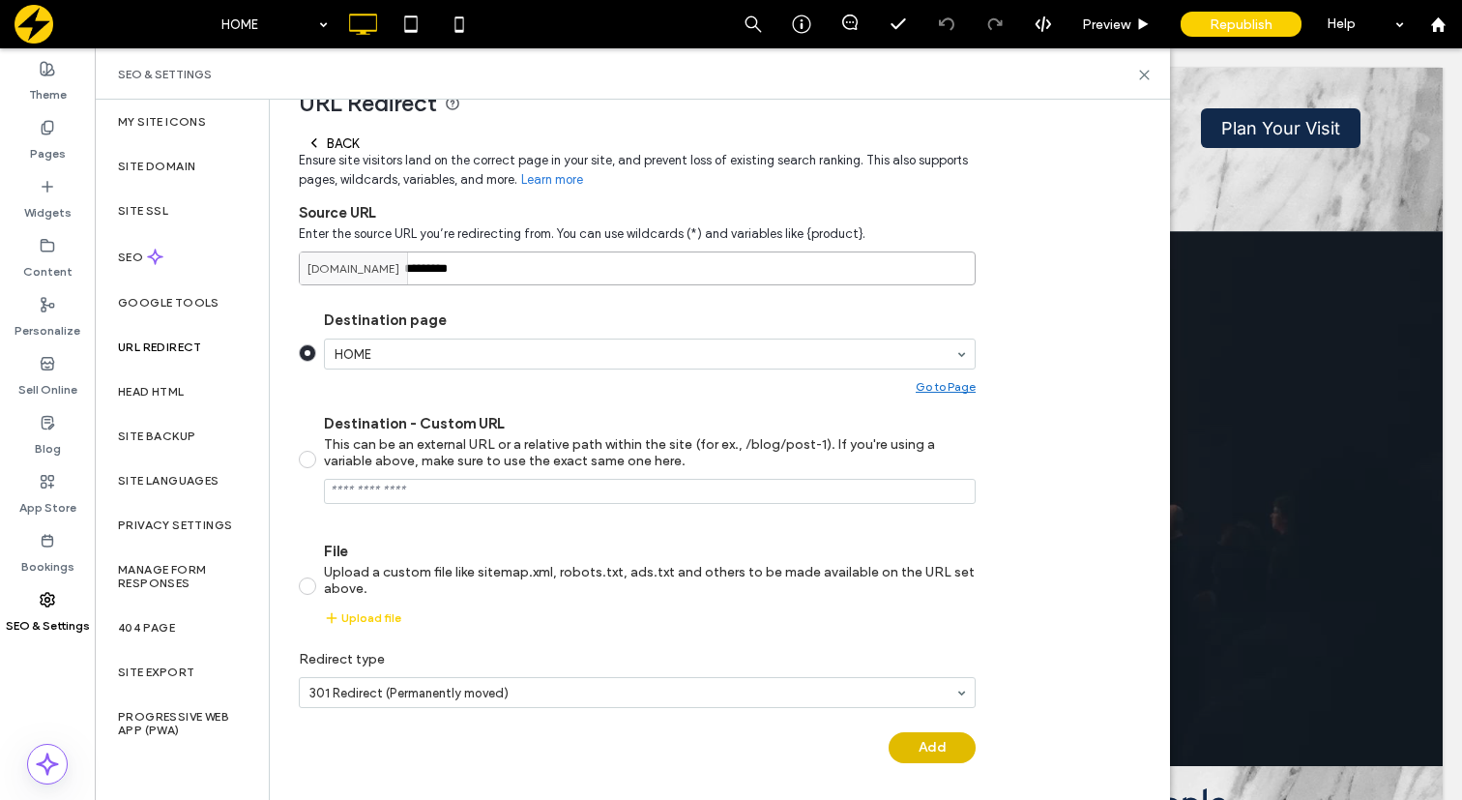
type input "*********"
click at [934, 750] on div "Back Ensure site visitors land on the correct page in your site, and prevent lo…" at bounding box center [637, 454] width 677 height 656
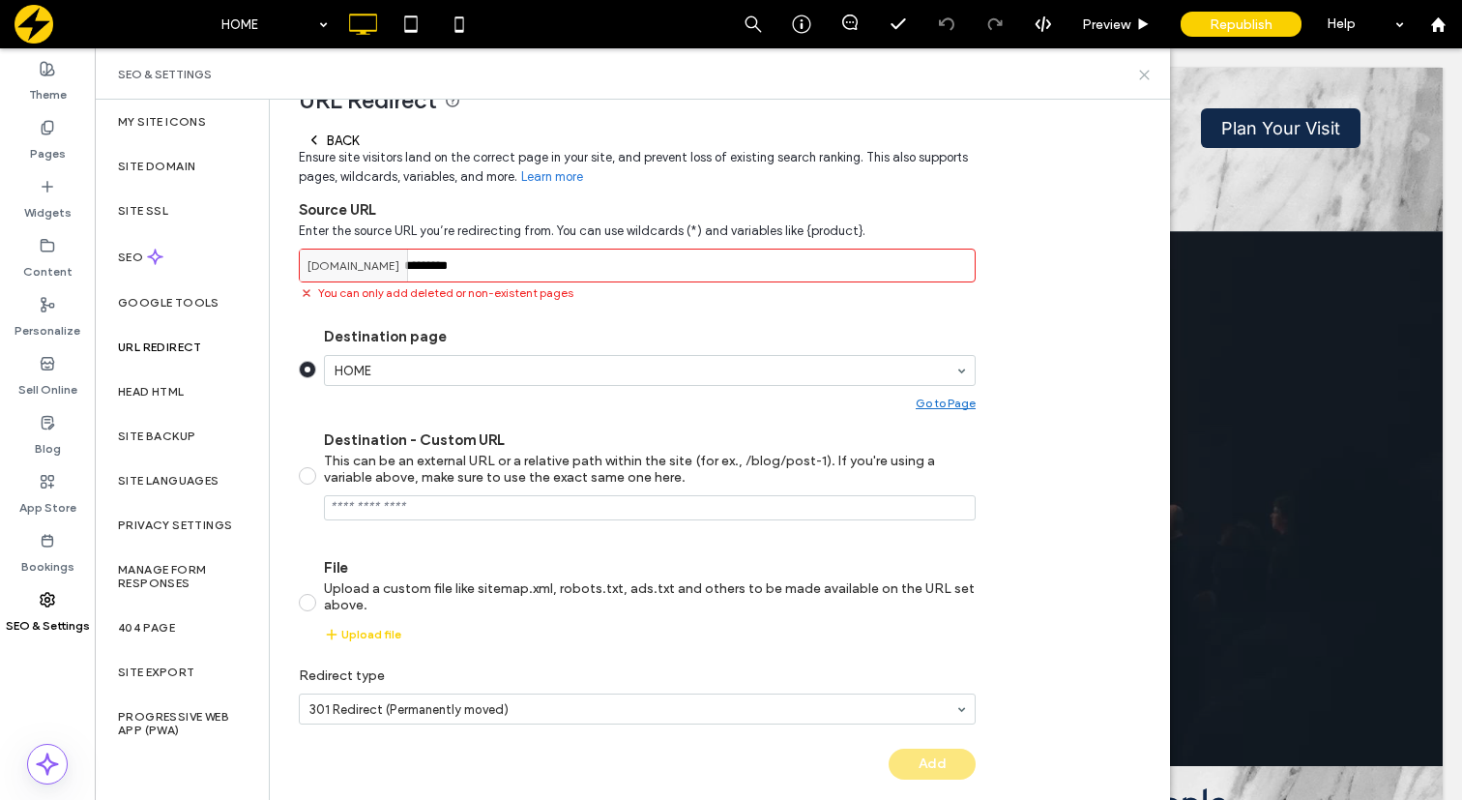
click at [1140, 73] on icon at bounding box center [1144, 75] width 15 height 15
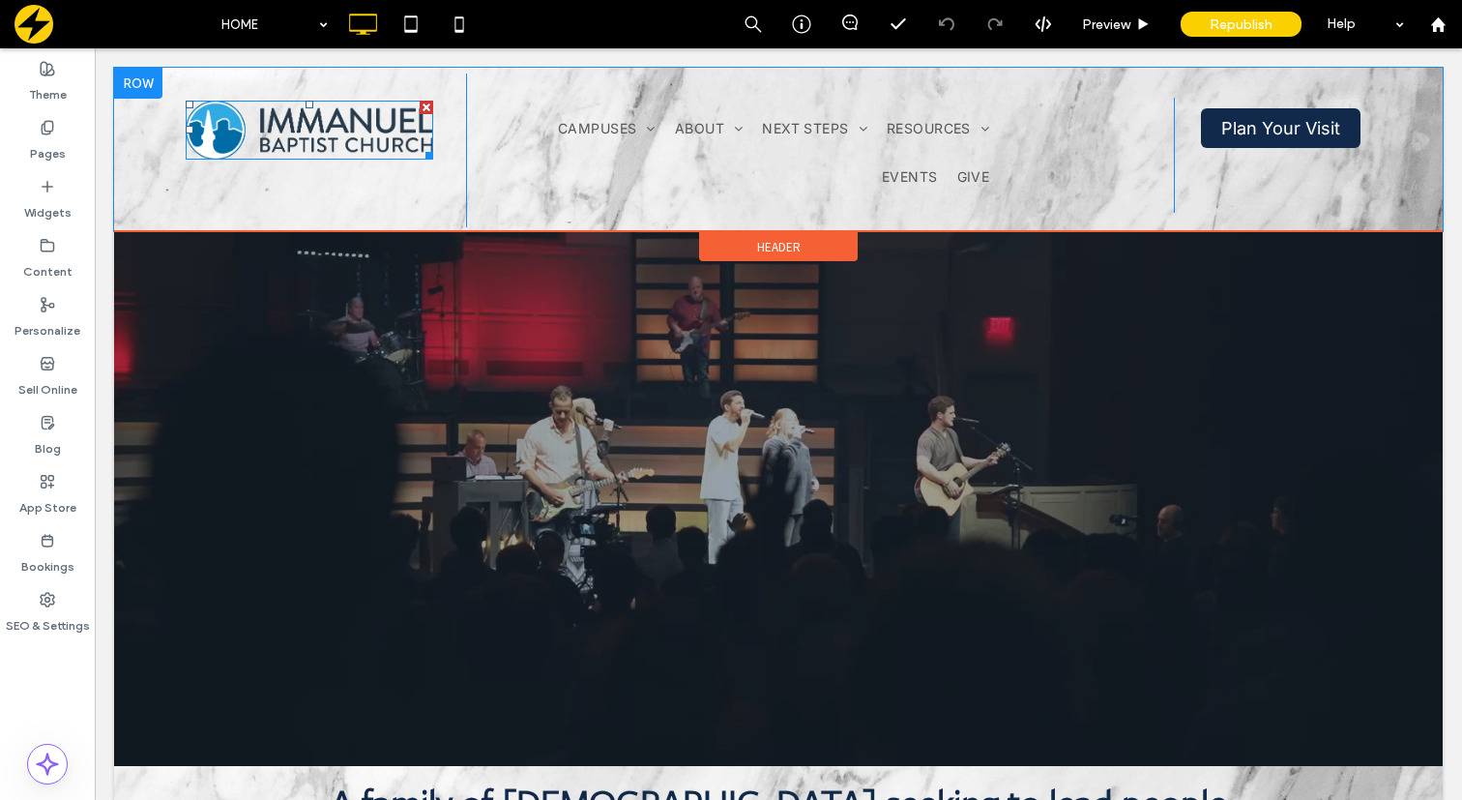
click at [343, 136] on img at bounding box center [310, 131] width 248 height 60
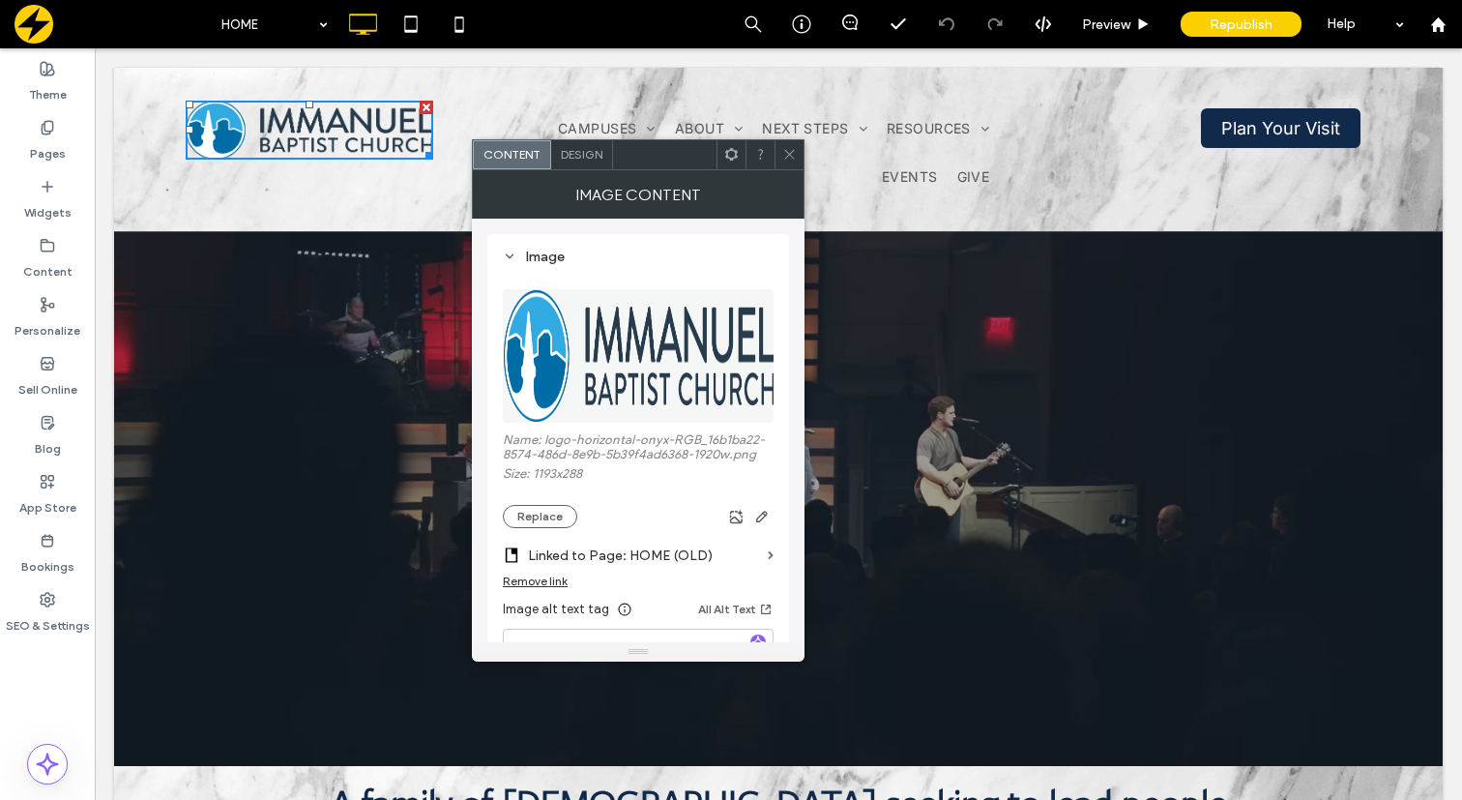
click at [637, 556] on label "Linked to Page: HOME (OLD)" at bounding box center [644, 556] width 232 height 36
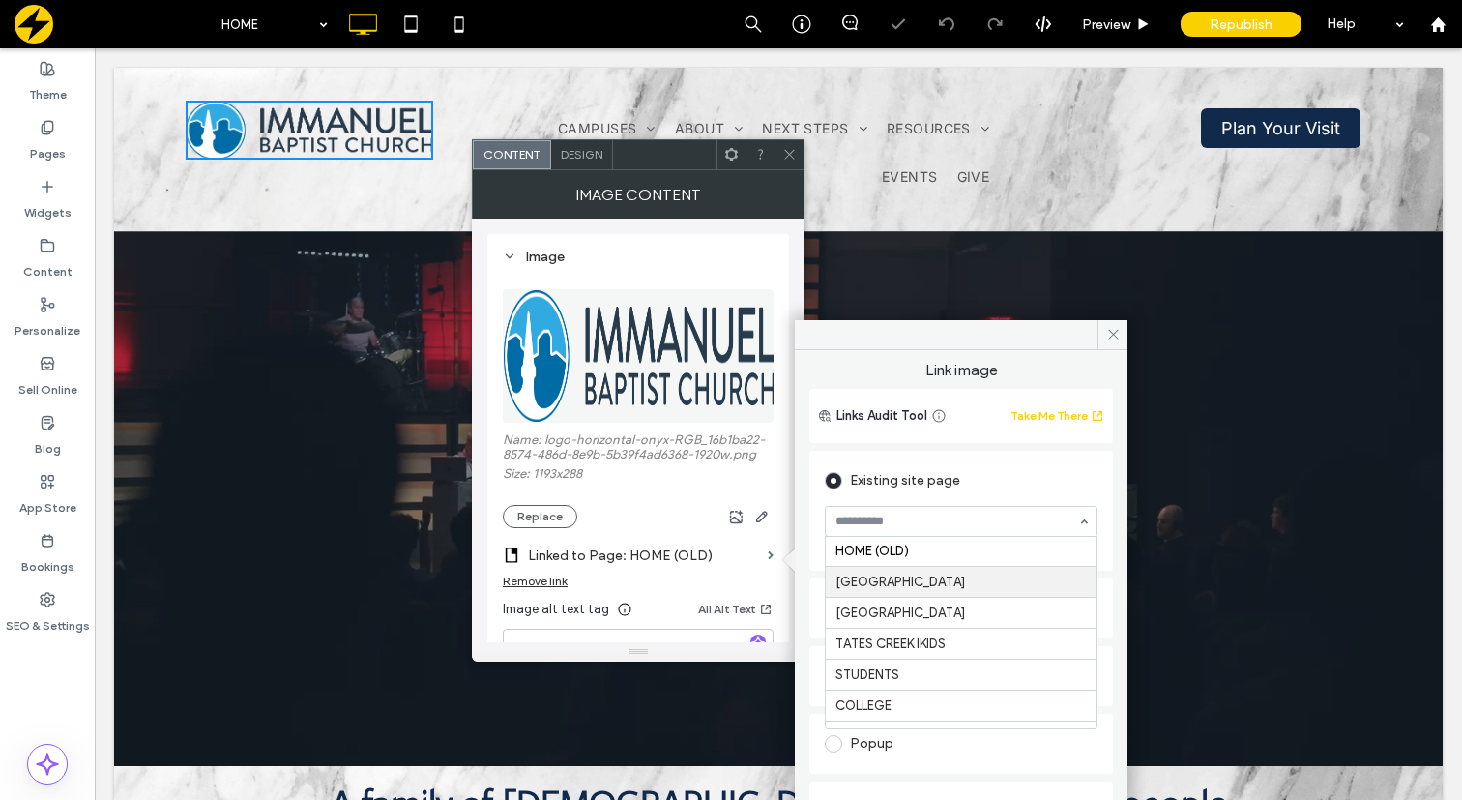
scroll to position [0, 0]
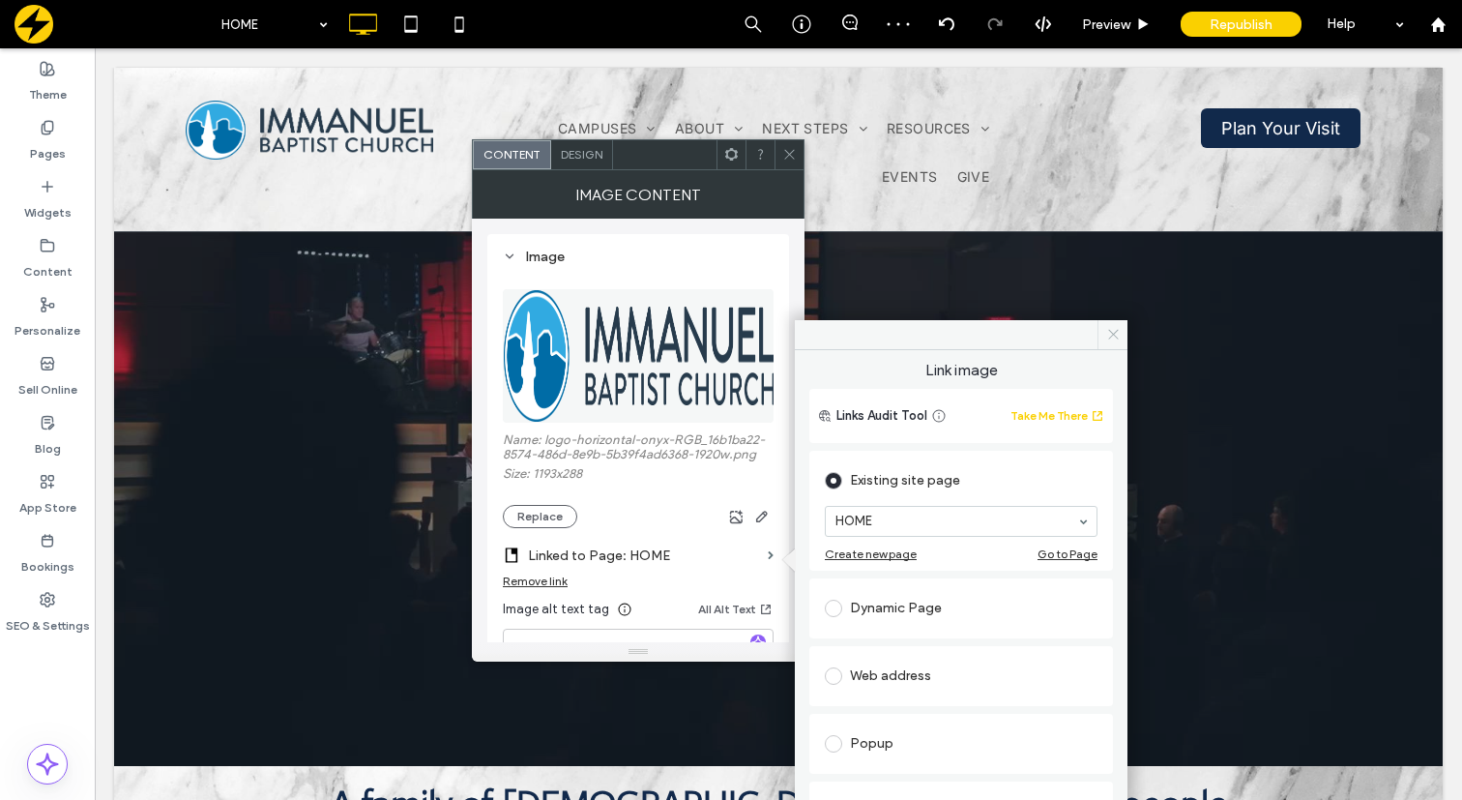
click at [1114, 329] on icon at bounding box center [1113, 334] width 15 height 15
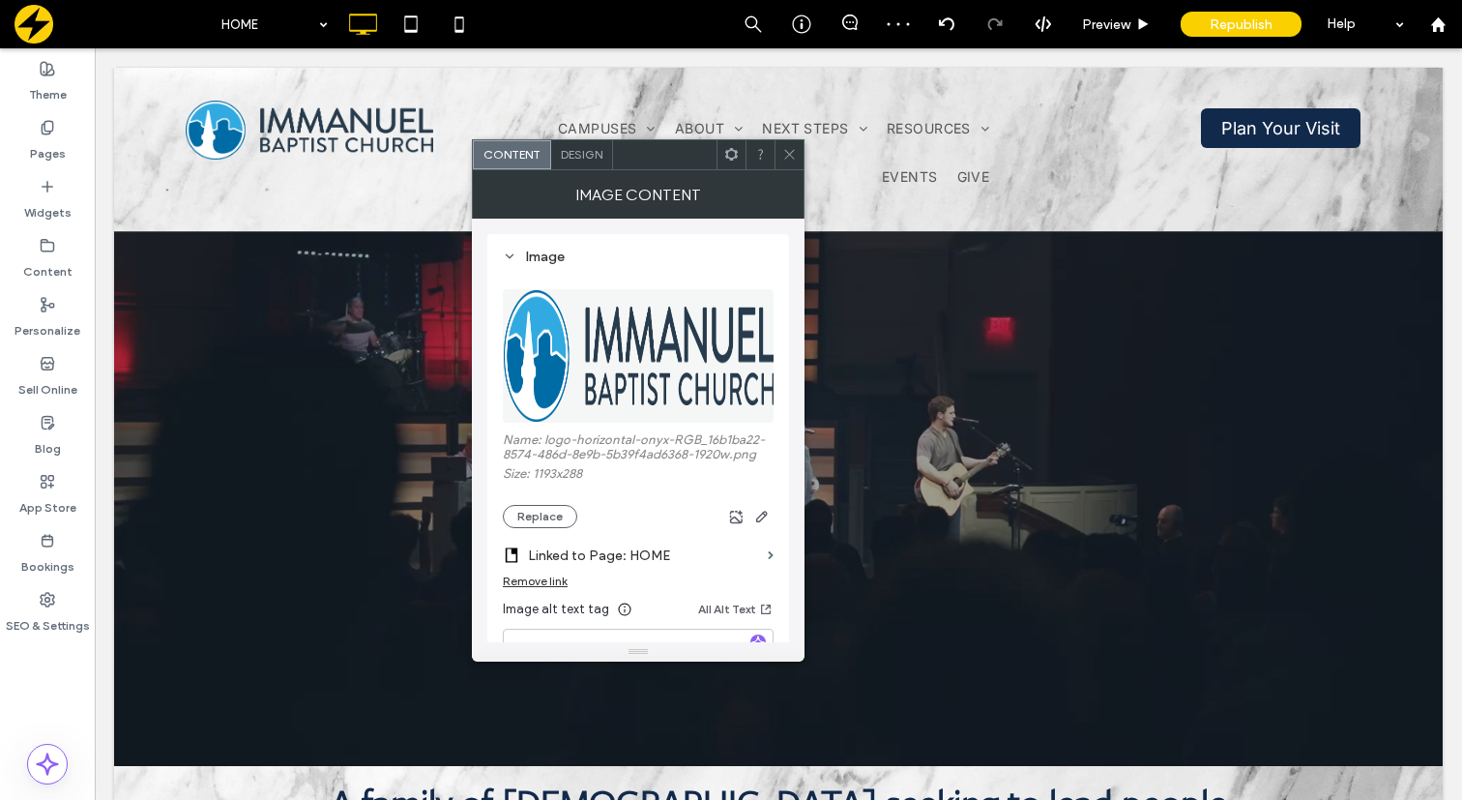
click at [792, 157] on use at bounding box center [789, 155] width 10 height 10
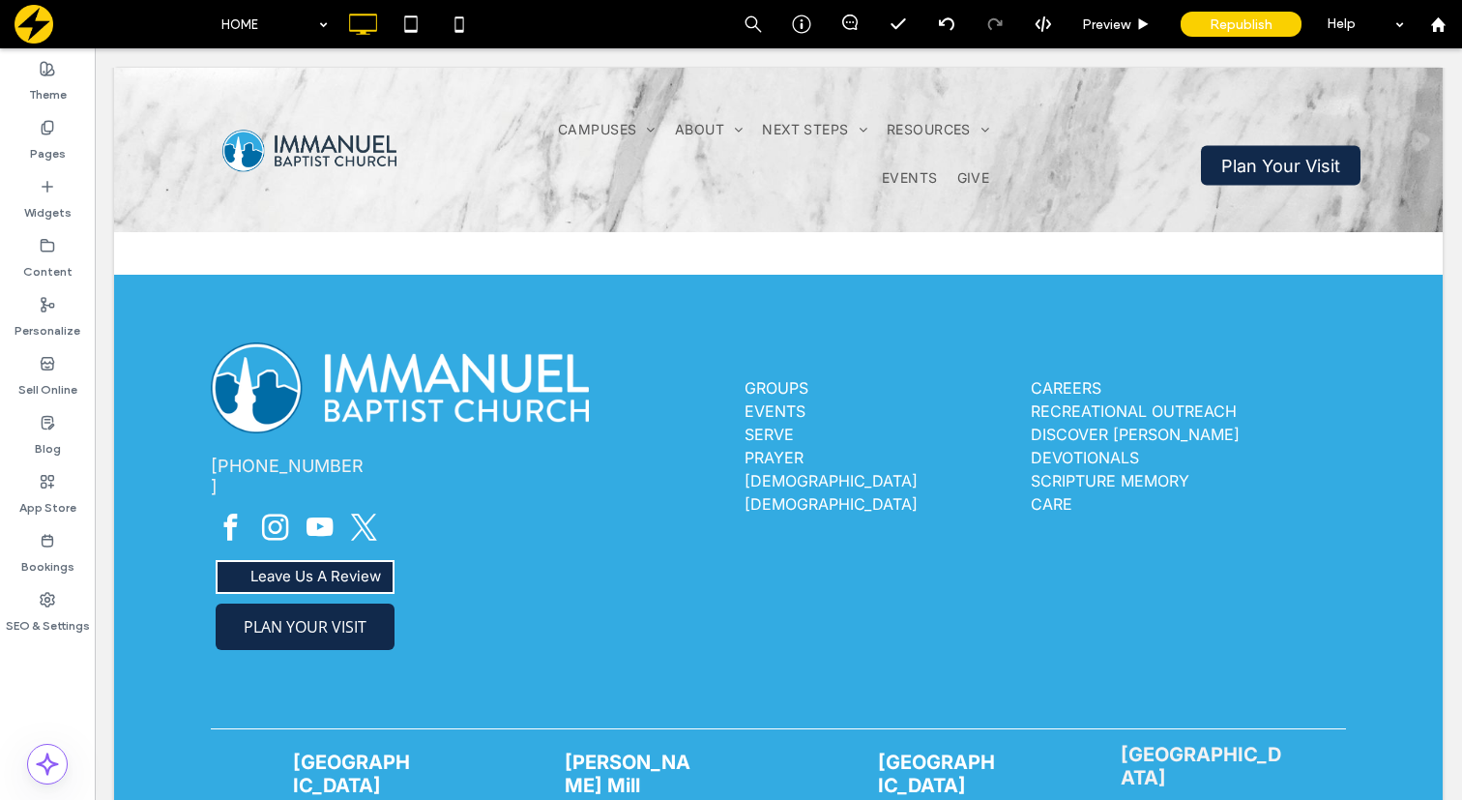
scroll to position [1262, 0]
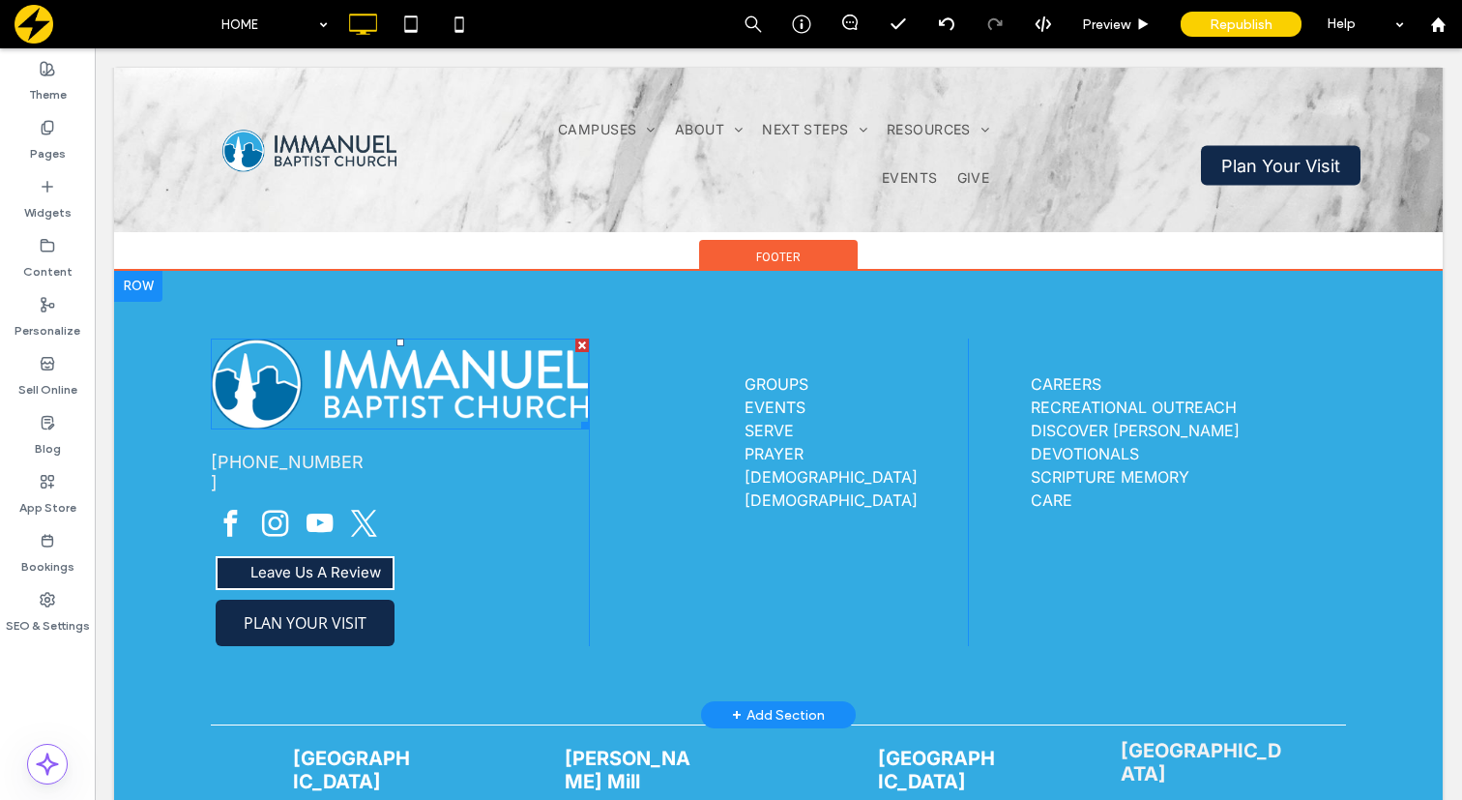
click at [357, 384] on img at bounding box center [400, 383] width 378 height 91
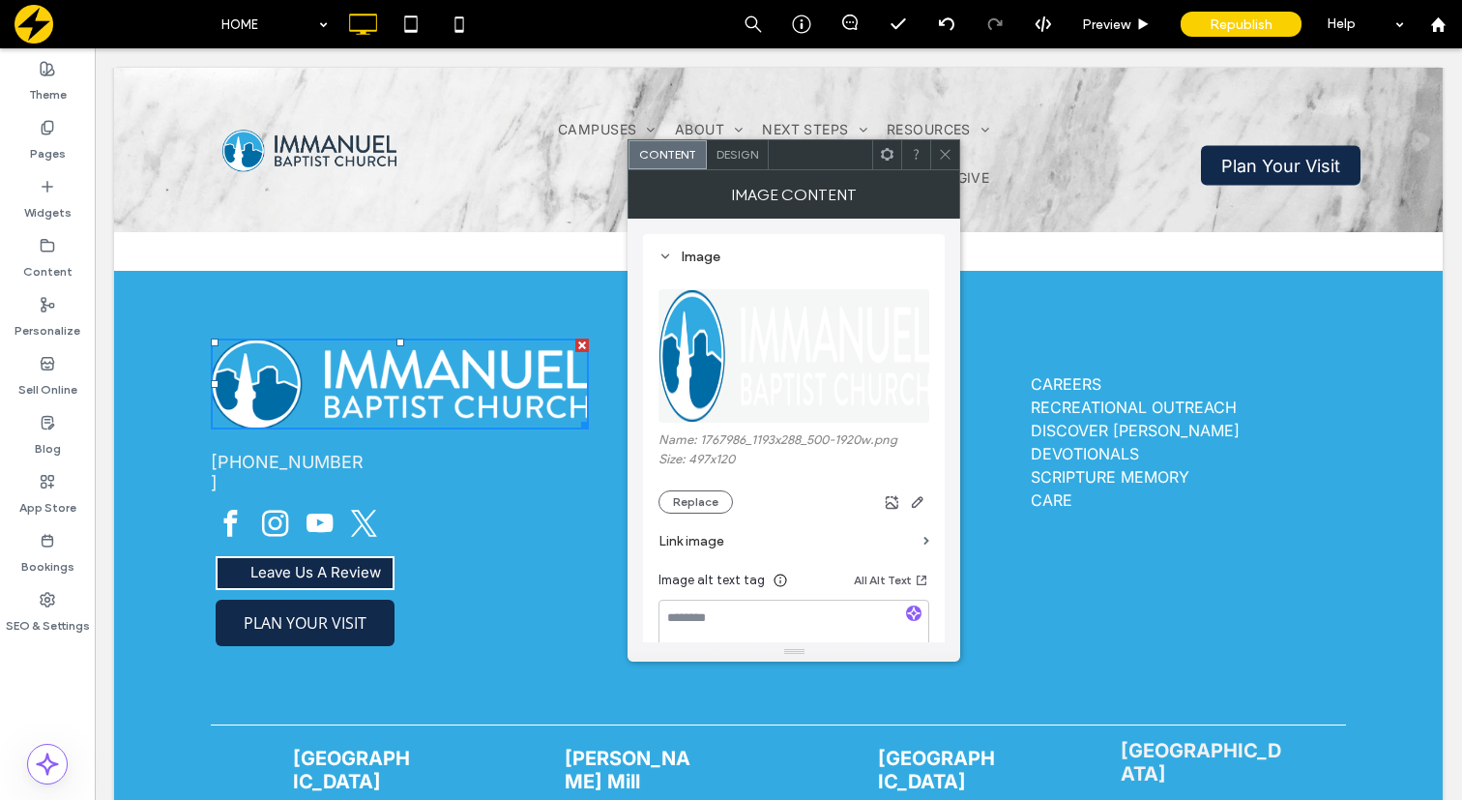
click at [814, 540] on label "Link image" at bounding box center [786, 541] width 257 height 36
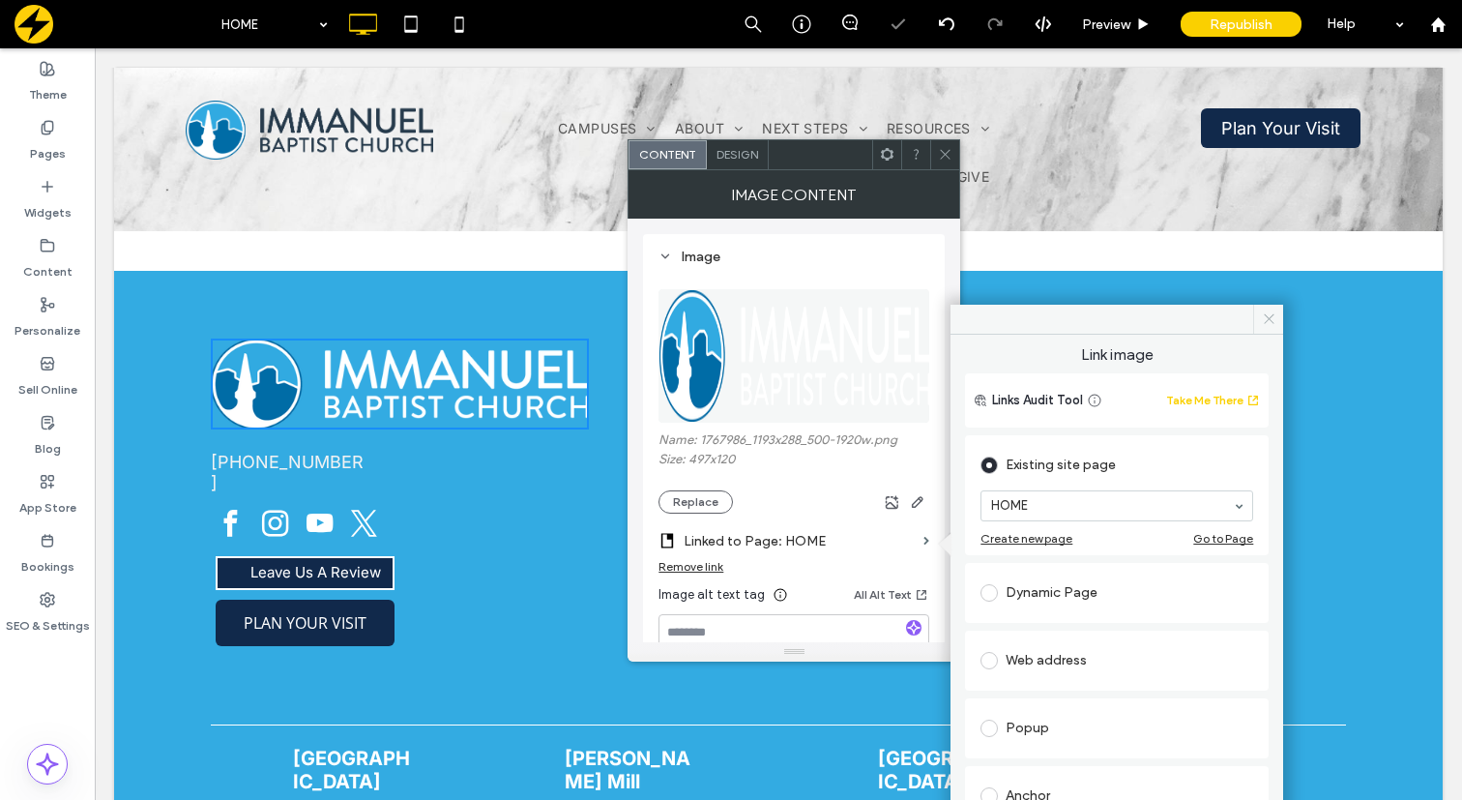
click at [1268, 316] on icon at bounding box center [1269, 318] width 15 height 15
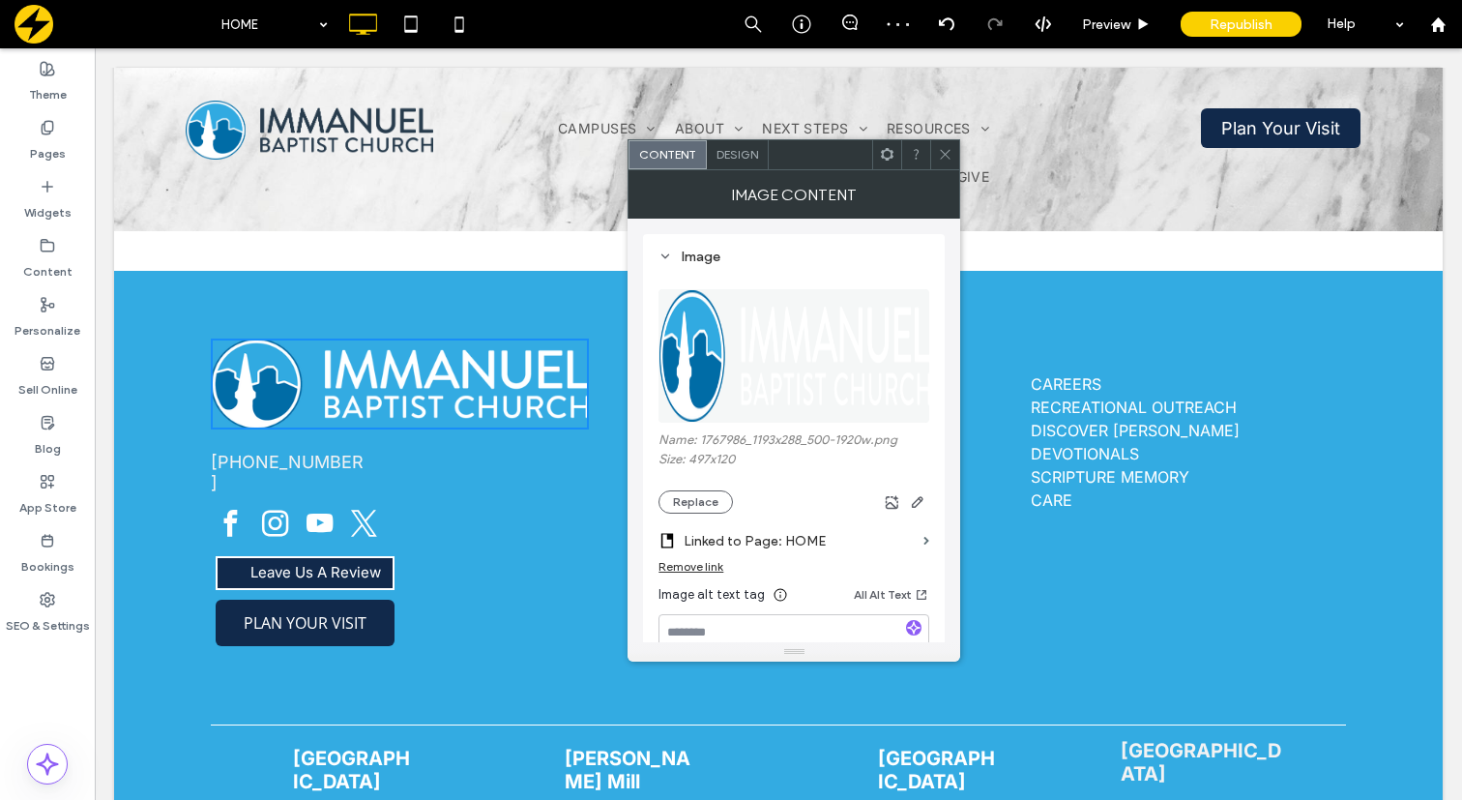
click at [946, 157] on icon at bounding box center [945, 154] width 15 height 15
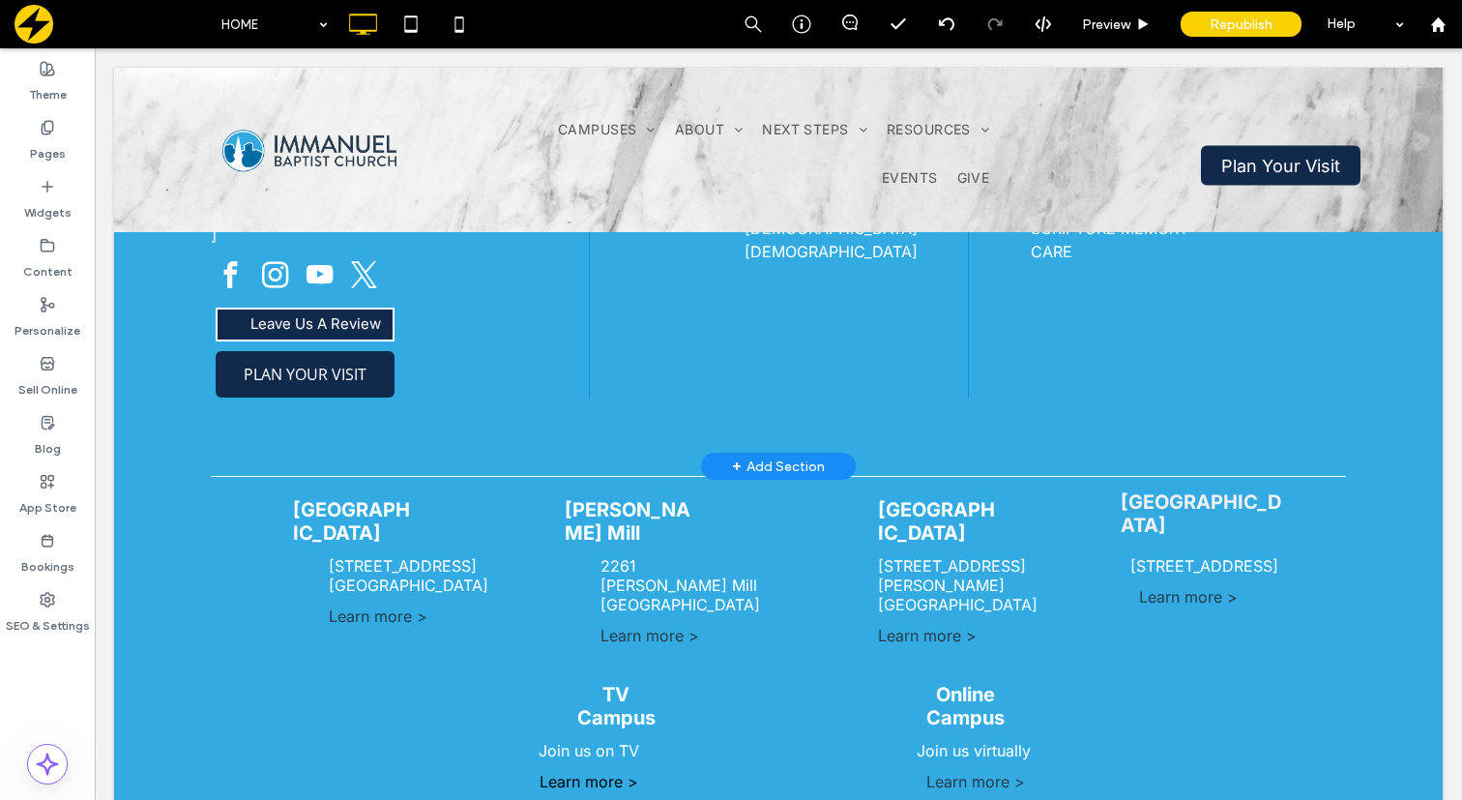
scroll to position [1514, 0]
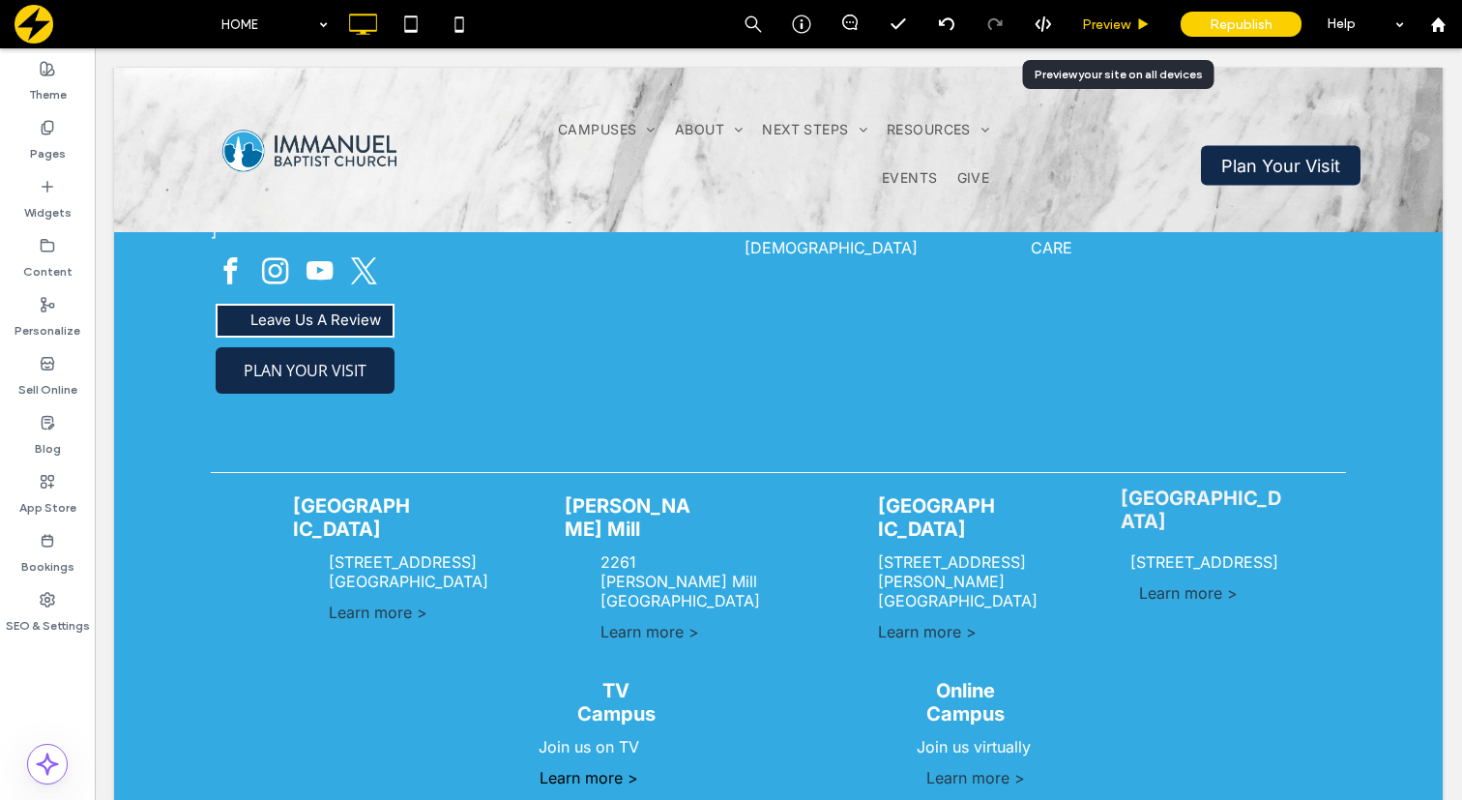
click at [1118, 23] on span "Preview" at bounding box center [1106, 24] width 48 height 16
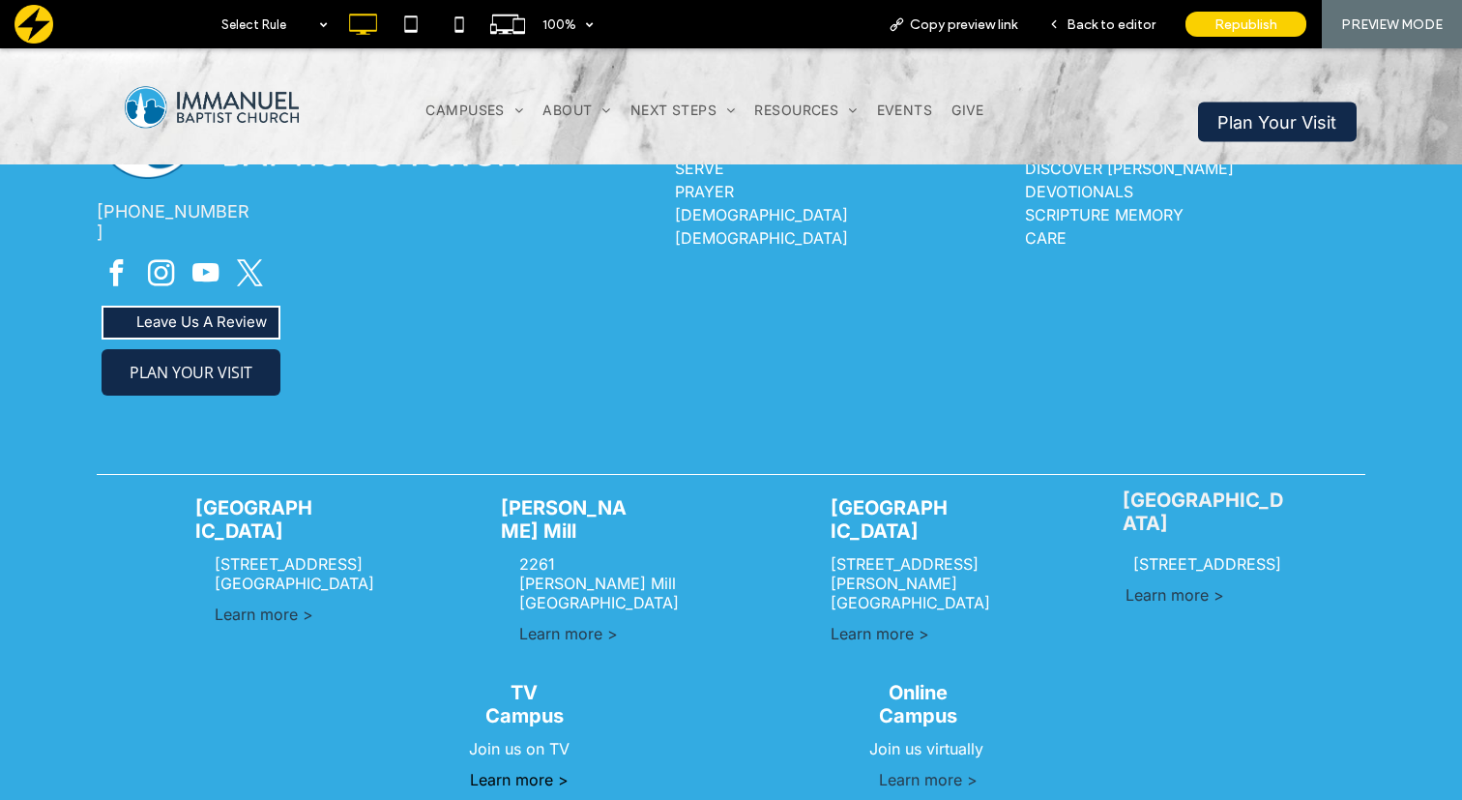
scroll to position [1537, 0]
click at [1110, 23] on span "Back to editor" at bounding box center [1110, 24] width 89 height 16
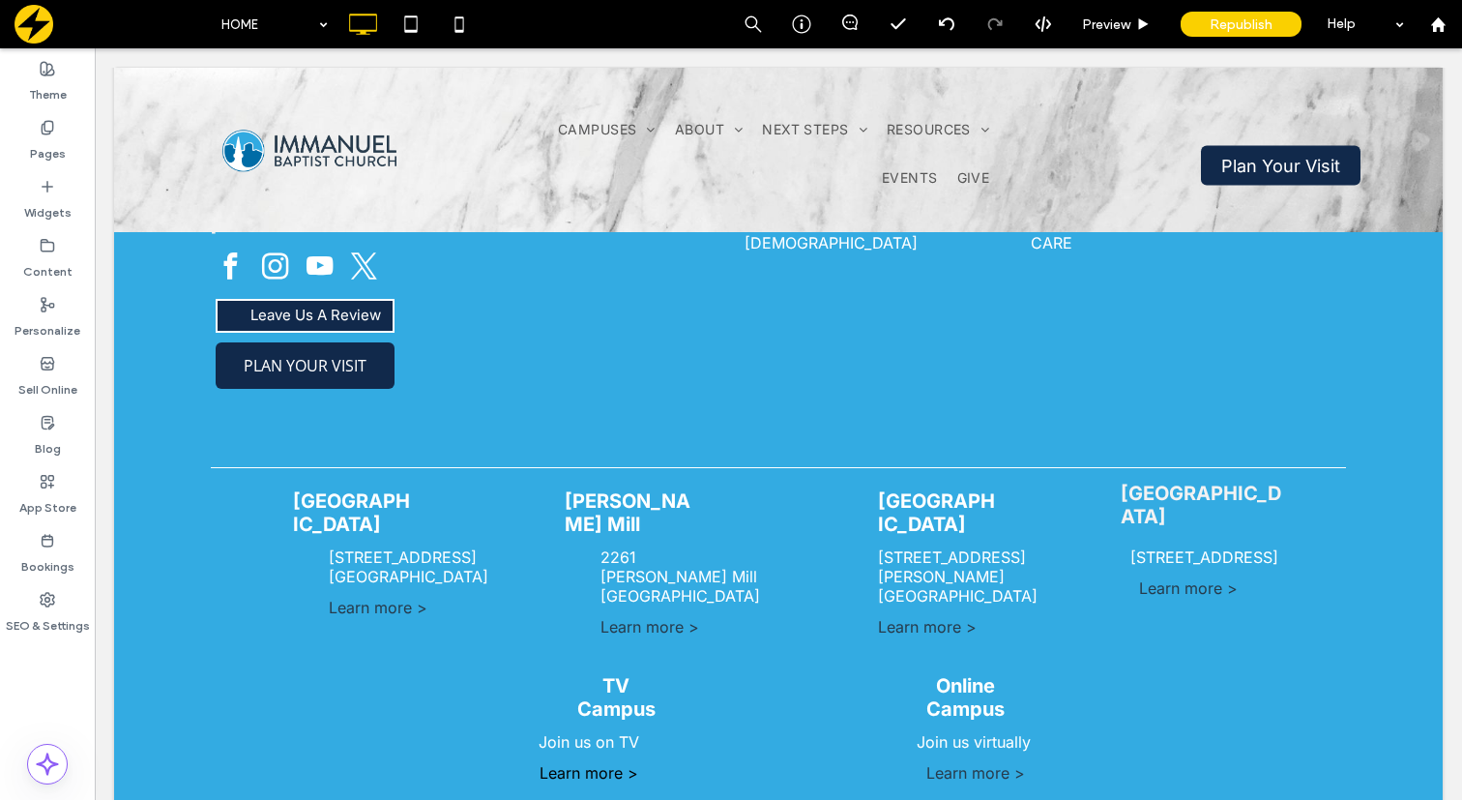
scroll to position [1514, 0]
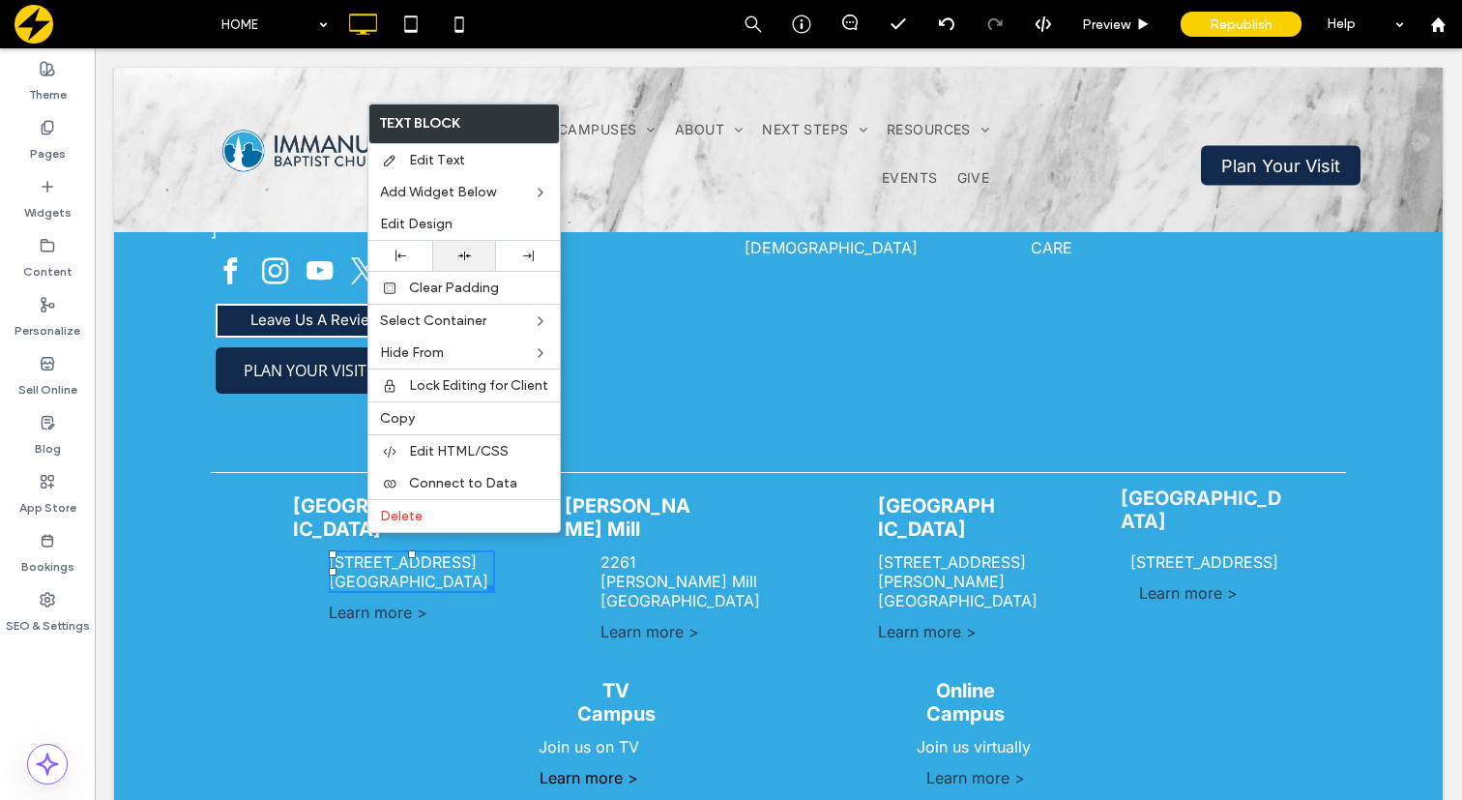
click at [458, 255] on use at bounding box center [464, 255] width 13 height 9
click at [350, 603] on div "Tates Creek 3100 Tates Creek Rd ﻿ Lexington, KY 40502 Learn more > Click To Pas…" at bounding box center [778, 576] width 1135 height 185
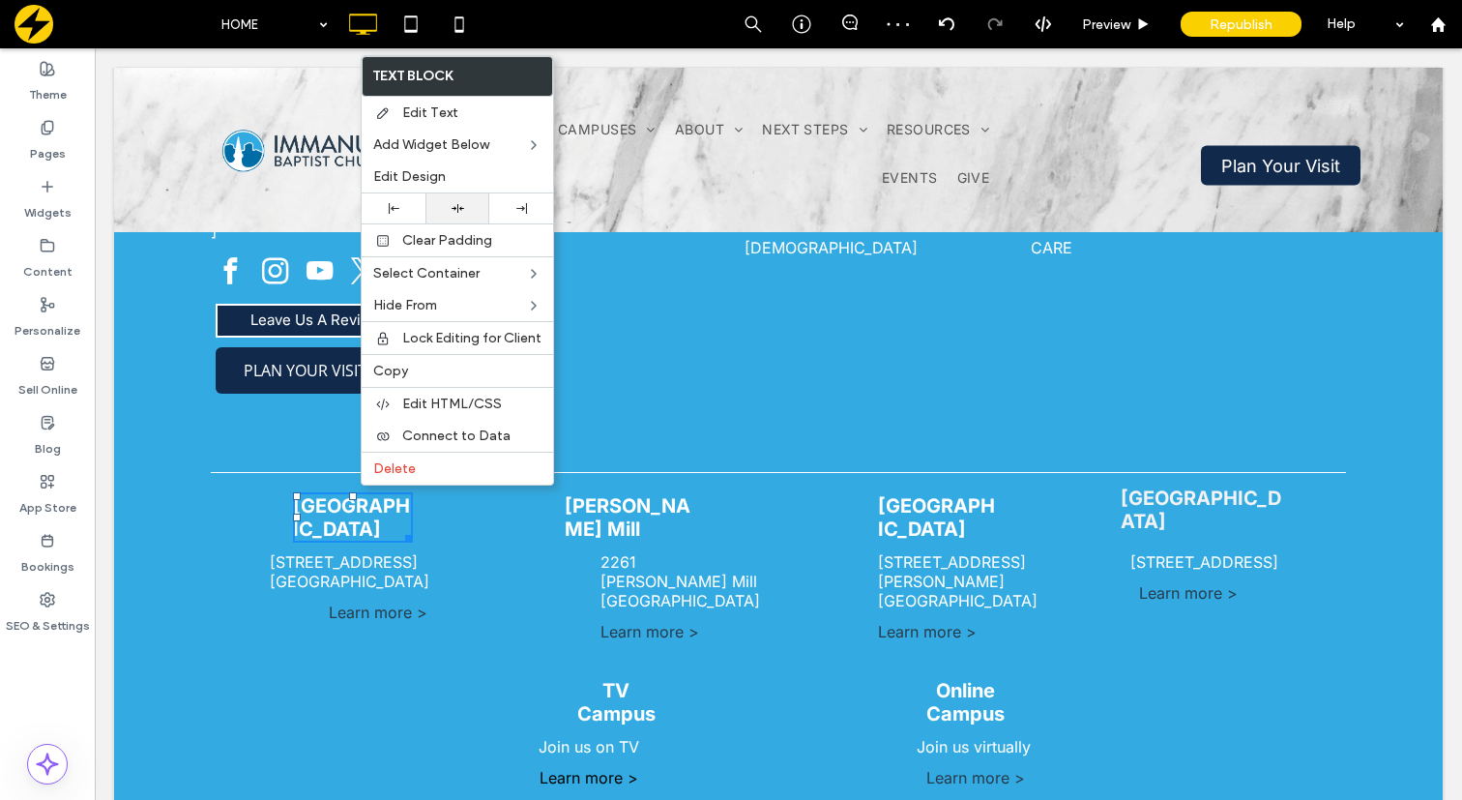
click at [451, 203] on icon at bounding box center [457, 208] width 13 height 13
click at [372, 669] on div "Click To Paste" at bounding box center [305, 733] width 189 height 128
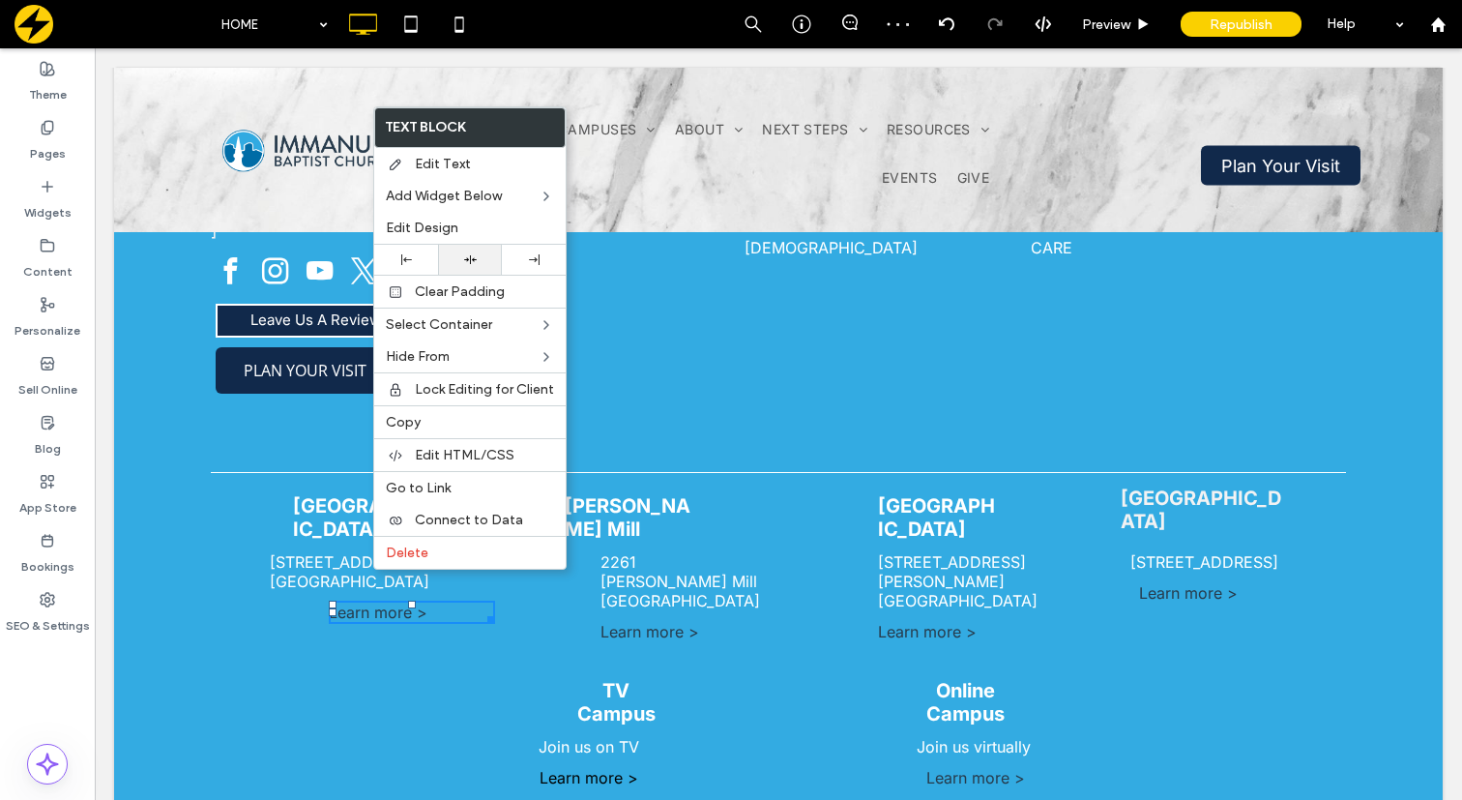
click at [462, 248] on div at bounding box center [470, 260] width 64 height 30
click at [417, 669] on div "TV Campus Join us on TV Learn more > Click To Paste" at bounding box center [589, 733] width 378 height 128
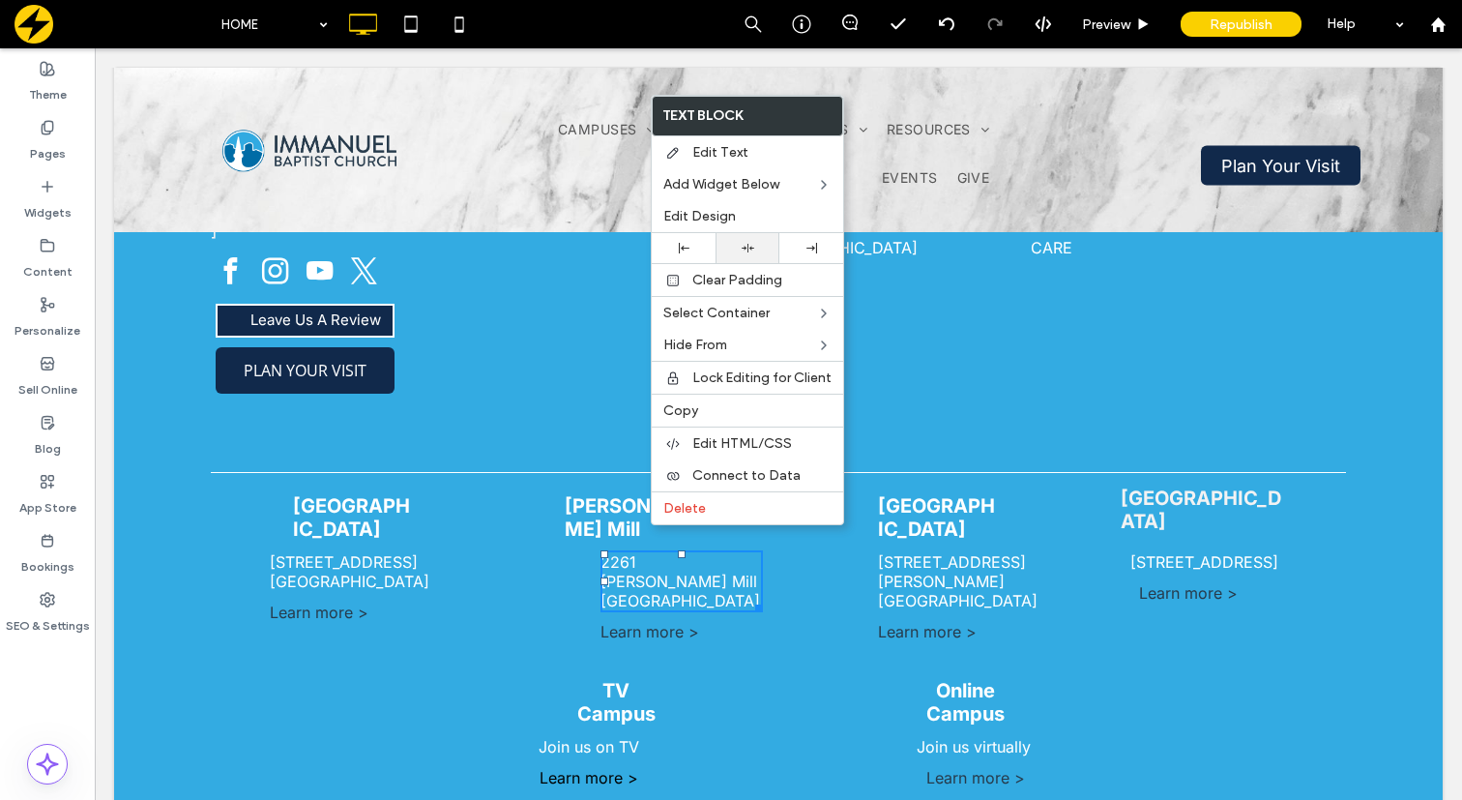
click at [730, 250] on div at bounding box center [747, 248] width 44 height 13
click at [550, 582] on div "Armstrong Mill 2261 Armstrong Mill Lexington, KY 40515 Learn more > Click To Pa…" at bounding box center [637, 567] width 284 height 166
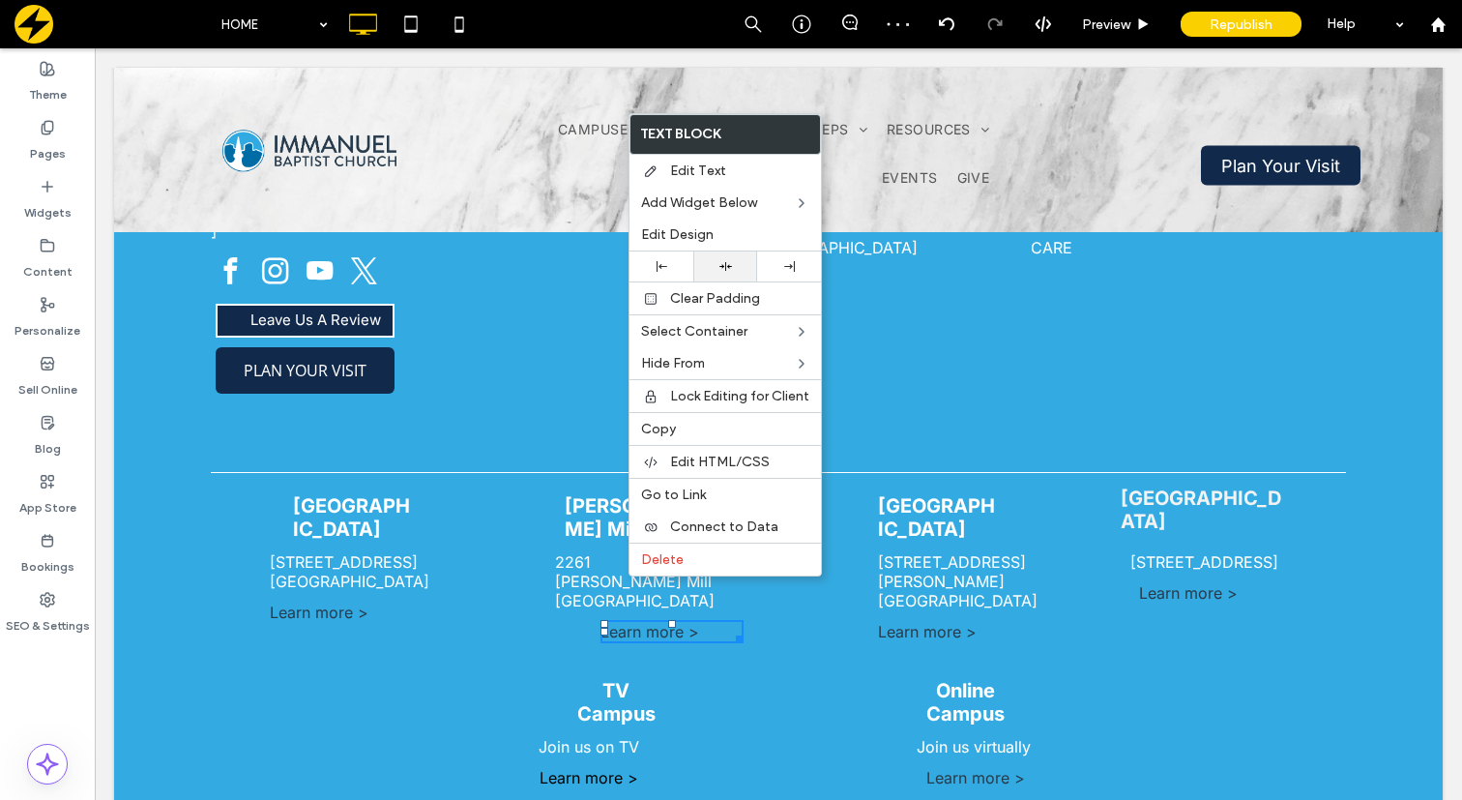
click at [724, 260] on icon at bounding box center [725, 266] width 13 height 13
click at [506, 546] on div "Armstrong Mill 2261 Armstrong Mill Lexington, KY 40515 Learn more > Click To Pa…" at bounding box center [637, 567] width 284 height 166
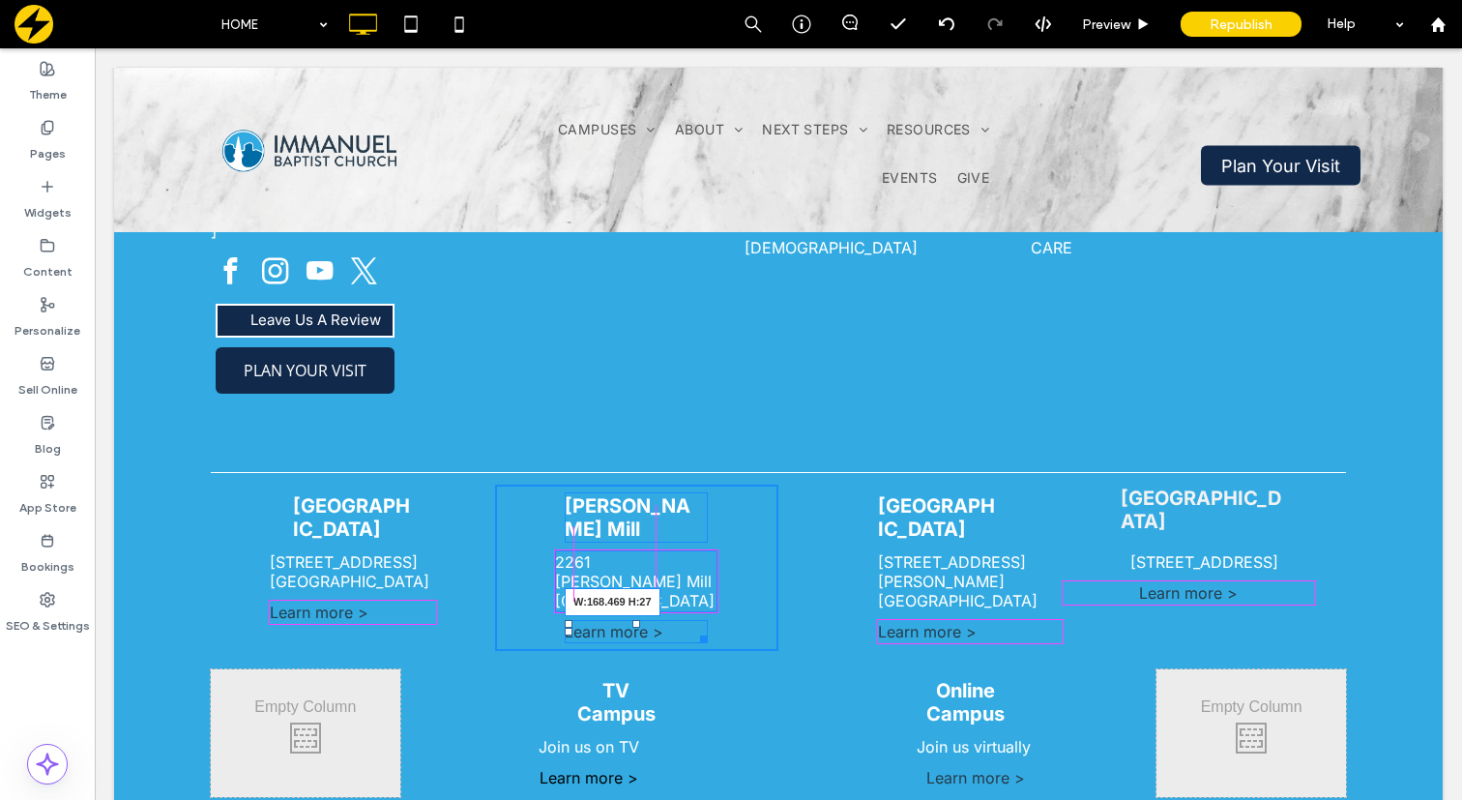
drag, startPoint x: 705, startPoint y: 572, endPoint x: 717, endPoint y: 574, distance: 12.7
click at [708, 628] on div at bounding box center [700, 635] width 15 height 15
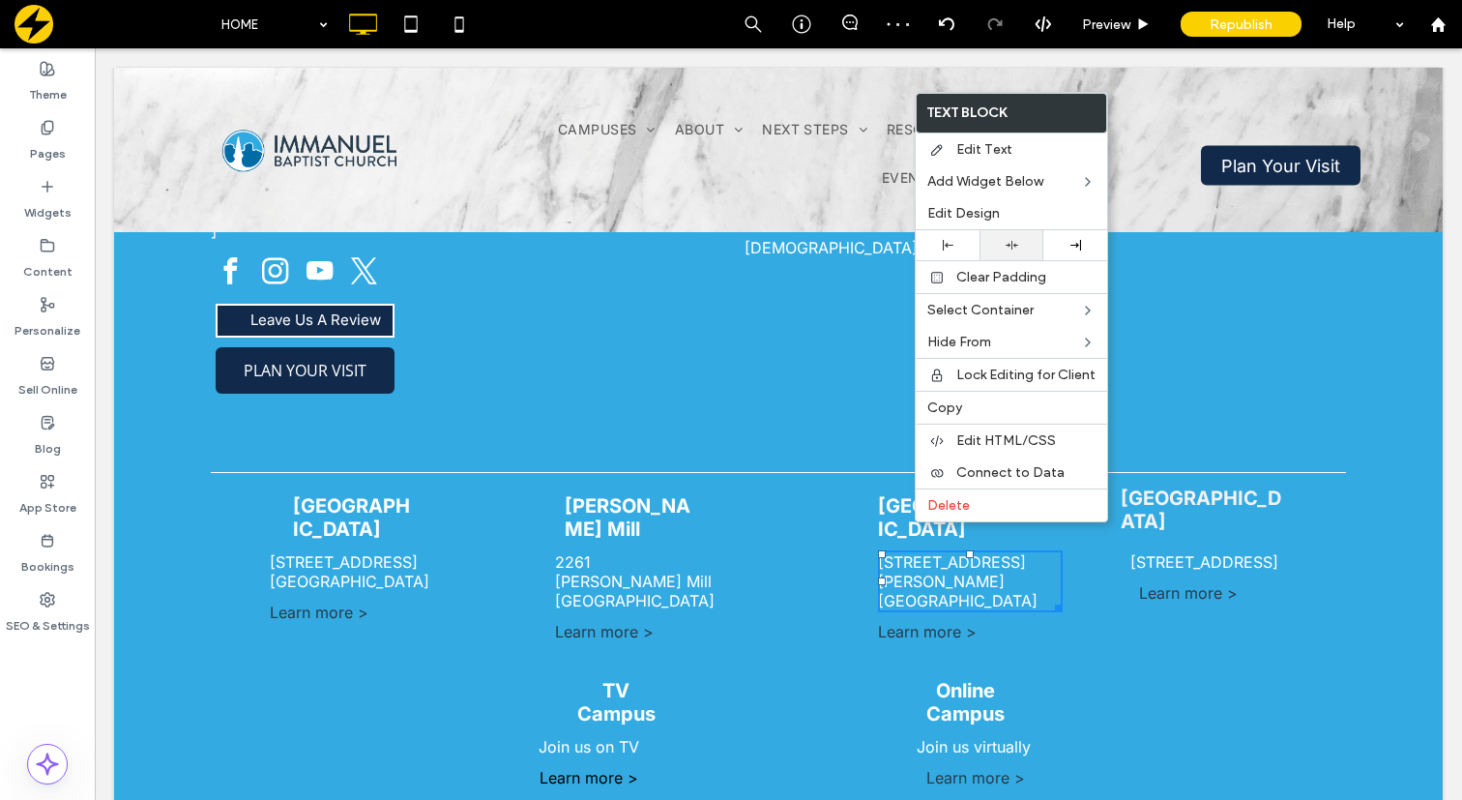
click at [1003, 239] on div at bounding box center [1011, 245] width 44 height 13
click at [853, 669] on div "Online Campus Join us virtually Learn more > Click To Paste" at bounding box center [967, 733] width 378 height 128
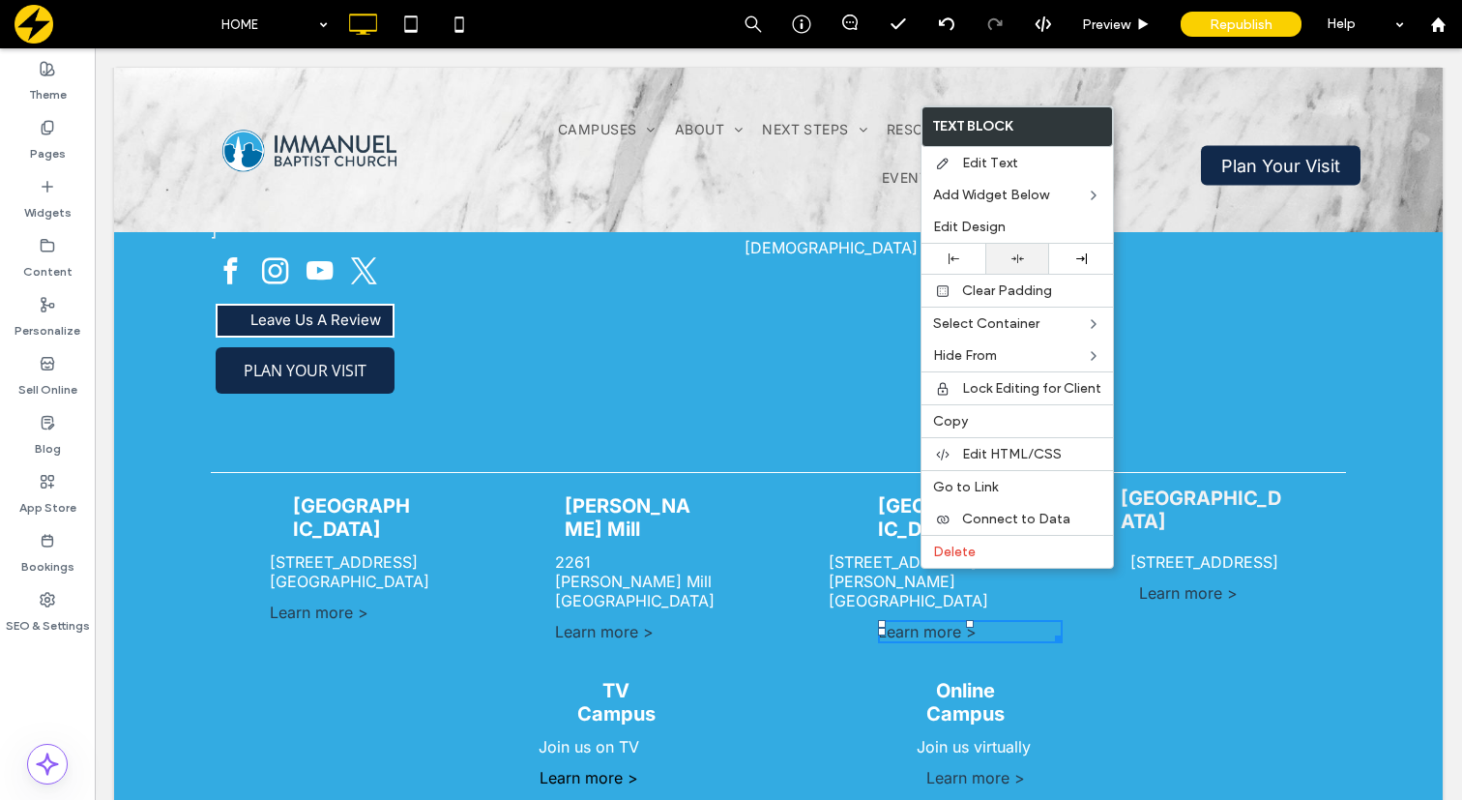
click at [1002, 257] on div at bounding box center [1017, 258] width 44 height 13
click at [1108, 669] on div "Online Campus Join us virtually Learn more > Click To Paste" at bounding box center [967, 733] width 378 height 128
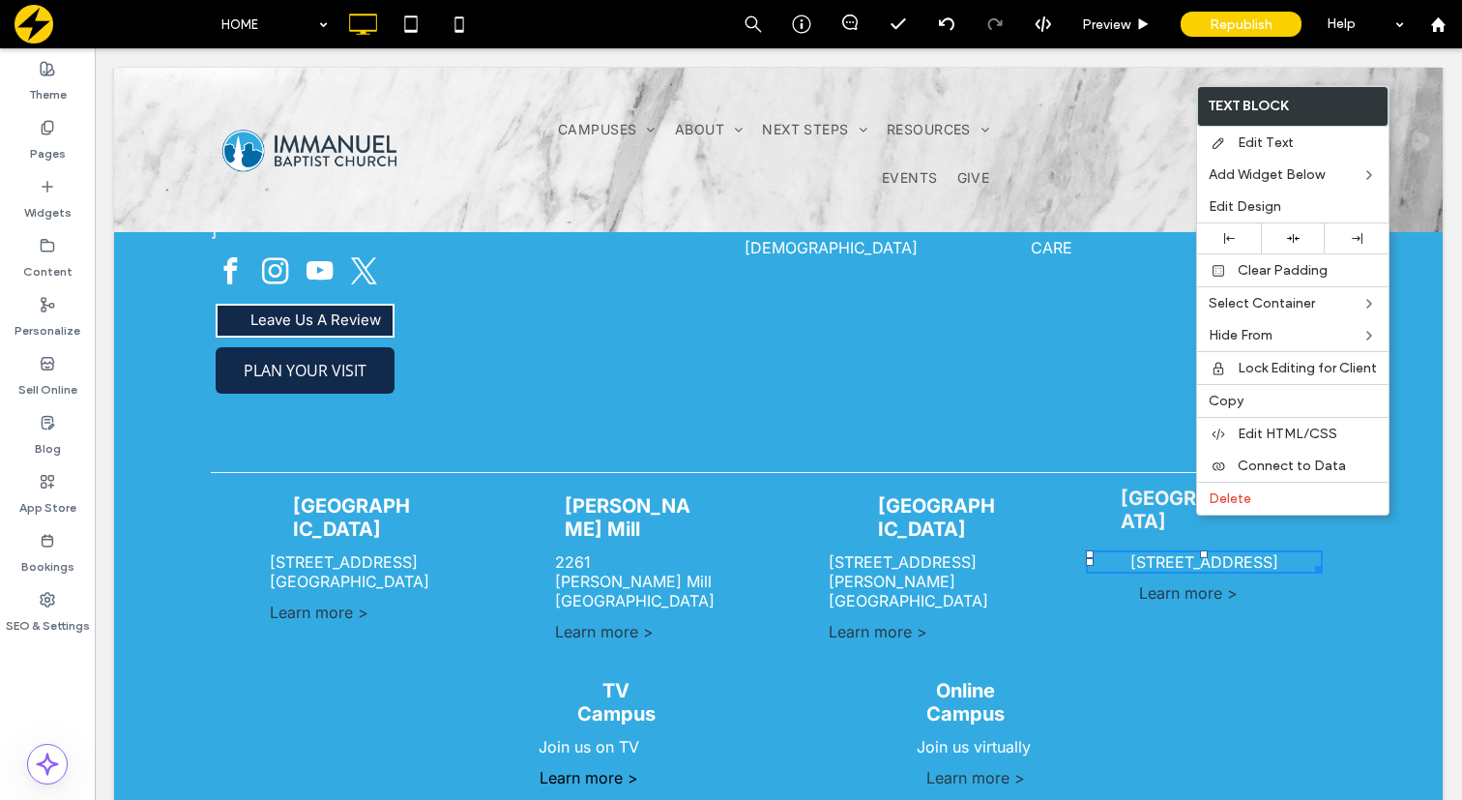
click at [1211, 669] on div "Click To Paste" at bounding box center [1250, 733] width 189 height 128
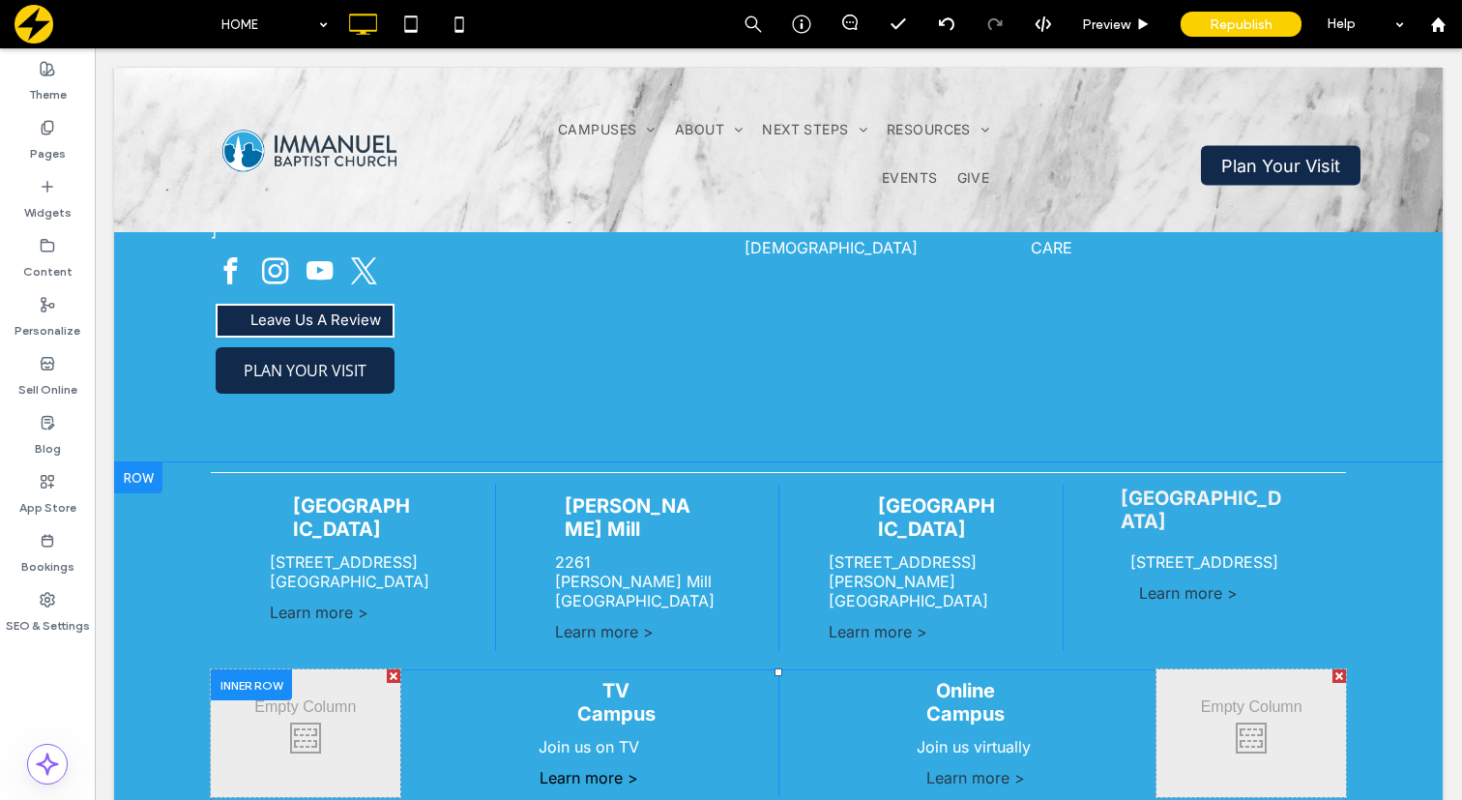
scroll to position [1572, 0]
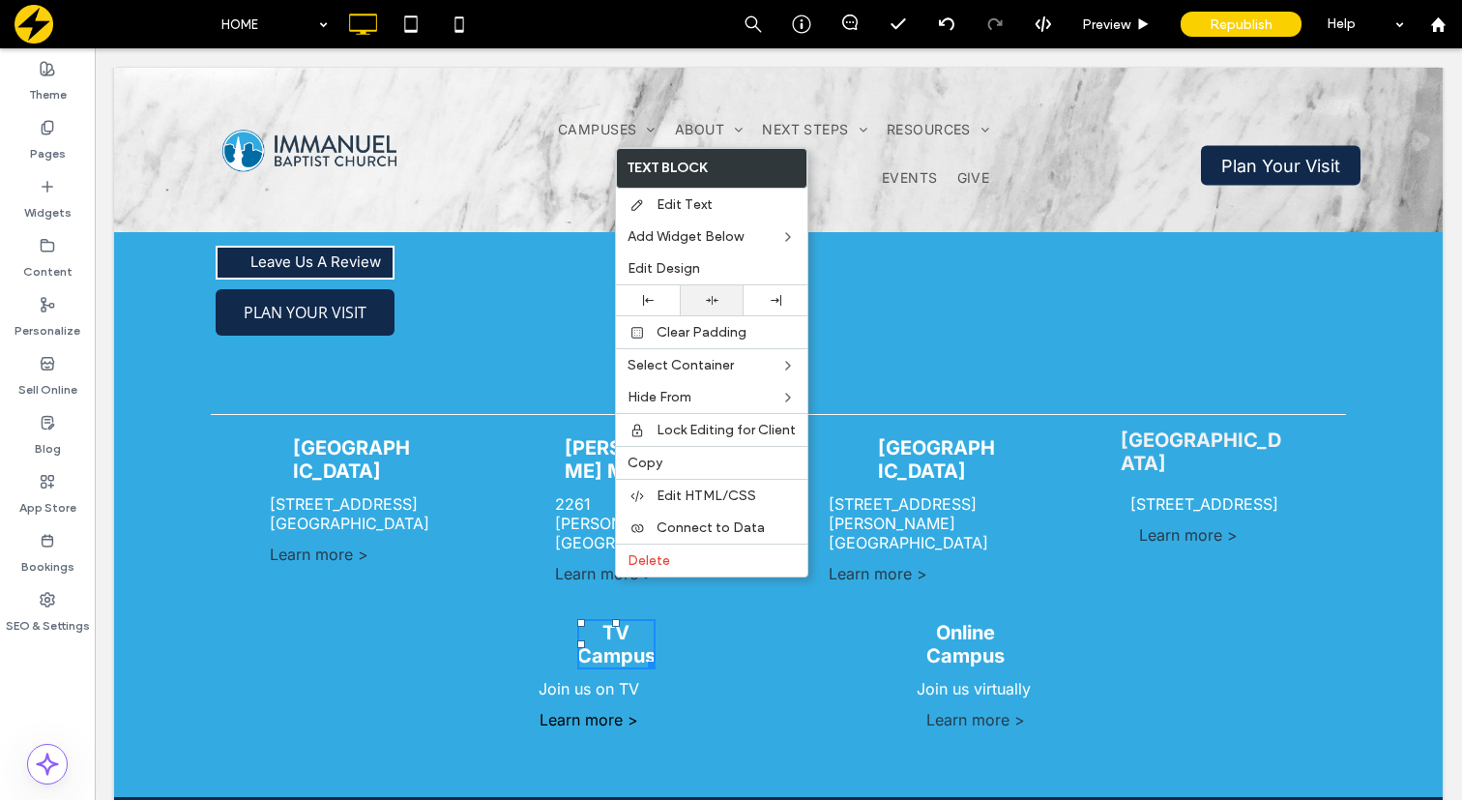
click at [712, 306] on icon at bounding box center [712, 300] width 13 height 13
click at [364, 679] on div "Click To Paste TV Campus Join us on TV Learn more > Click To Paste Online Campu…" at bounding box center [778, 704] width 1135 height 186
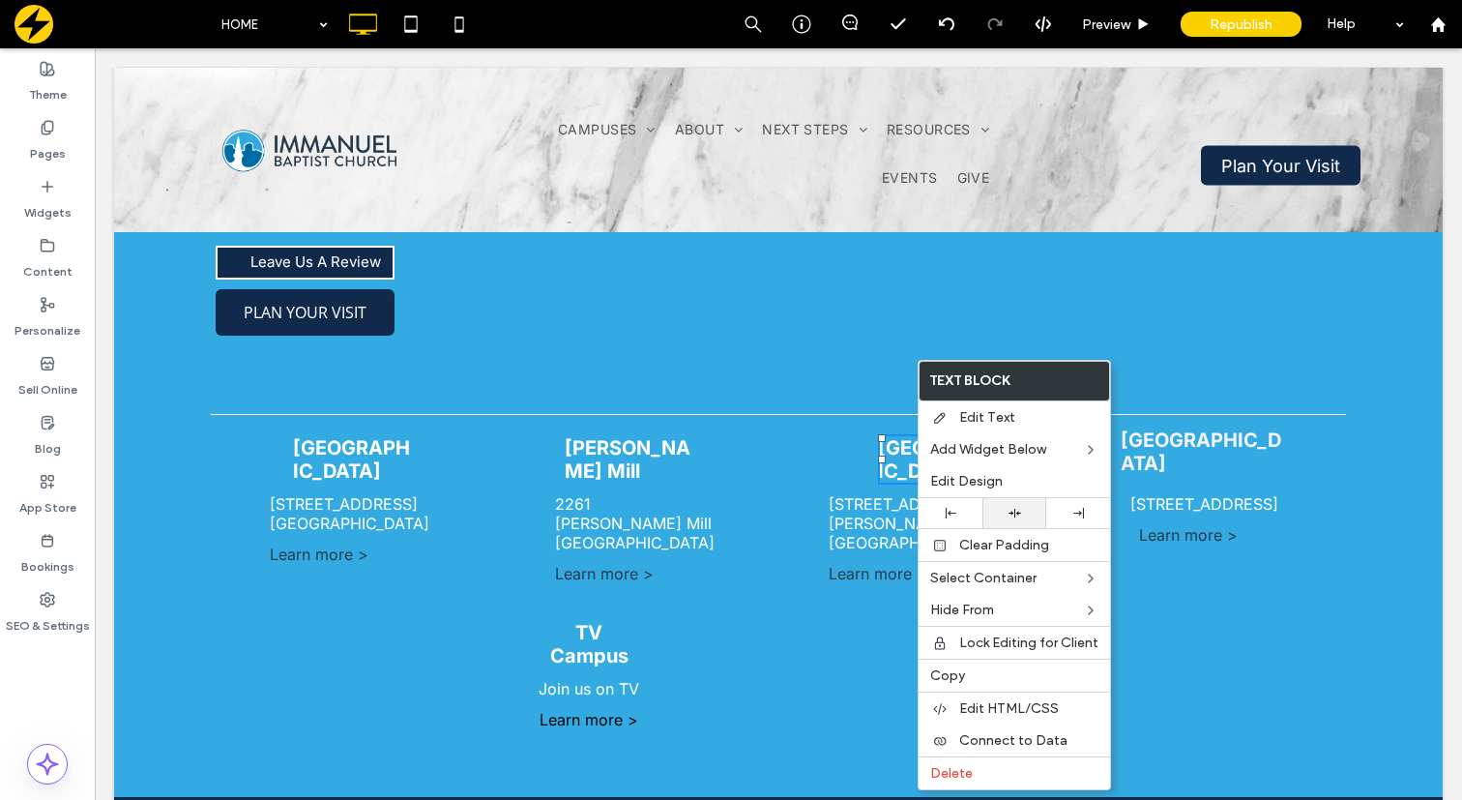
click at [1018, 511] on icon at bounding box center [1014, 513] width 13 height 13
click at [737, 710] on p "Learn more >" at bounding box center [589, 719] width 378 height 19
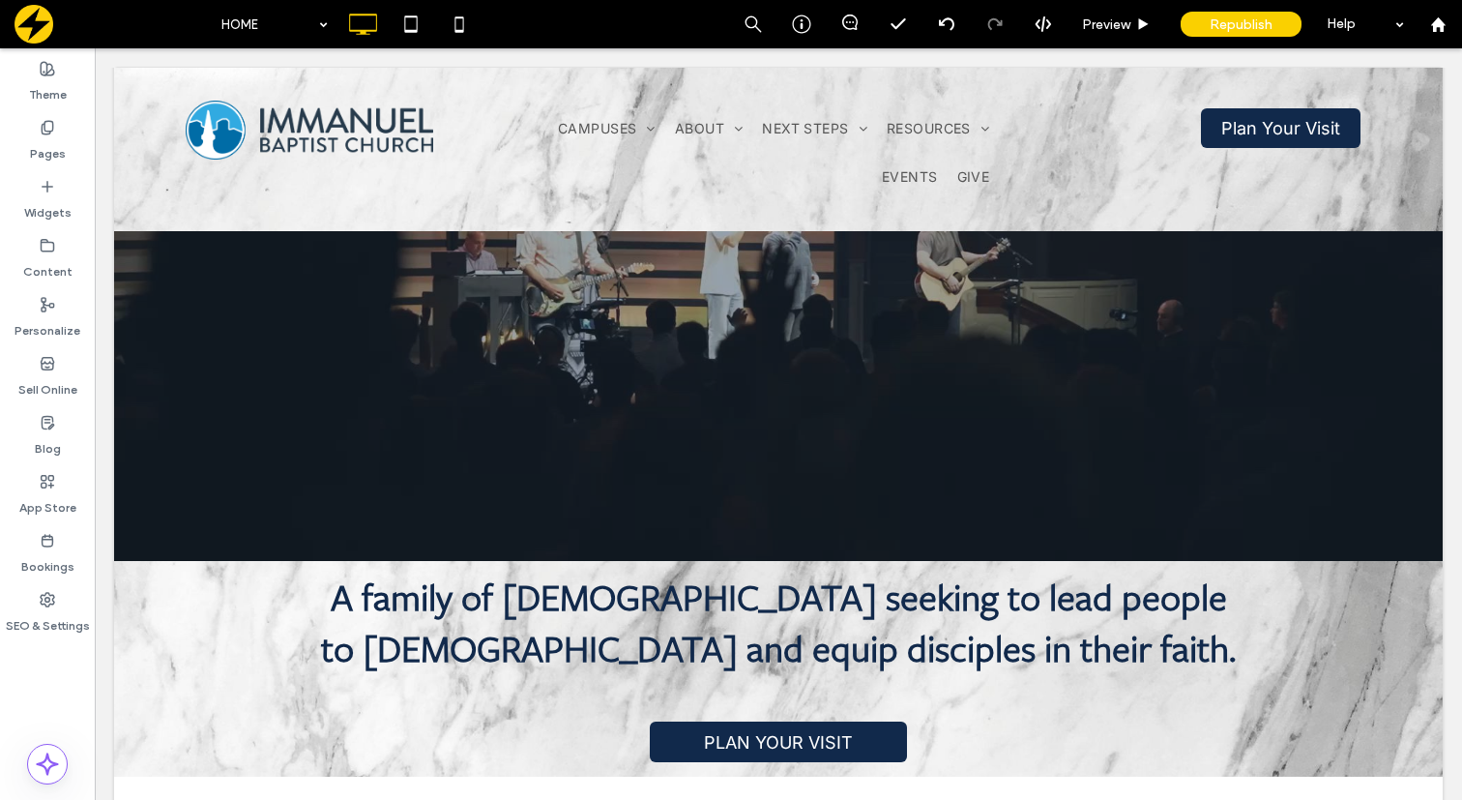
scroll to position [0, 0]
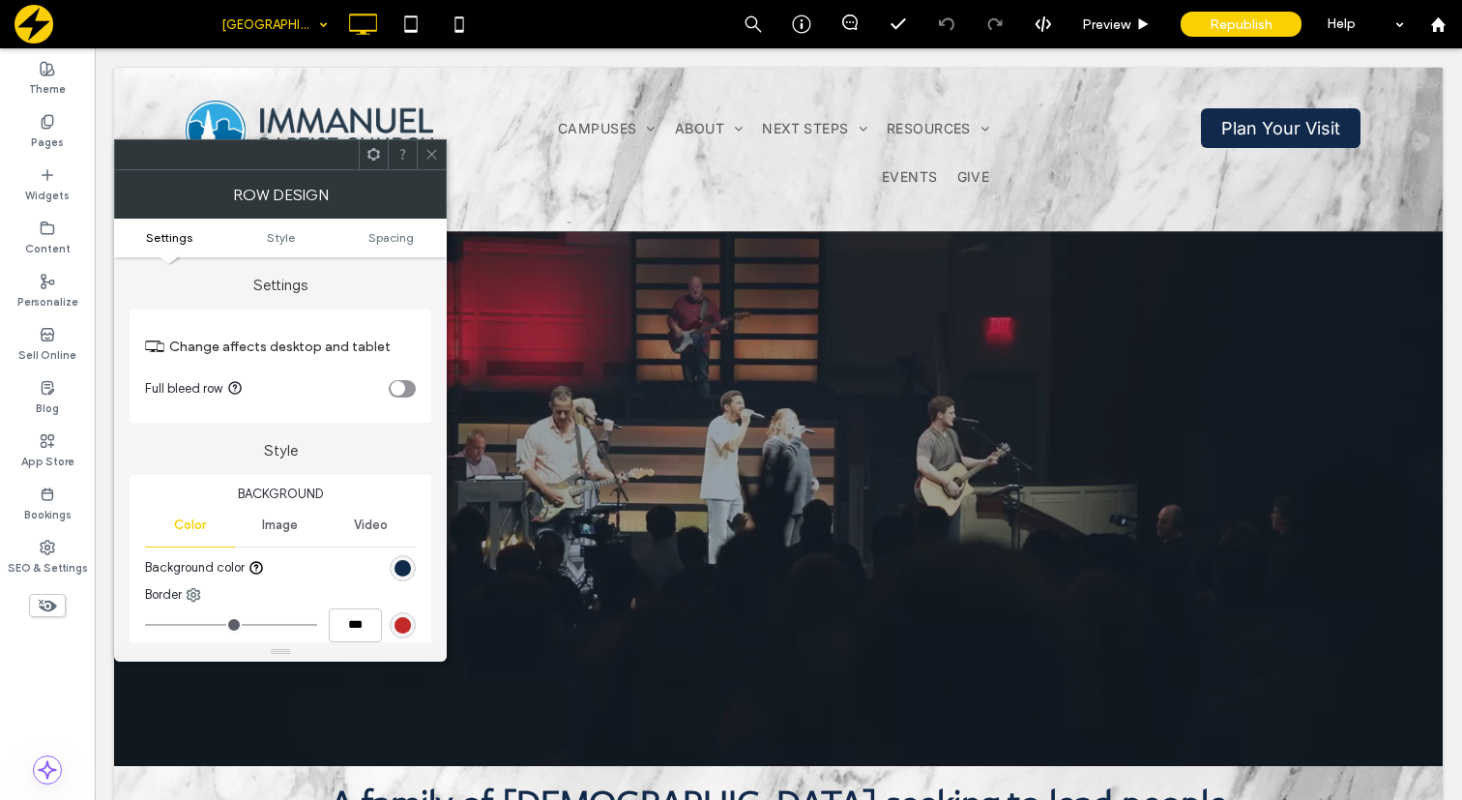
click at [373, 159] on use at bounding box center [373, 154] width 13 height 13
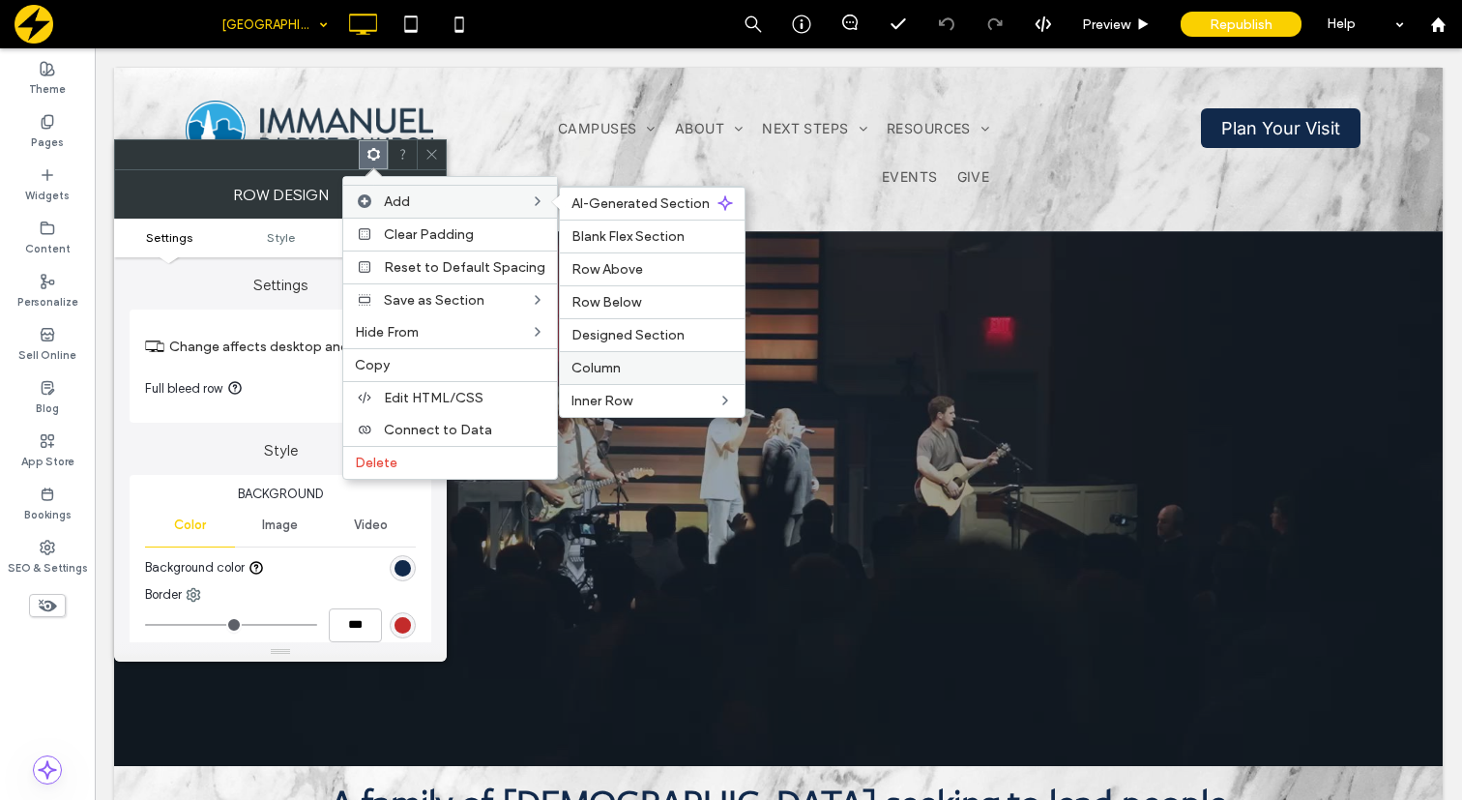
click at [617, 369] on label "Column" at bounding box center [651, 368] width 161 height 16
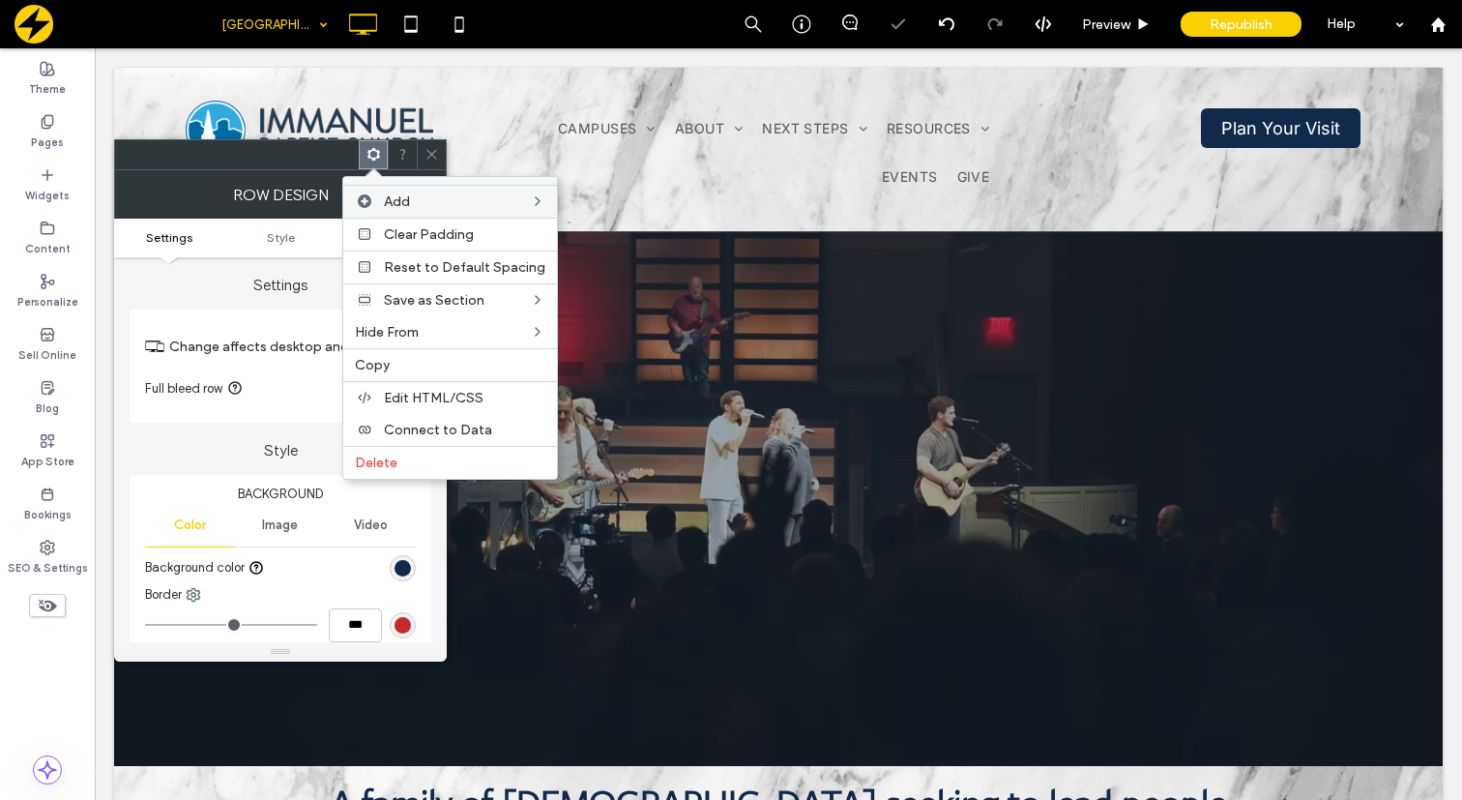
click at [427, 148] on icon at bounding box center [431, 154] width 15 height 15
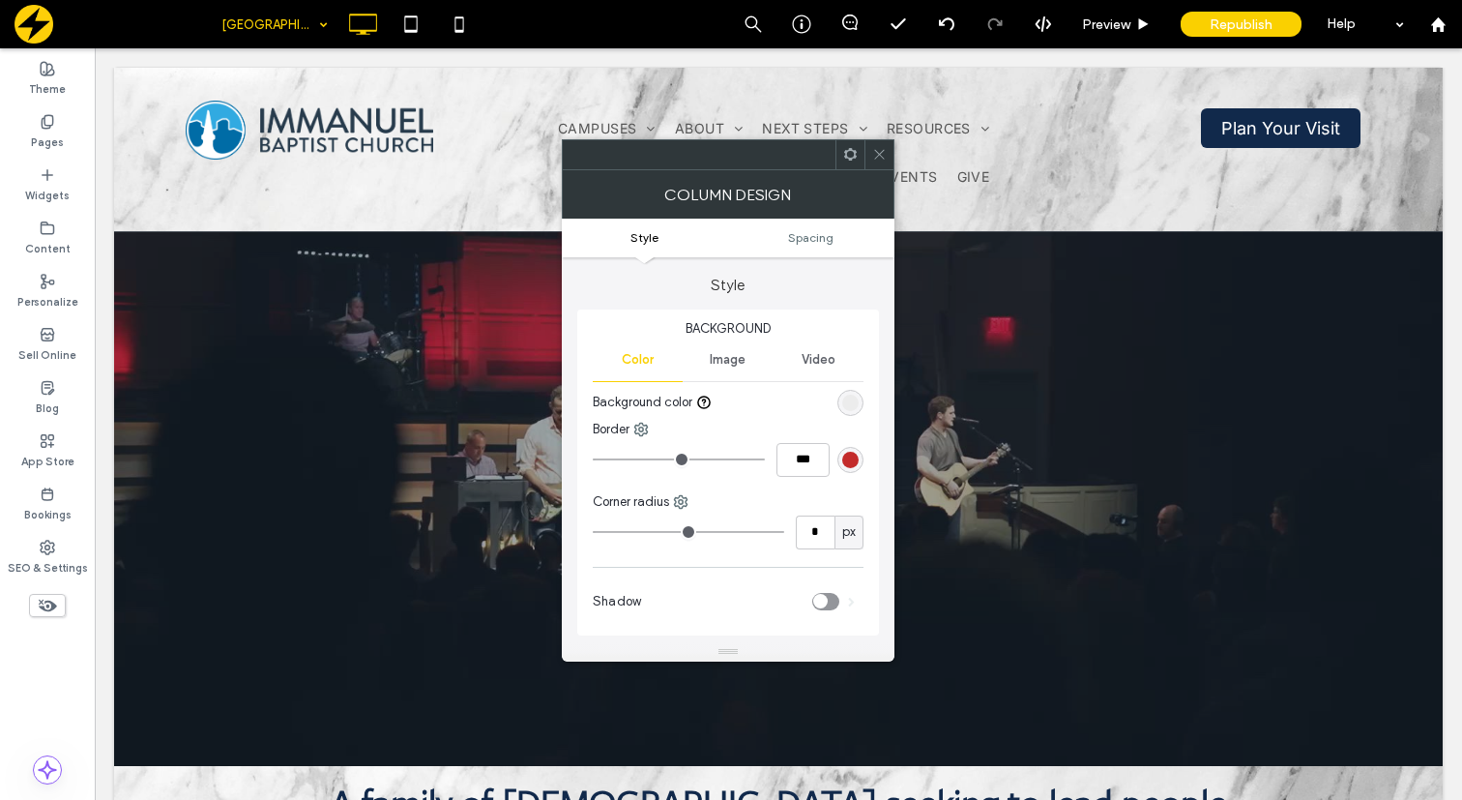
click at [850, 151] on icon at bounding box center [850, 154] width 15 height 15
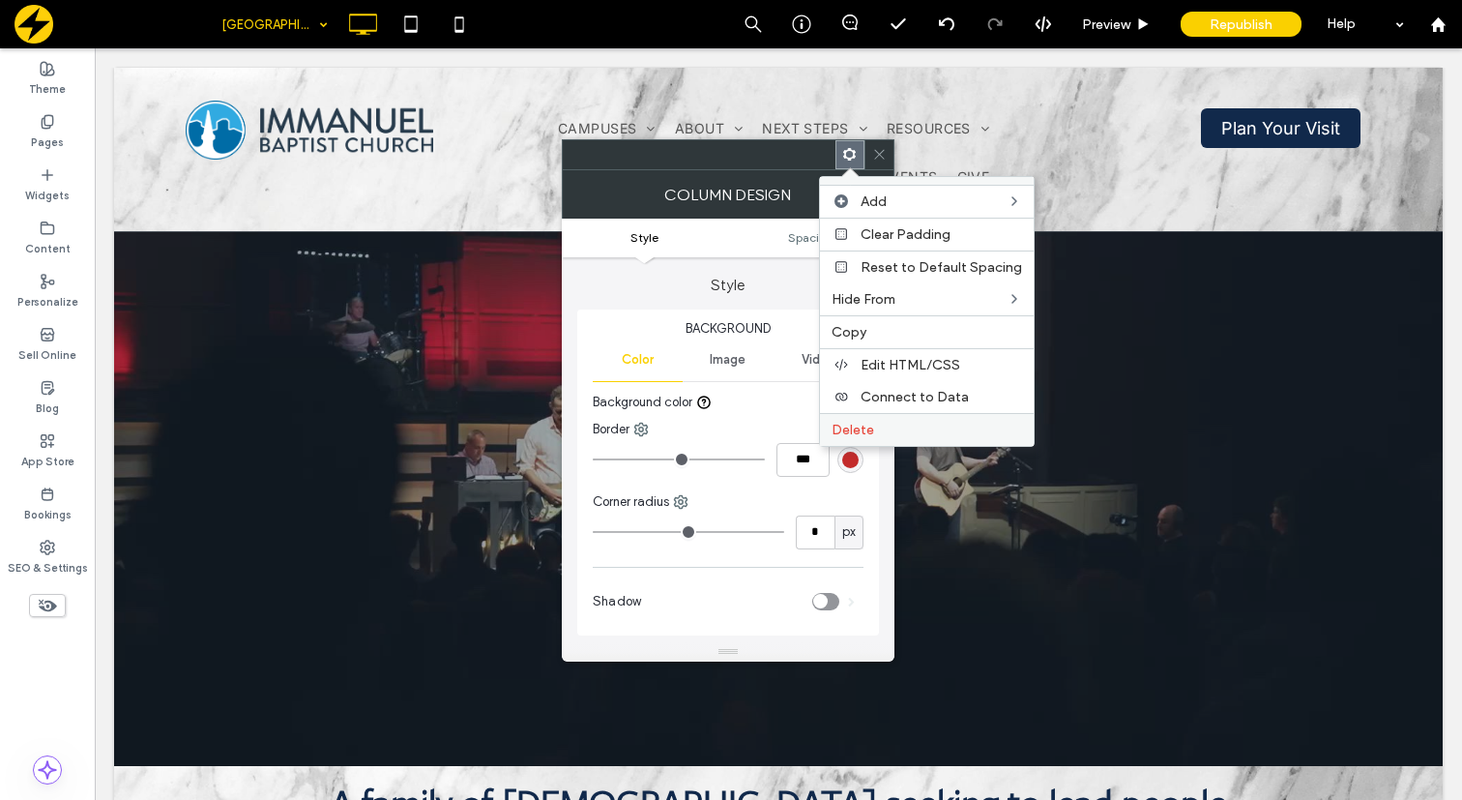
click at [902, 422] on label "Delete" at bounding box center [926, 430] width 190 height 16
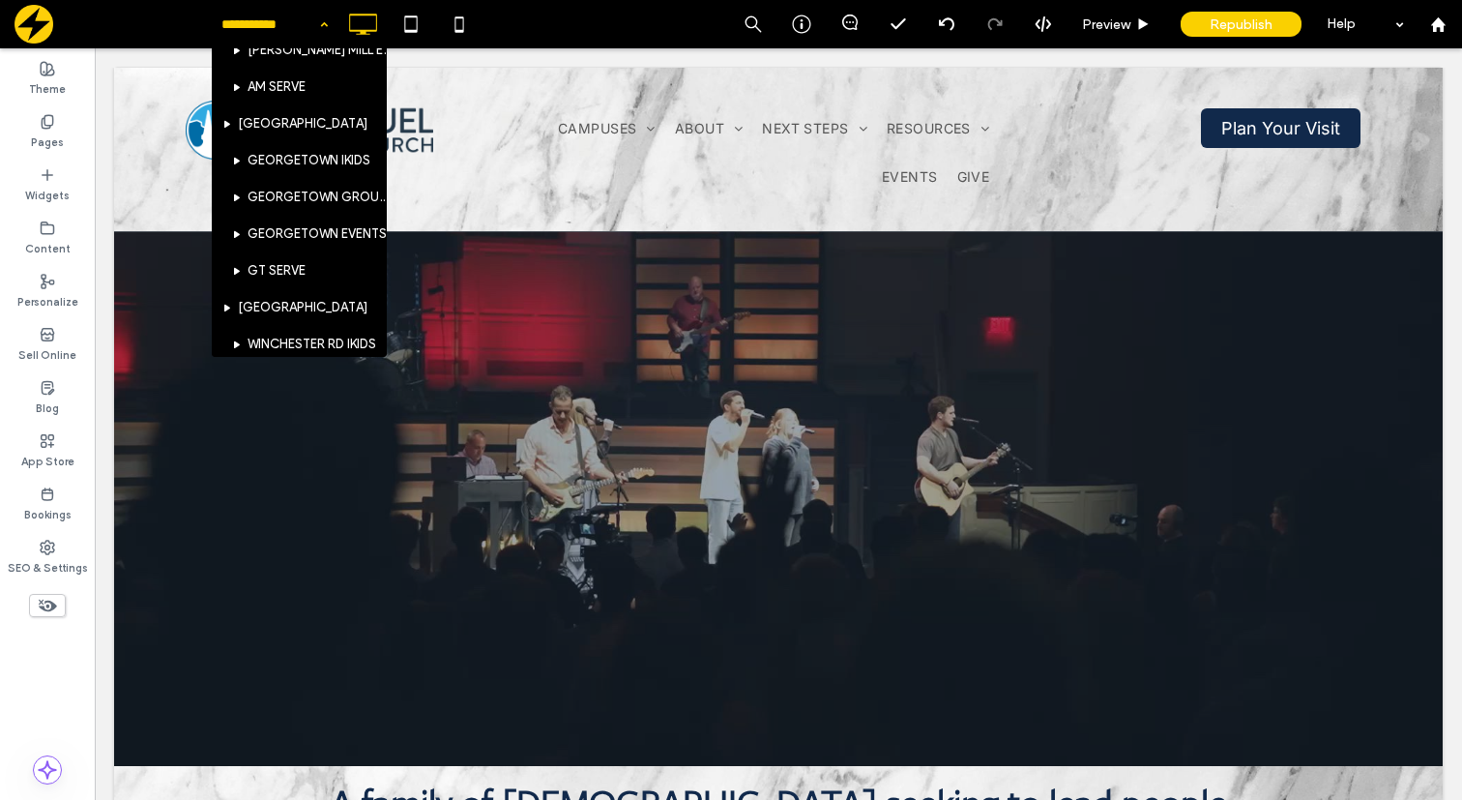
scroll to position [651, 0]
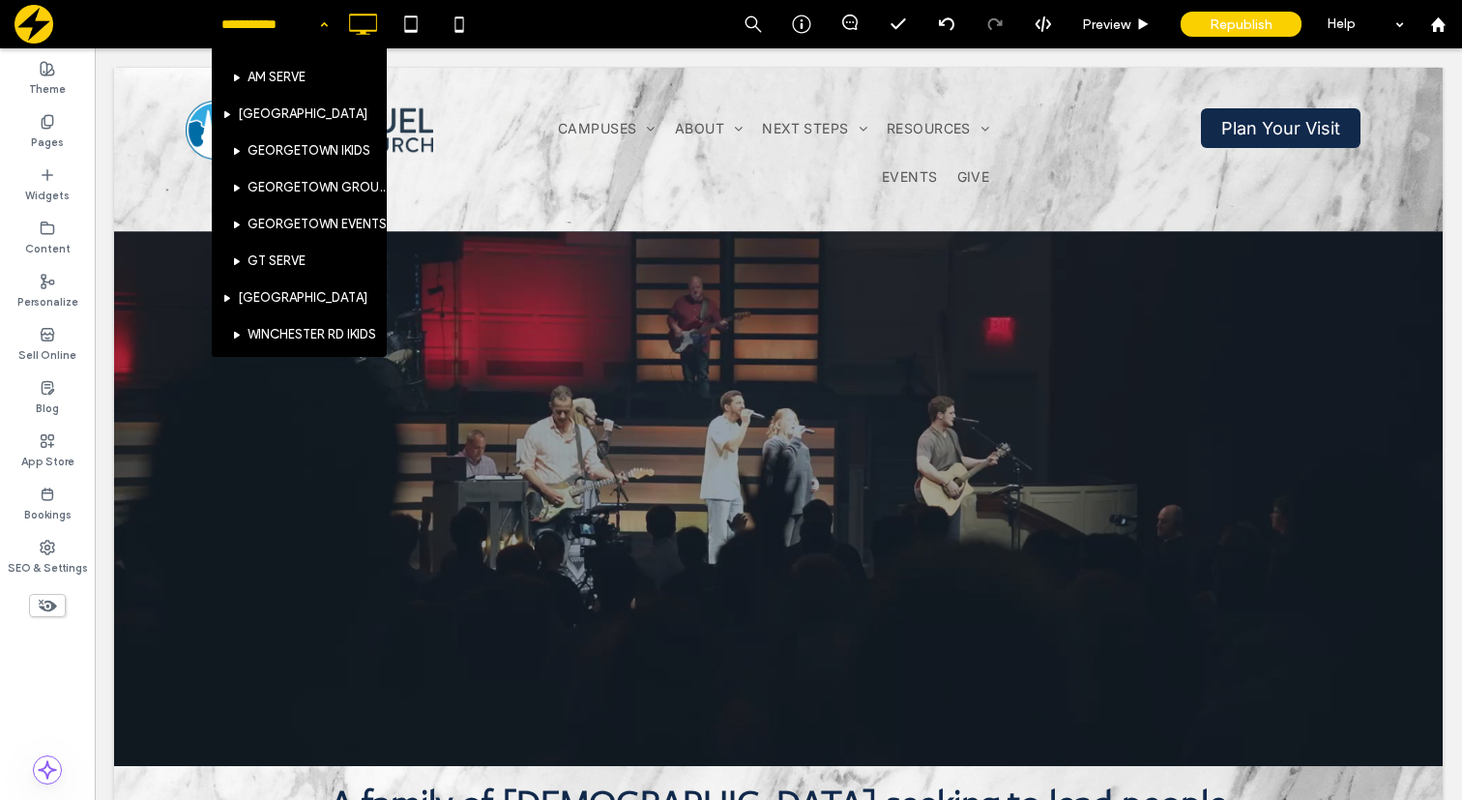
click at [313, 22] on div "HOME HOME (OLD) TATES CREEK TATES CREEK PRESCHOOL TATES CREEK IKIDS STUDENTS CO…" at bounding box center [275, 24] width 126 height 48
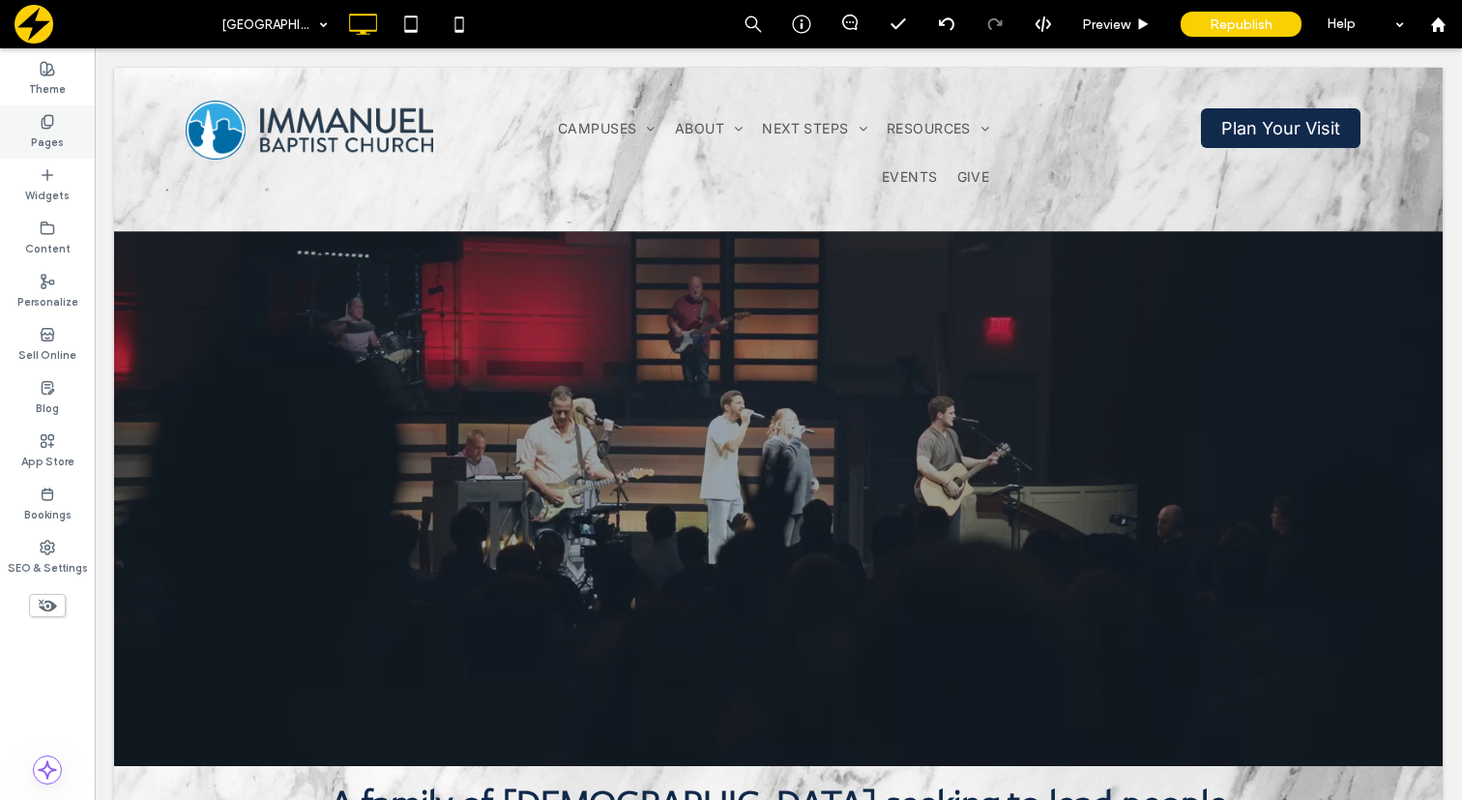
click at [53, 143] on label "Pages" at bounding box center [47, 140] width 33 height 21
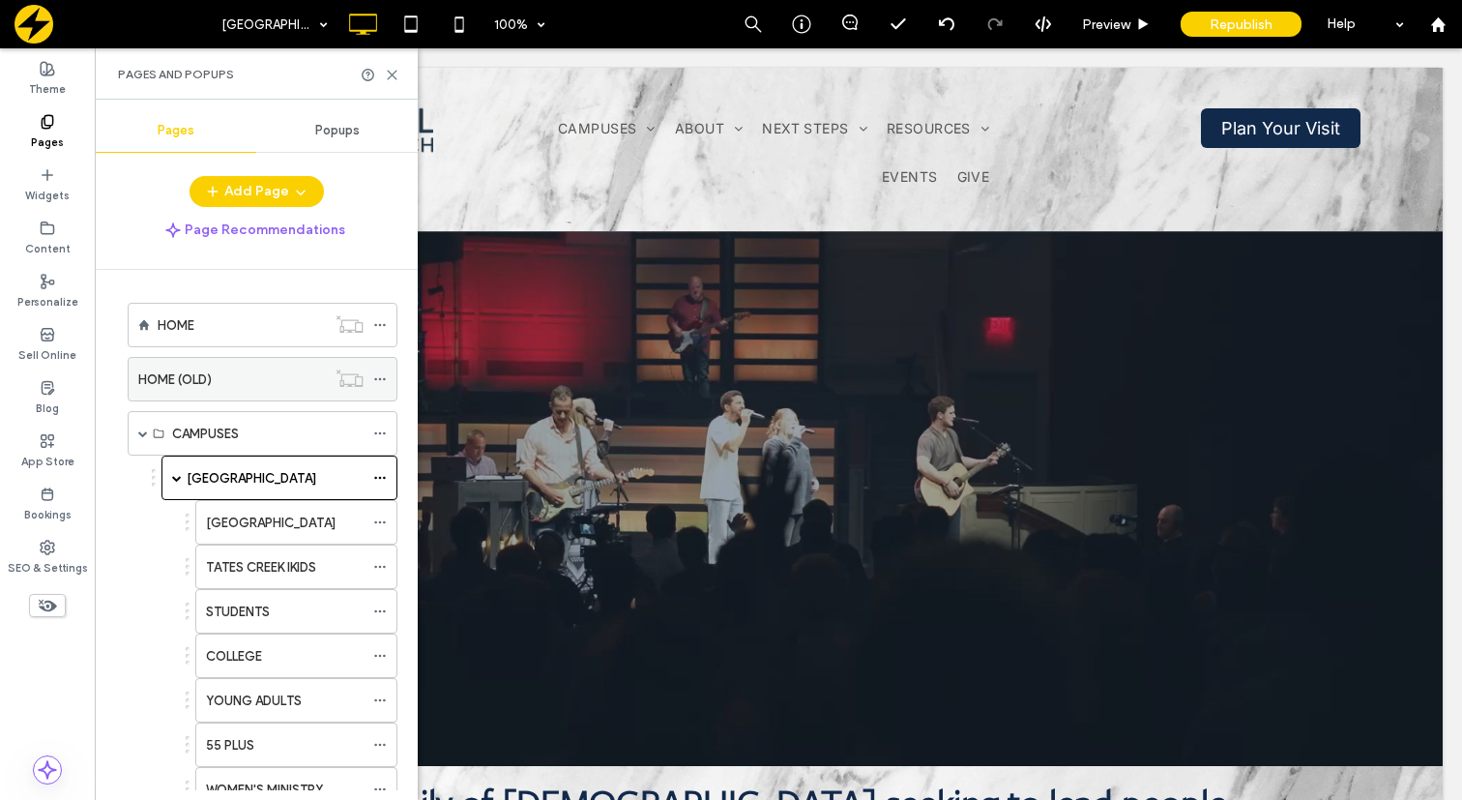
click at [379, 378] on use at bounding box center [379, 379] width 11 height 3
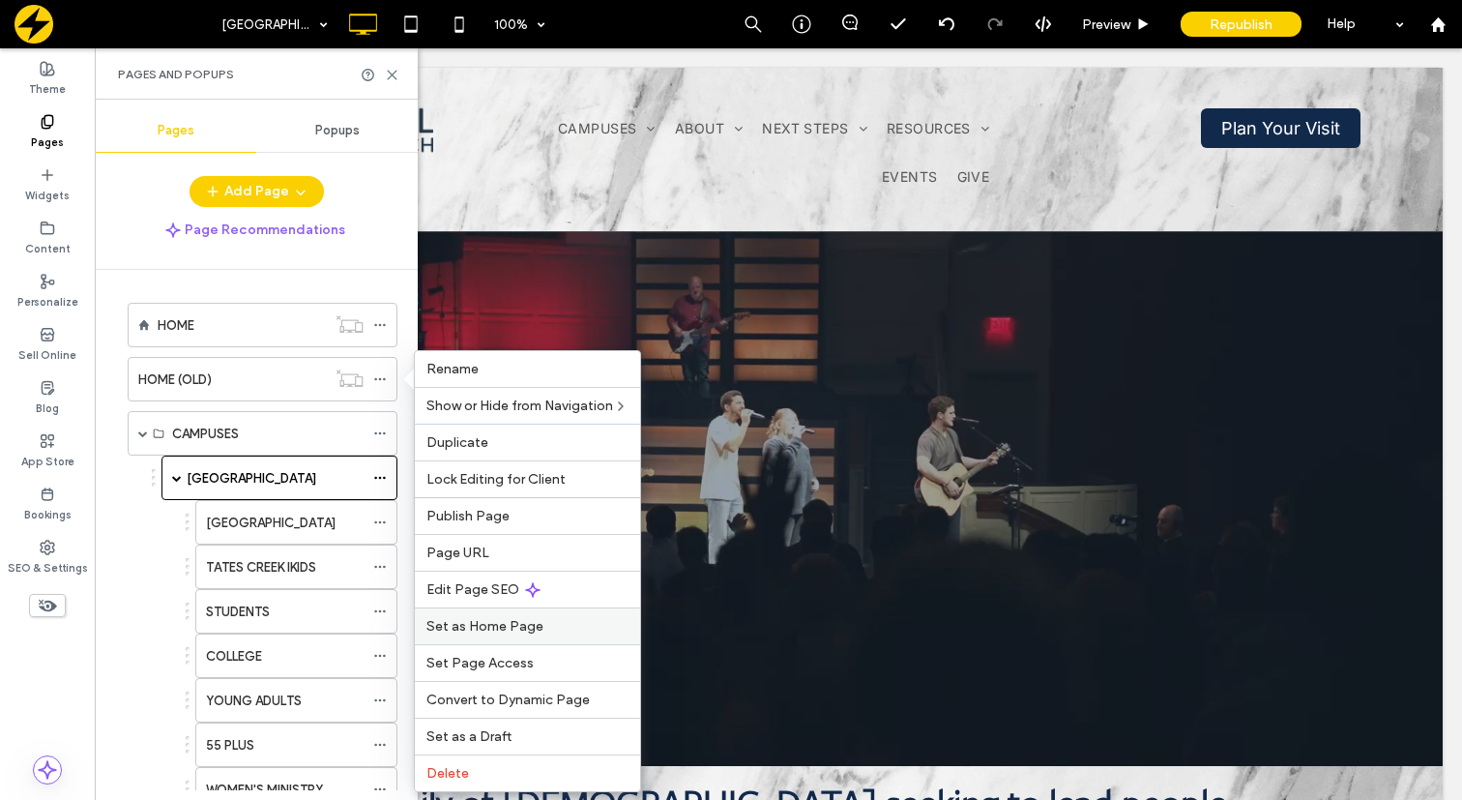
click at [523, 622] on span "Set as Home Page" at bounding box center [484, 626] width 117 height 16
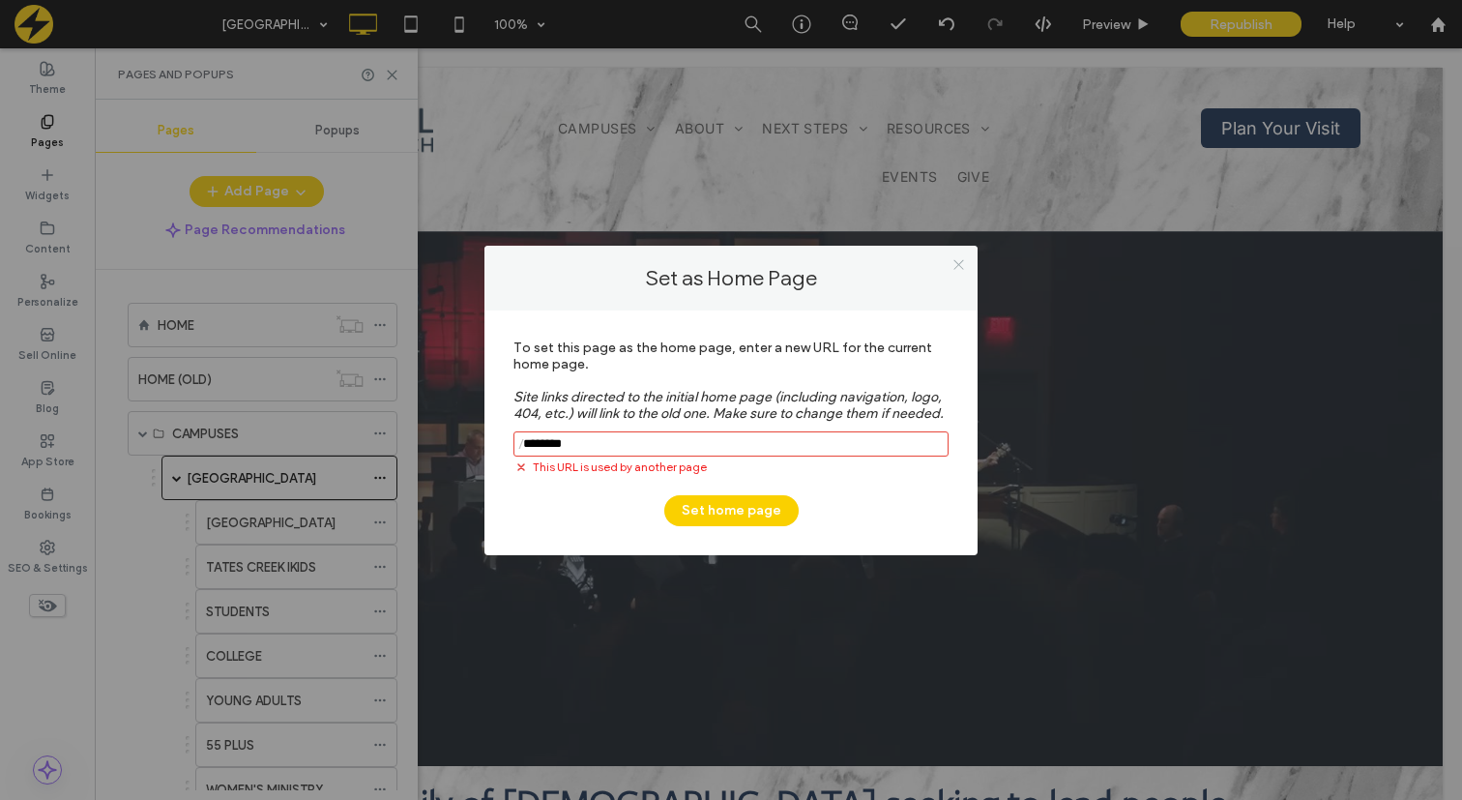
click at [958, 270] on icon at bounding box center [958, 264] width 15 height 15
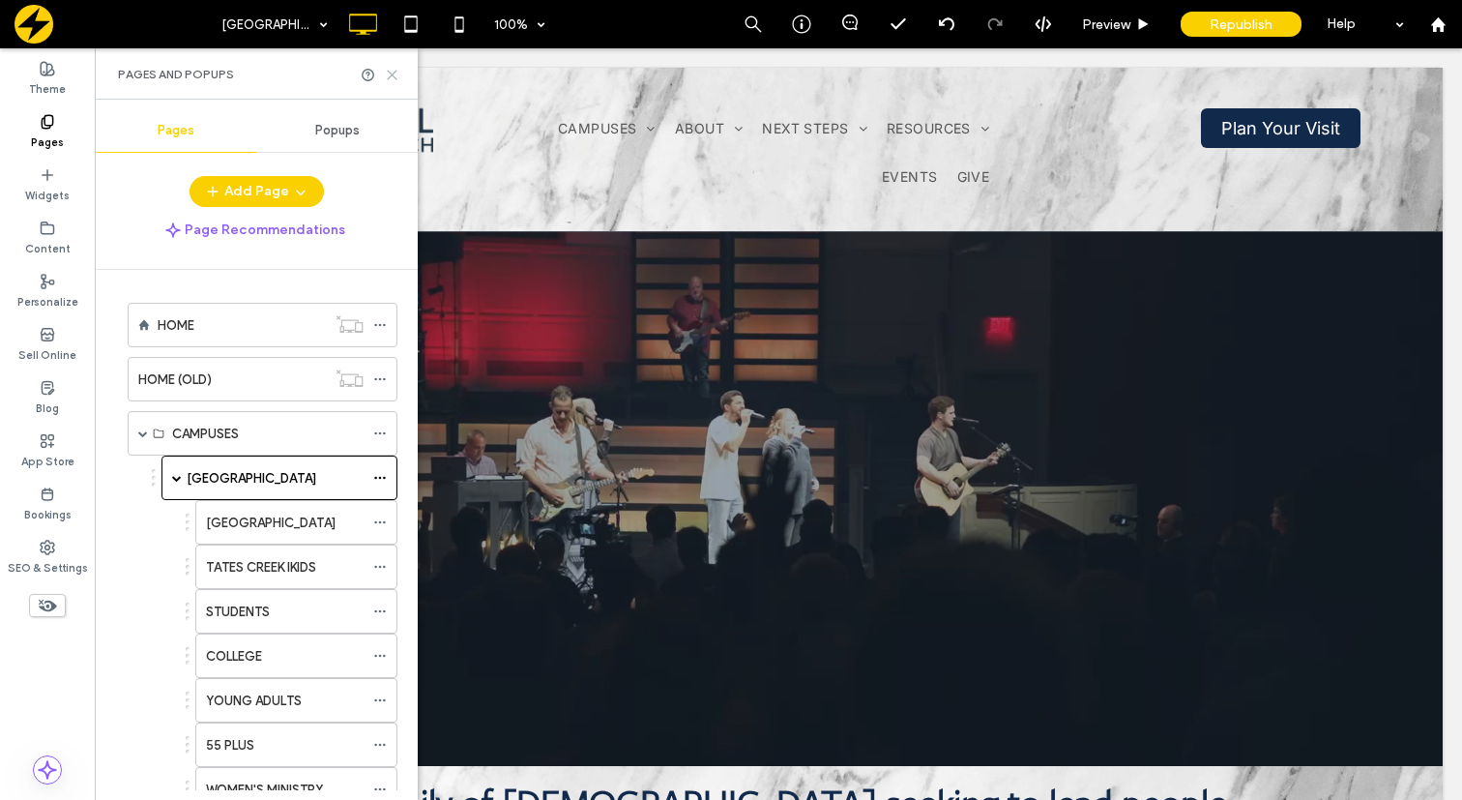
click at [394, 73] on icon at bounding box center [392, 75] width 15 height 15
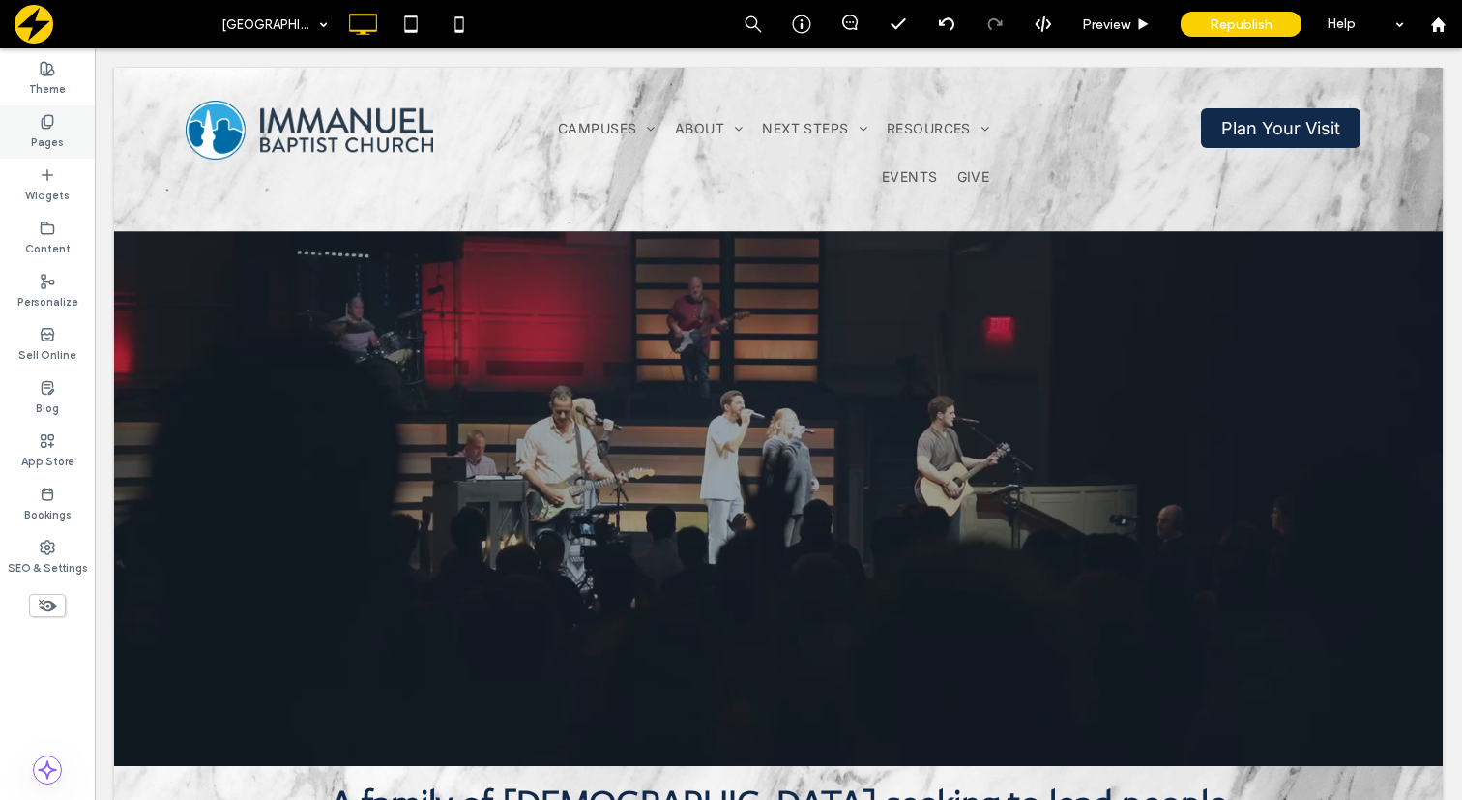
click at [38, 137] on label "Pages" at bounding box center [47, 140] width 33 height 21
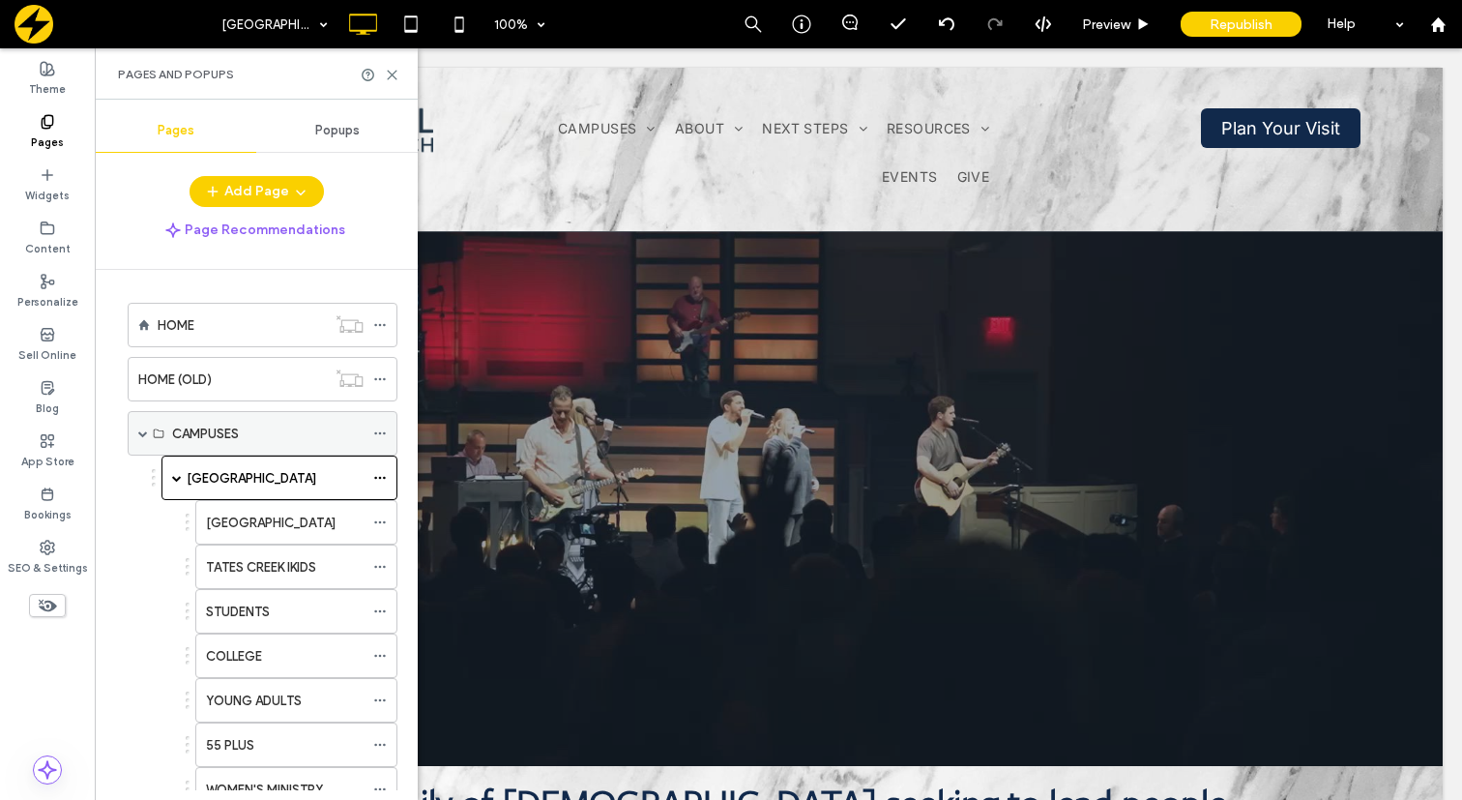
click at [140, 431] on span at bounding box center [143, 433] width 10 height 10
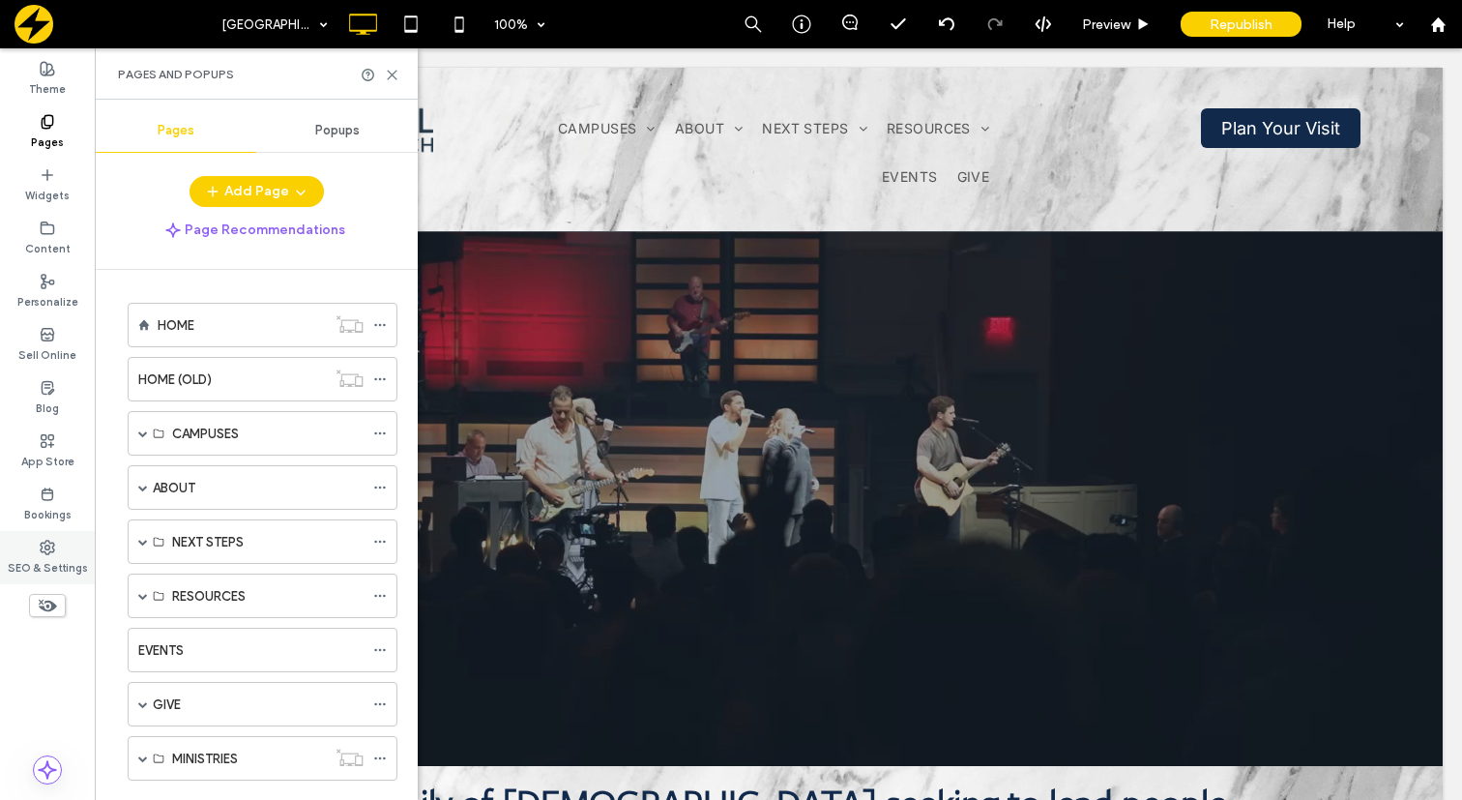
click at [29, 555] on label "SEO & Settings" at bounding box center [48, 565] width 80 height 21
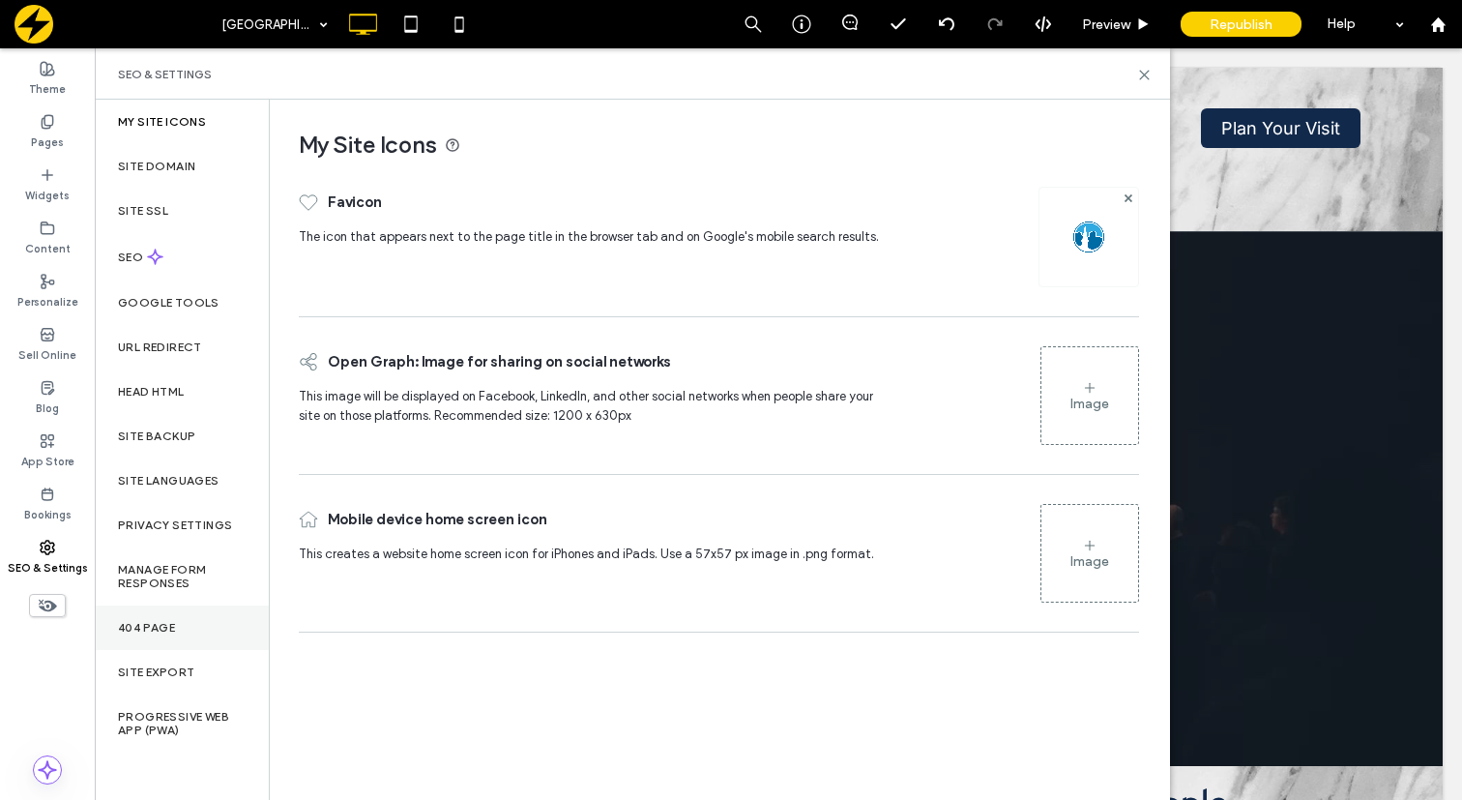
click at [153, 635] on div "404 Page" at bounding box center [182, 627] width 174 height 44
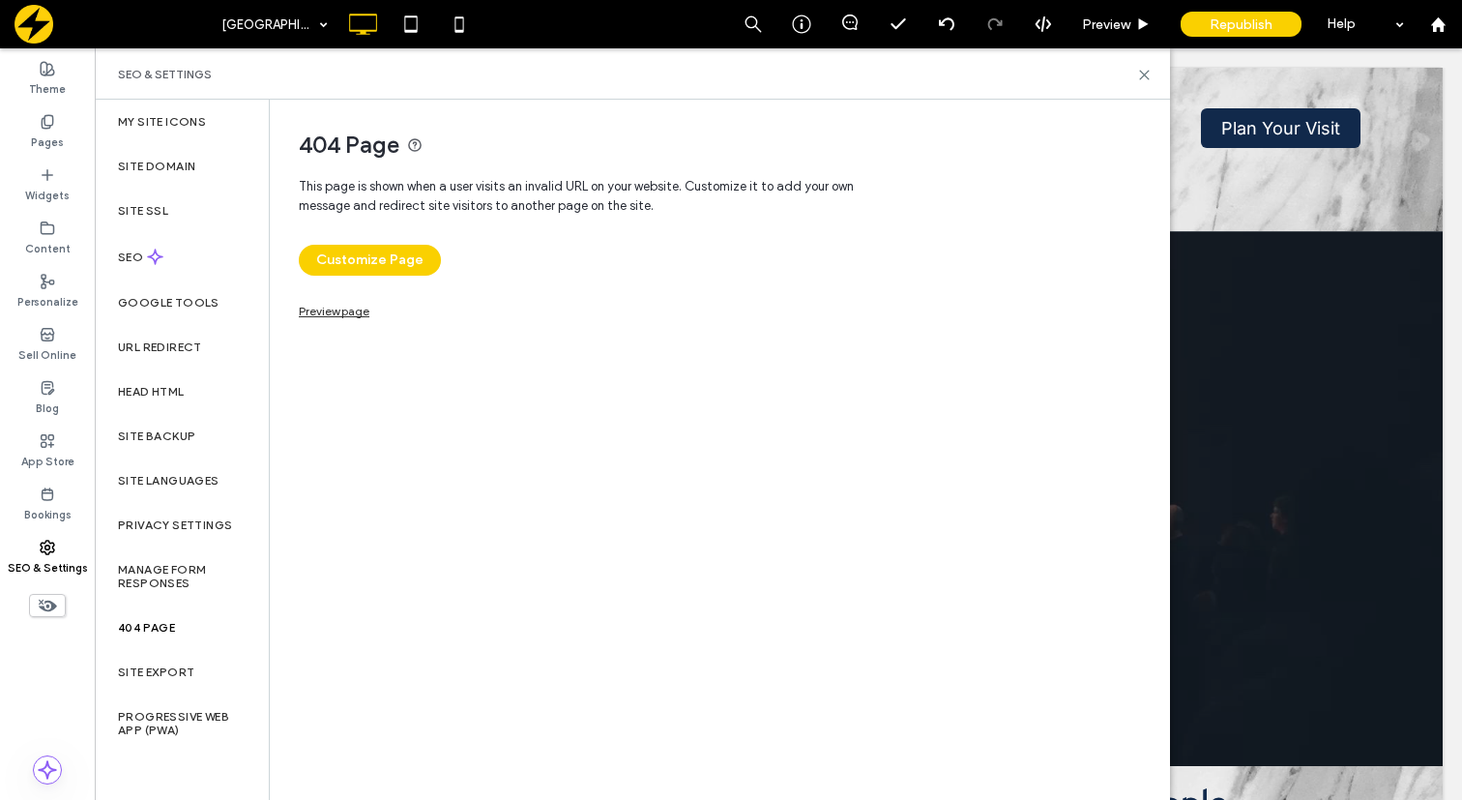
click at [343, 314] on link "Preview page" at bounding box center [334, 309] width 71 height 11
click at [1141, 74] on icon at bounding box center [1144, 75] width 15 height 15
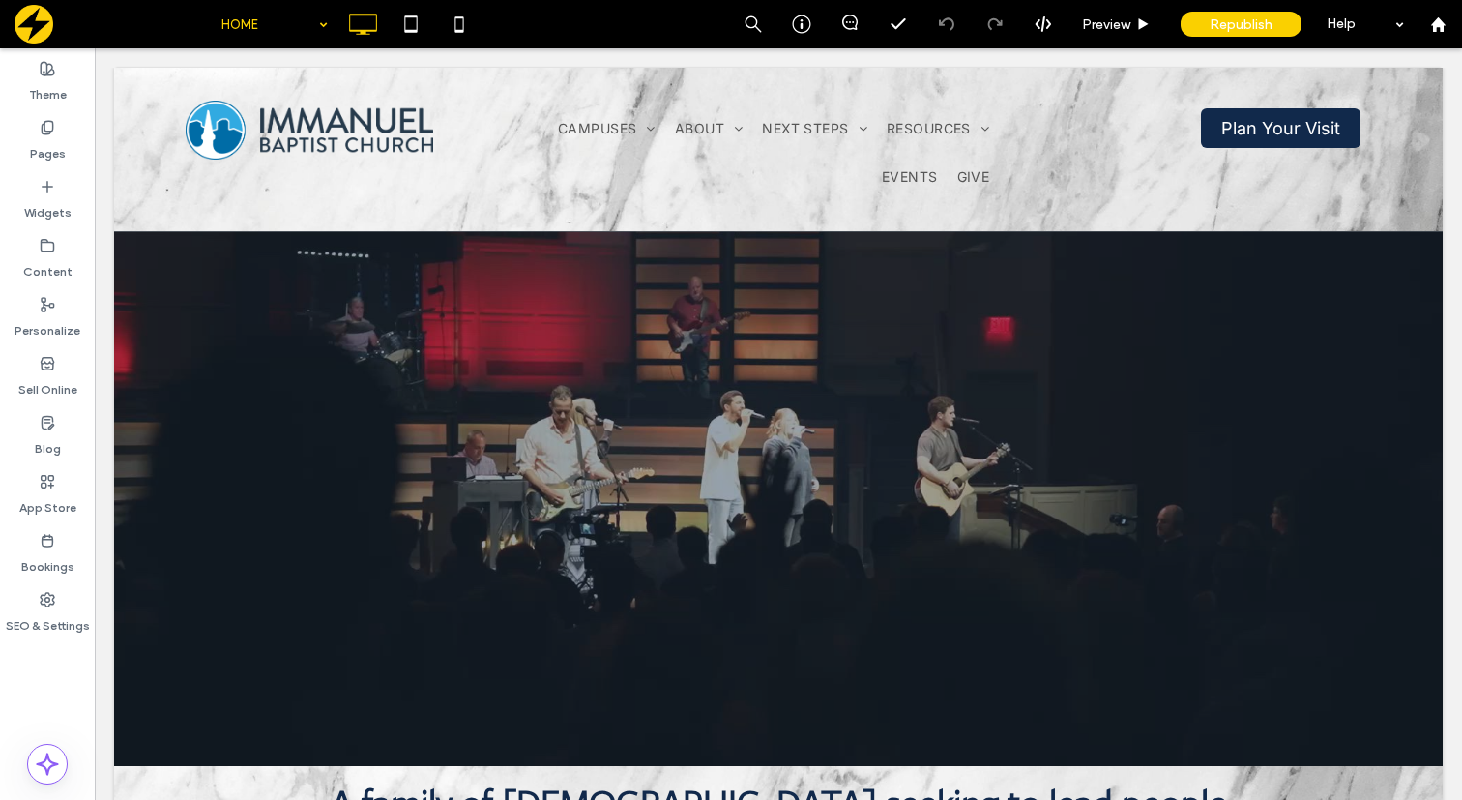
click at [289, 16] on input at bounding box center [269, 24] width 97 height 48
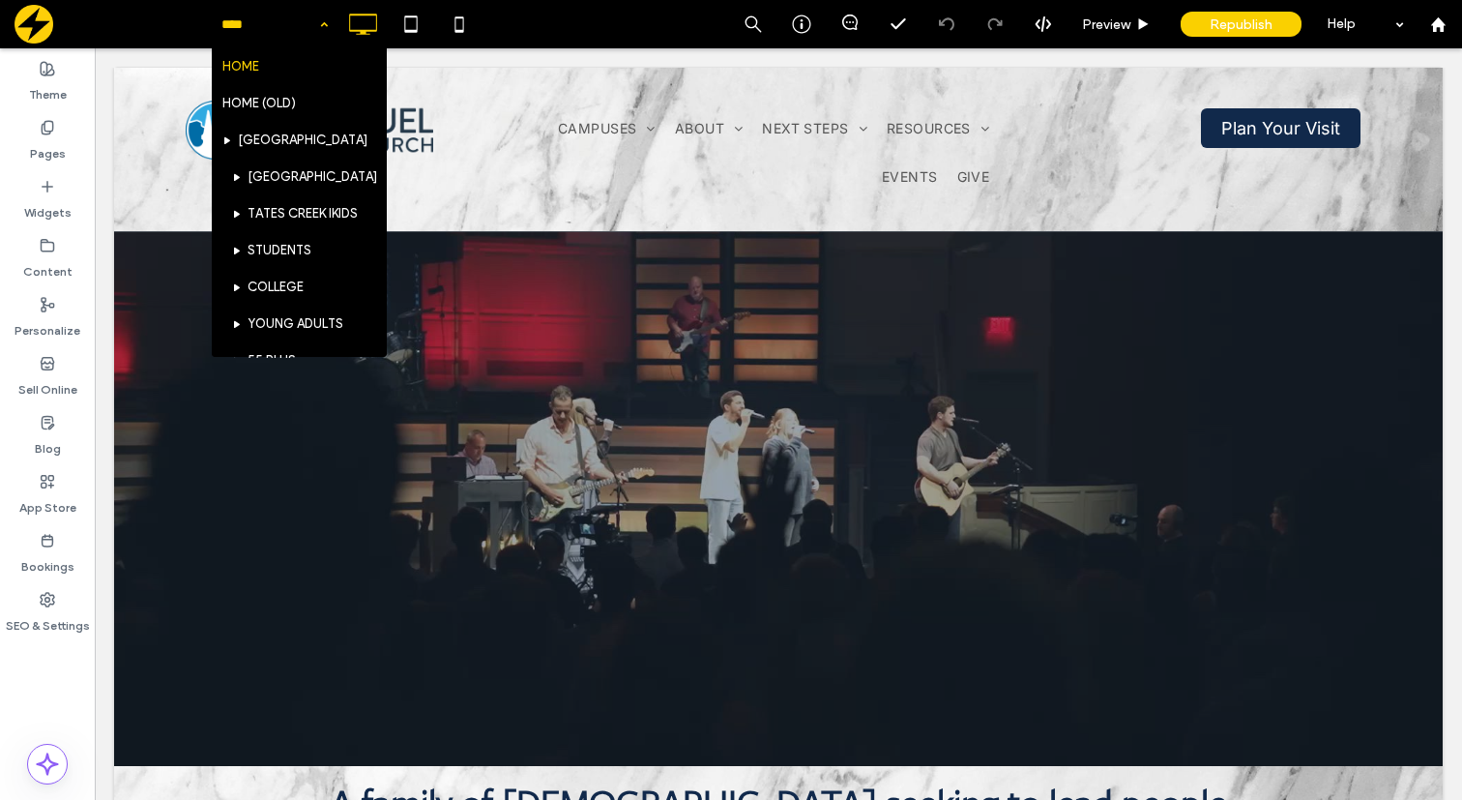
click at [316, 32] on div "HOME HOME (OLD) TATES CREEK TATES CREEK PRESCHOOL TATES CREEK IKIDS STUDENTS CO…" at bounding box center [275, 24] width 126 height 48
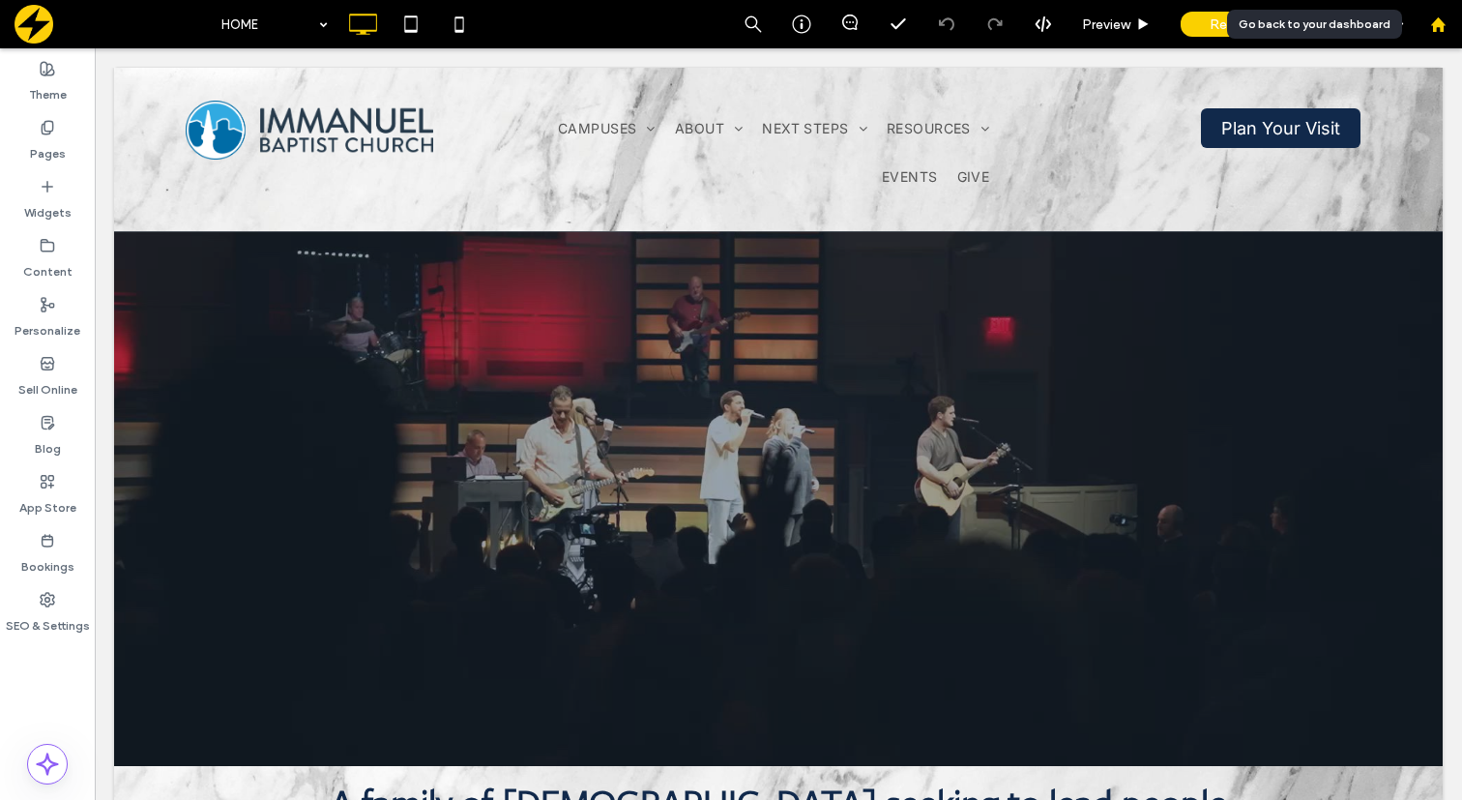
click at [1434, 20] on use at bounding box center [1437, 23] width 15 height 15
